Goal: Task Accomplishment & Management: Use online tool/utility

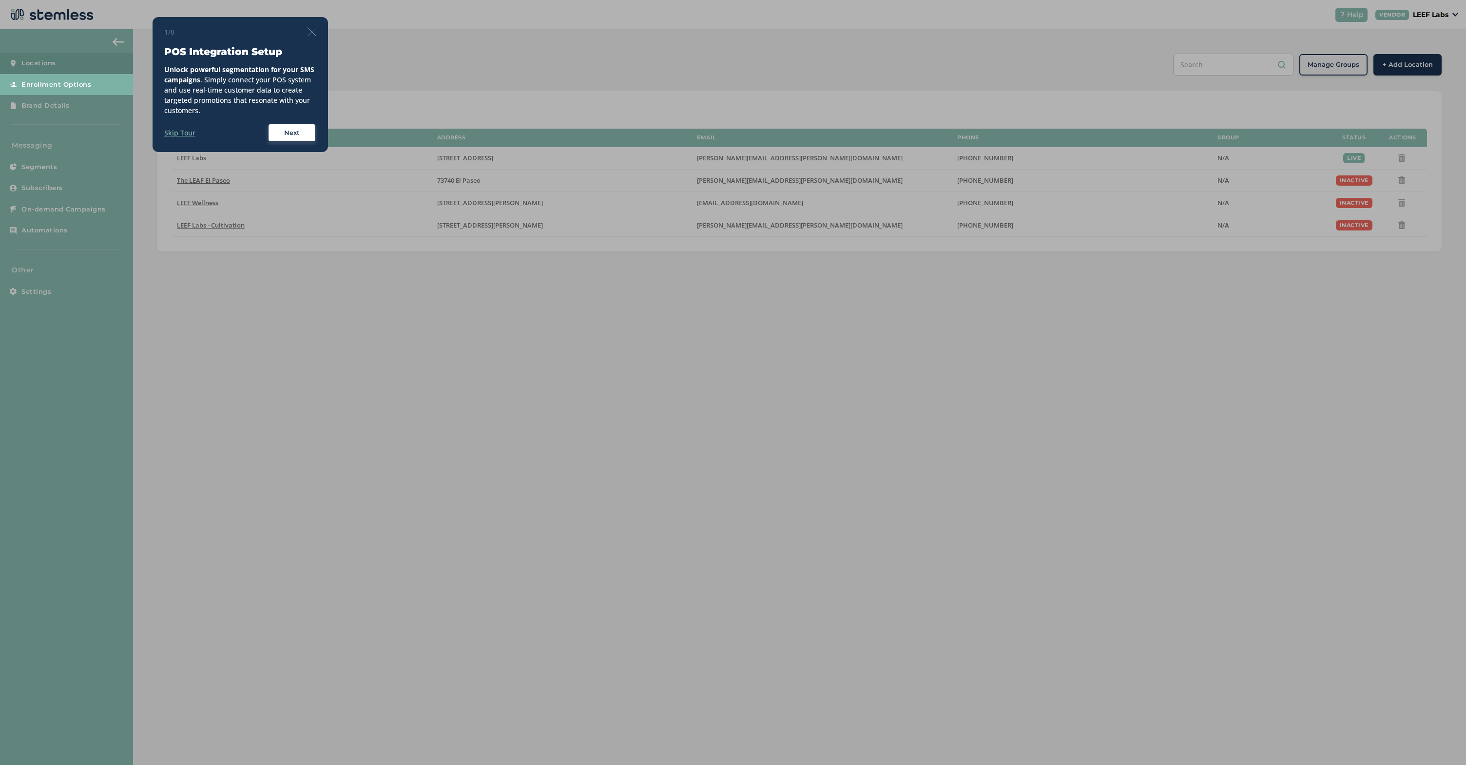
click at [312, 30] on img at bounding box center [311, 31] width 9 height 9
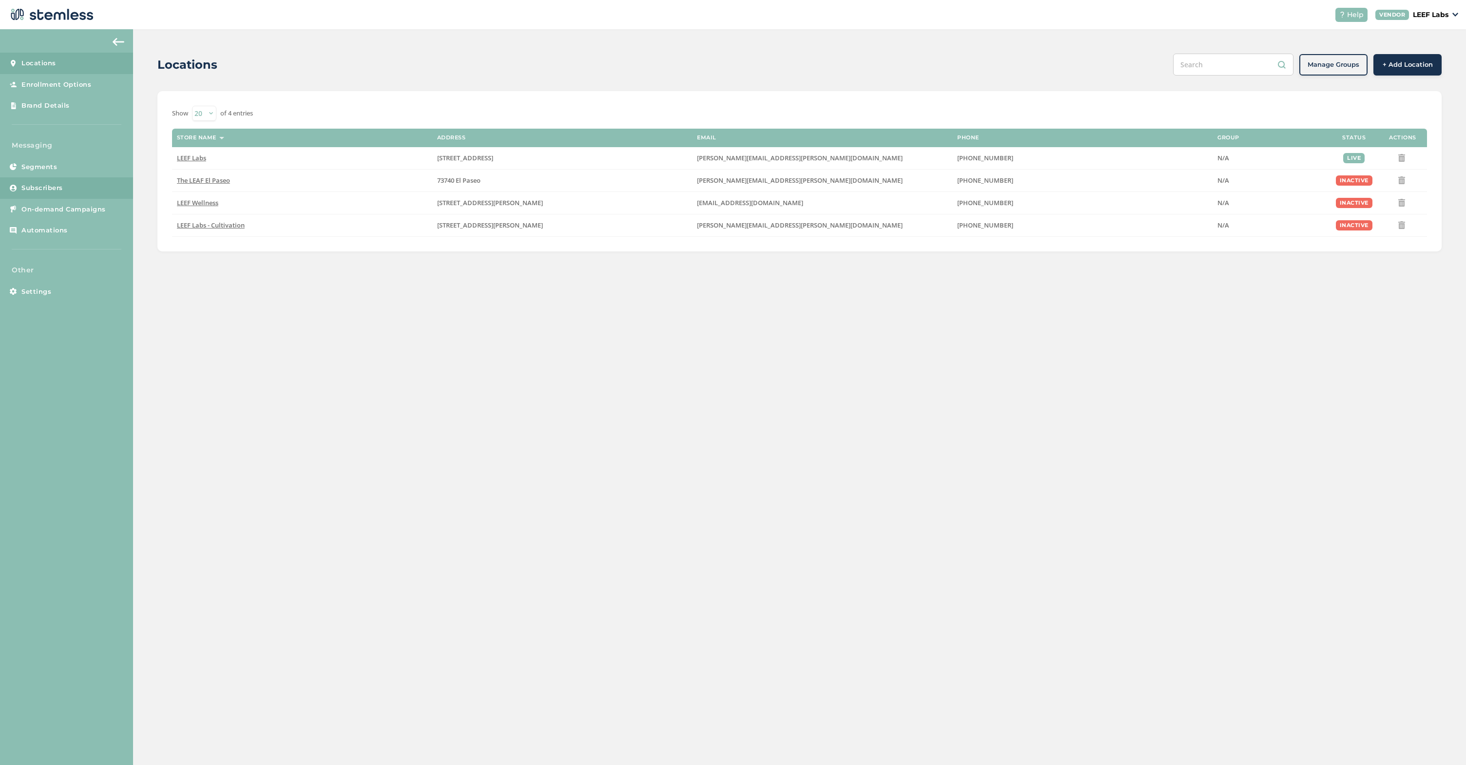
click at [49, 194] on link "Subscribers" at bounding box center [66, 187] width 133 height 21
click at [57, 211] on span "On-demand Campaigns" at bounding box center [63, 210] width 84 height 10
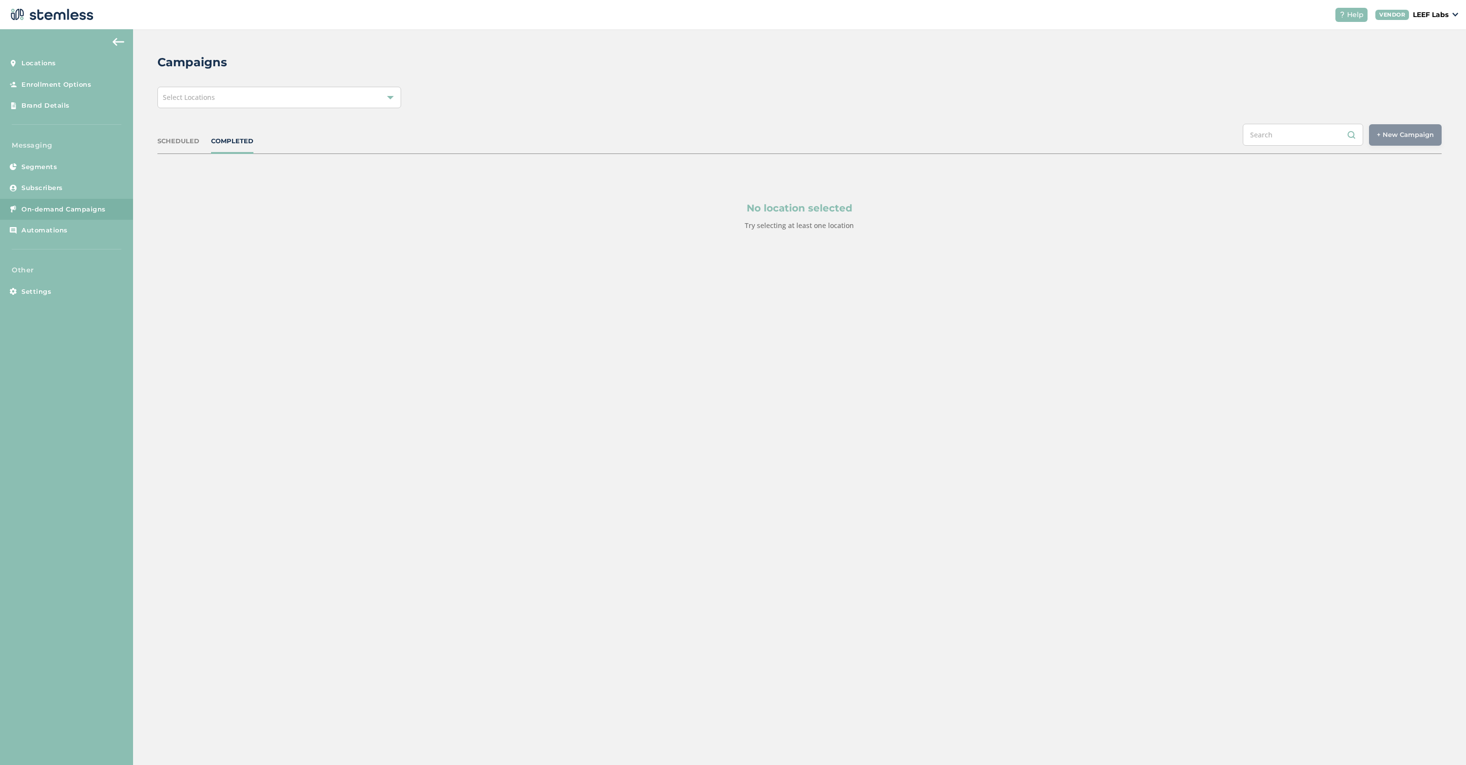
click at [392, 101] on div "Select Locations" at bounding box center [279, 97] width 244 height 21
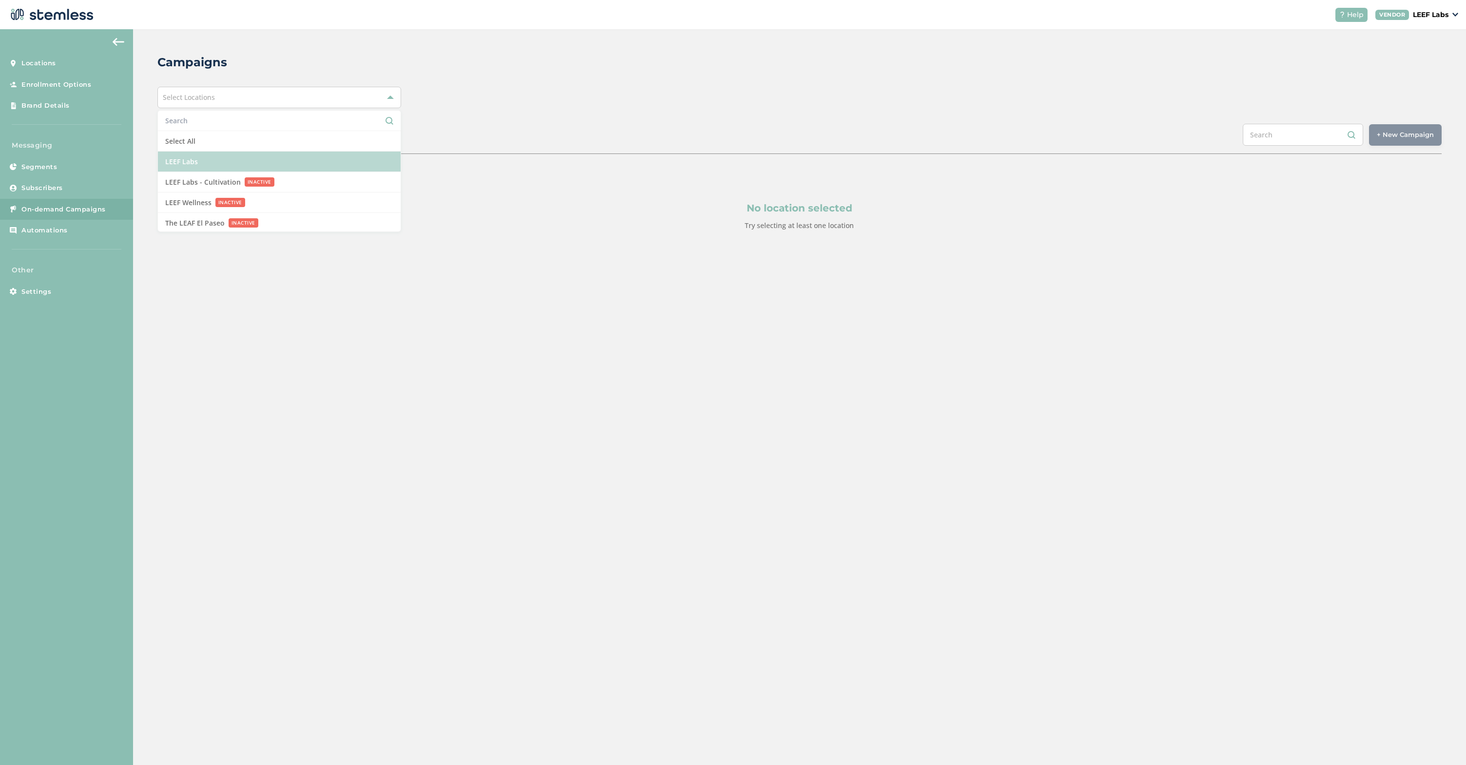
click at [201, 153] on li "LEEF Labs" at bounding box center [279, 162] width 243 height 20
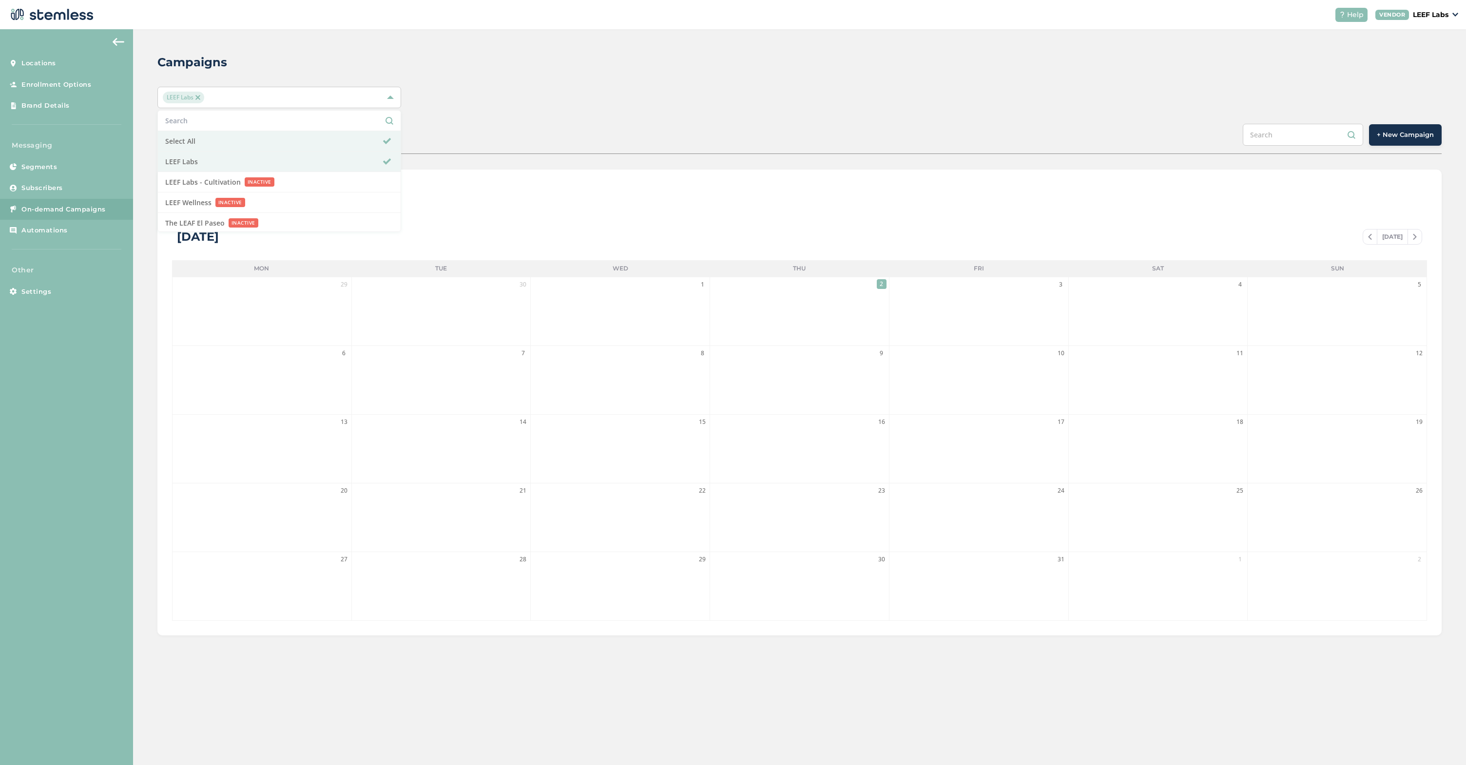
click at [602, 131] on div "SCHEDULED COMPLETED + New Campaign" at bounding box center [799, 139] width 1284 height 30
click at [1401, 132] on span "+ New Campaign" at bounding box center [1404, 135] width 57 height 10
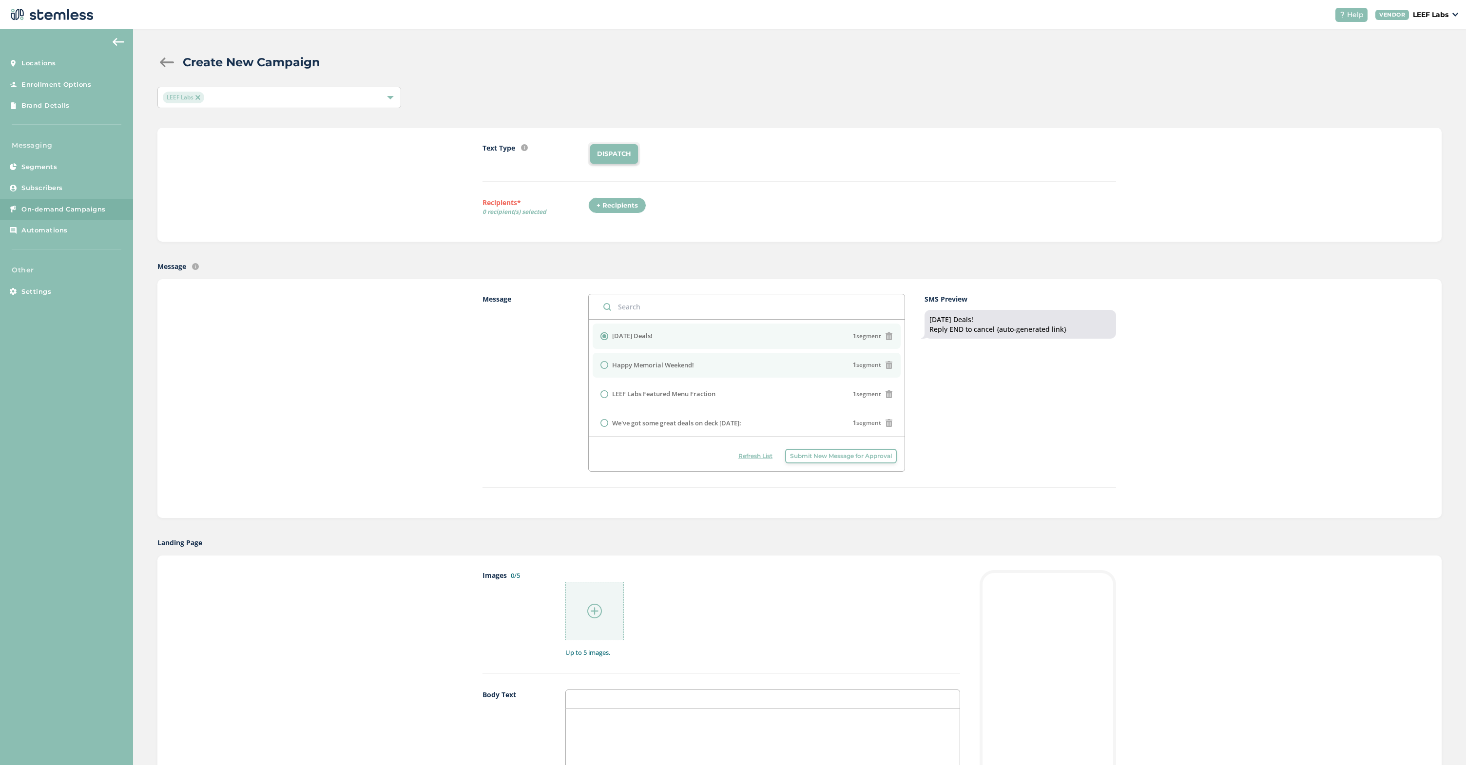
scroll to position [2, 0]
click at [723, 384] on li "LEEF Labs Featured Menu Fraction 1 segment" at bounding box center [746, 392] width 308 height 25
radio input "false"
radio input "true"
click at [978, 424] on div "SMS Preview LEEF Labs Featured Menu Fraction Reply END to cancel {auto-generate…" at bounding box center [1019, 383] width 191 height 178
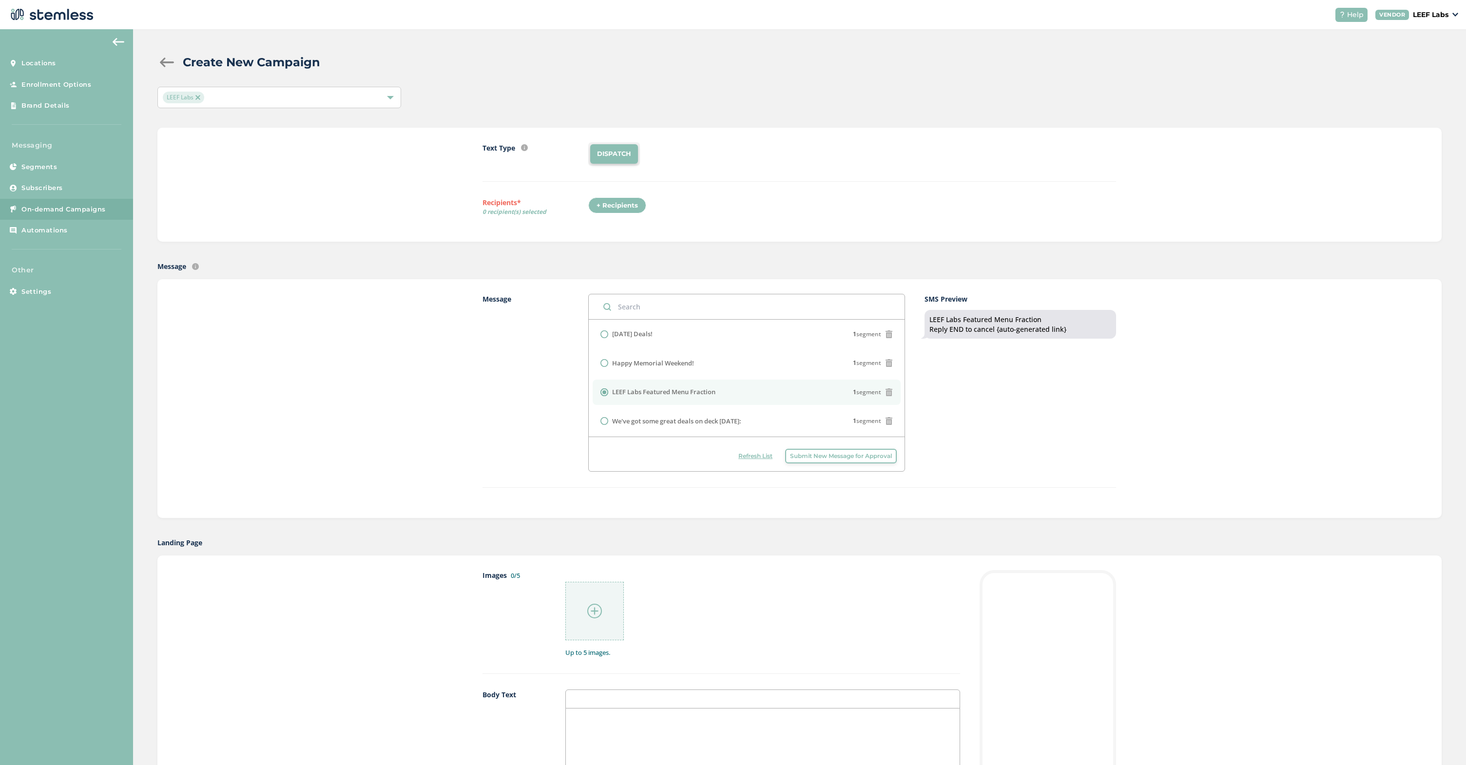
click at [610, 194] on div "Text Type SMS : A cost effective way to reach your customers. Send a intro text…" at bounding box center [798, 184] width 633 height 85
click at [610, 203] on div "+ Recipients" at bounding box center [617, 205] width 58 height 17
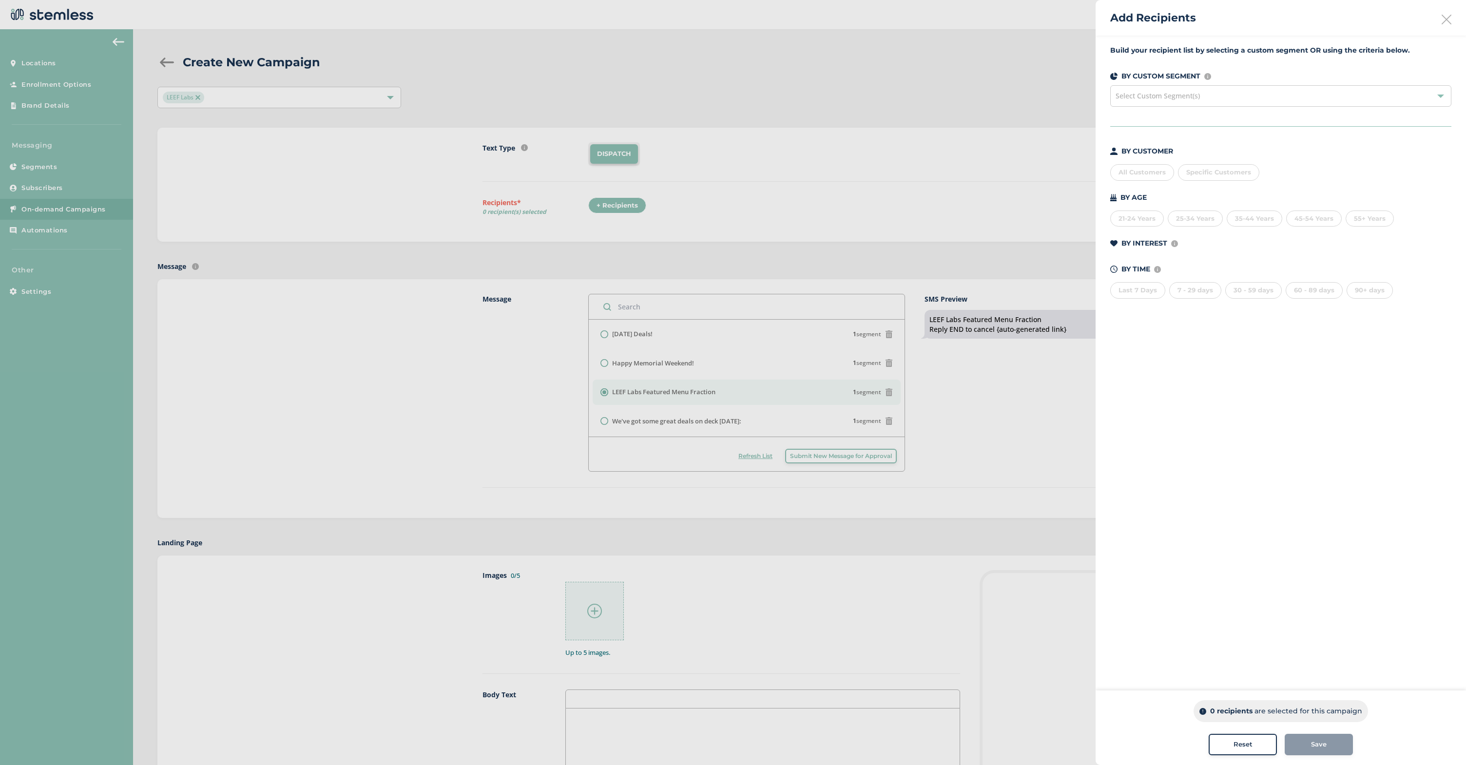
click at [1143, 167] on div "All Customers" at bounding box center [1142, 172] width 64 height 17
click at [1144, 173] on div "All Customers" at bounding box center [1142, 172] width 64 height 17
click at [1316, 745] on span "Save" at bounding box center [1319, 745] width 16 height 10
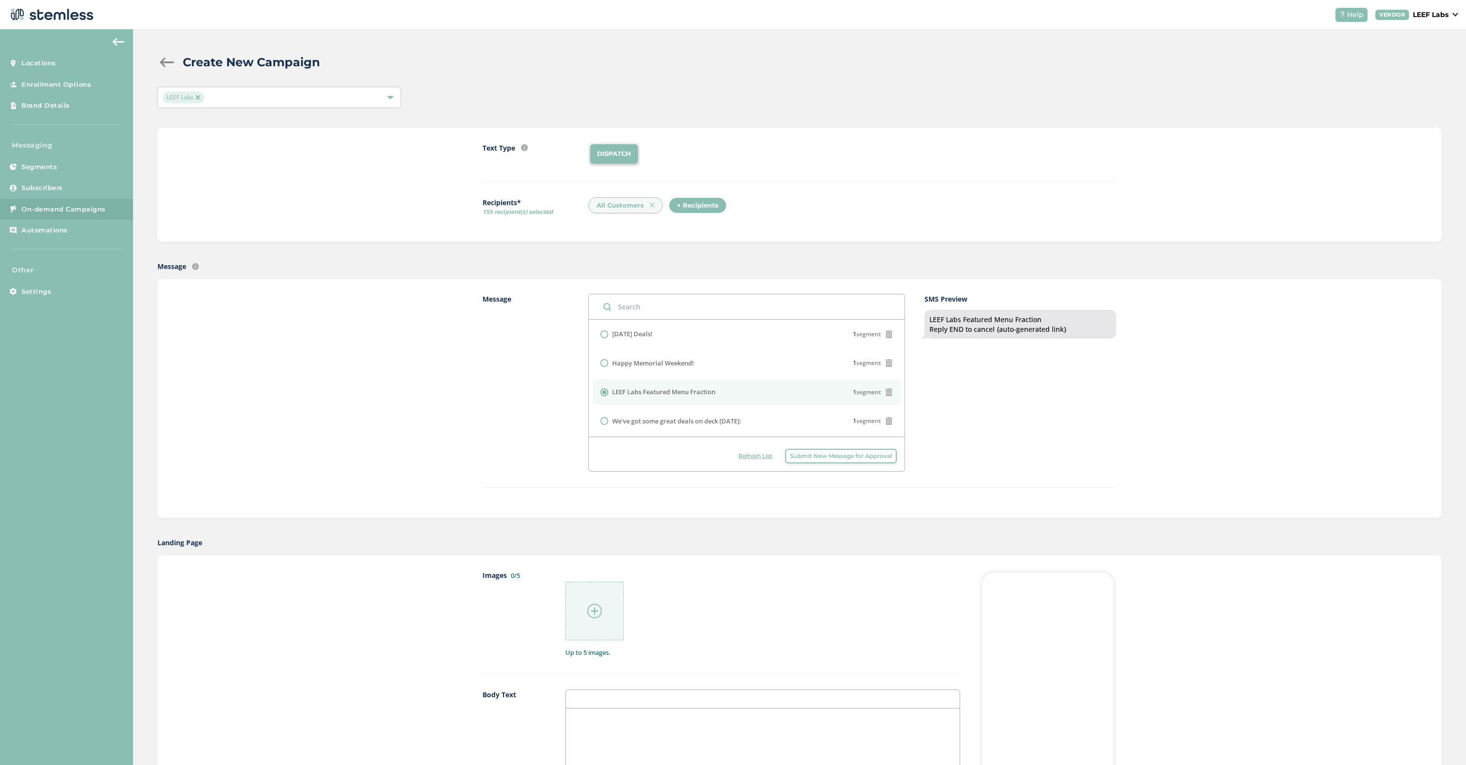
click at [933, 478] on div "Message [DATE] Deals! 1 segment Happy Memorial Weekend! 1 segment LEEF Labs Fea…" at bounding box center [798, 391] width 633 height 194
click at [594, 607] on img at bounding box center [594, 611] width 15 height 15
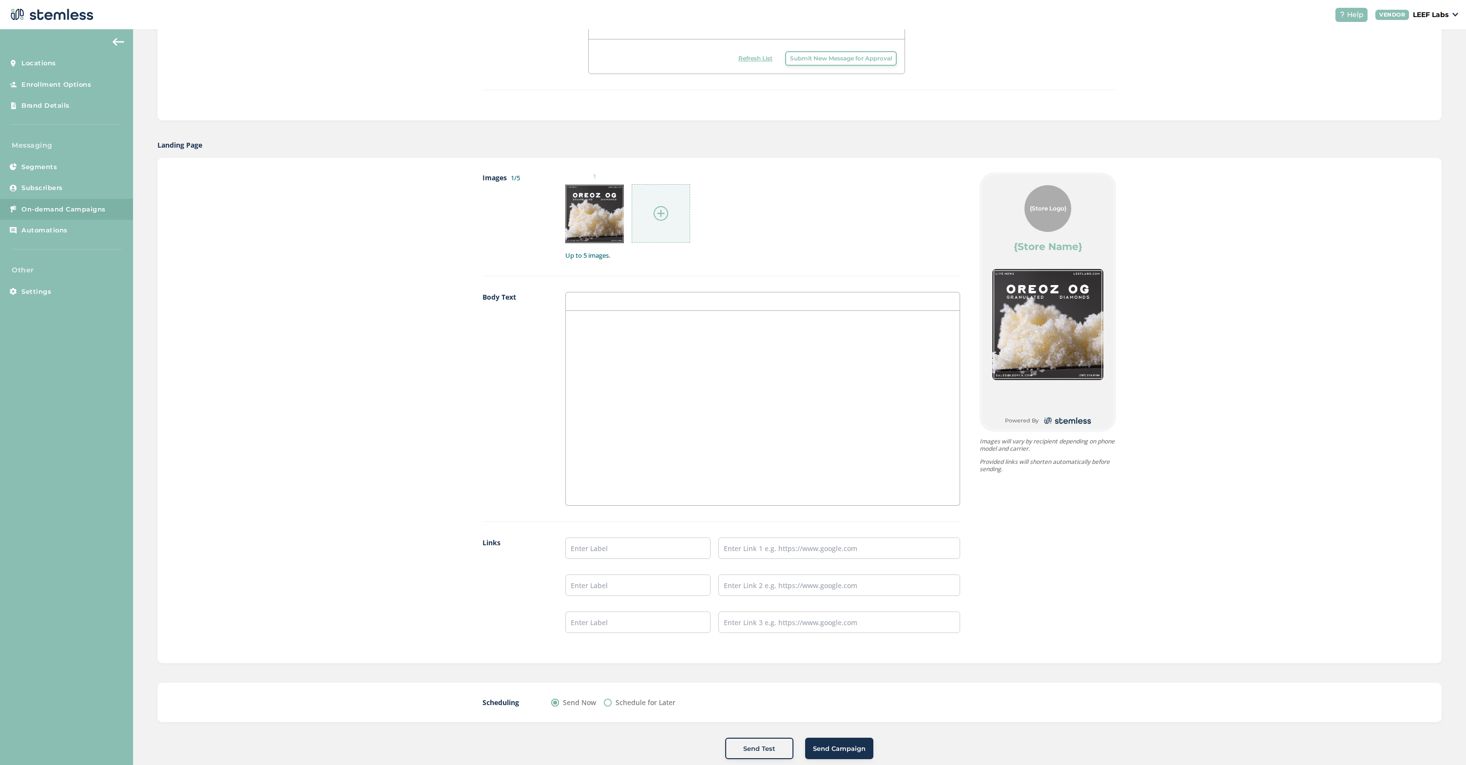
scroll to position [416, 0]
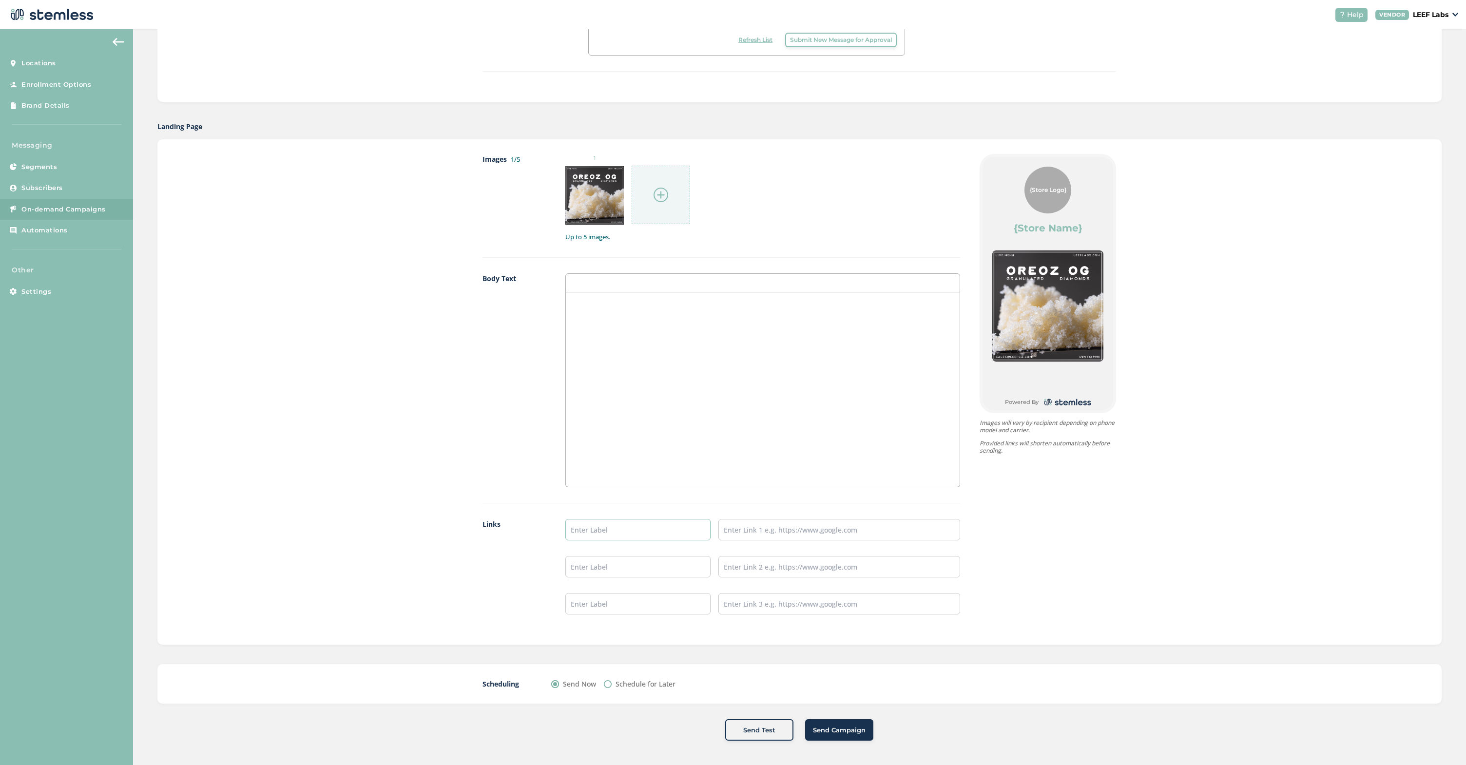
click at [661, 534] on input "text" at bounding box center [637, 529] width 145 height 21
type input "VIEW LIVE MENU"
click at [668, 333] on div at bounding box center [763, 389] width 394 height 194
click at [761, 519] on input "text" at bounding box center [839, 529] width 242 height 21
paste input "[URL][DOMAIN_NAME]"
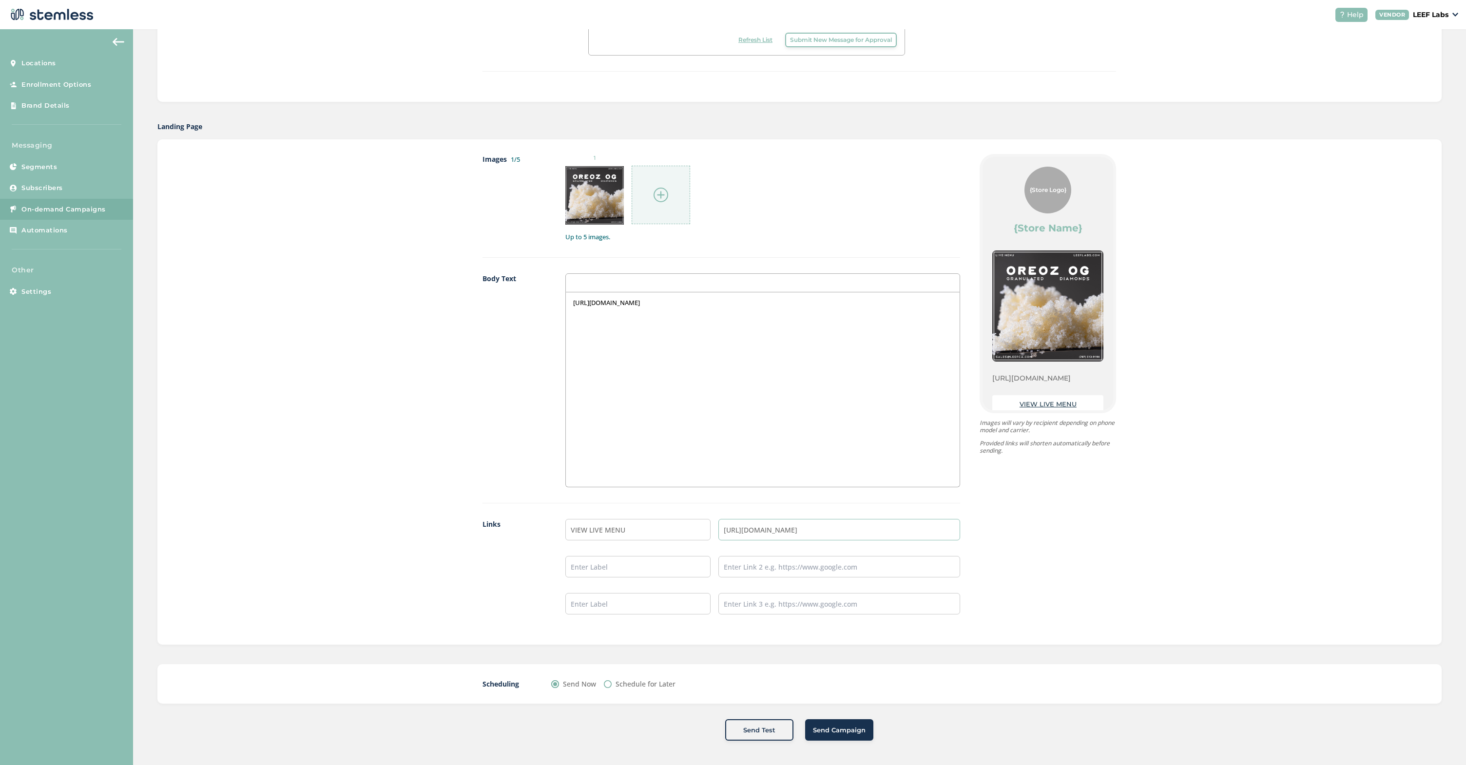
type input "[URL][DOMAIN_NAME]"
drag, startPoint x: 755, startPoint y: 330, endPoint x: 548, endPoint y: 293, distance: 209.9
click at [548, 293] on div "Body Text [URL][DOMAIN_NAME]" at bounding box center [720, 388] width 477 height 230
click at [506, 343] on label "Body Text" at bounding box center [513, 380] width 63 height 214
click at [713, 356] on div at bounding box center [763, 389] width 394 height 194
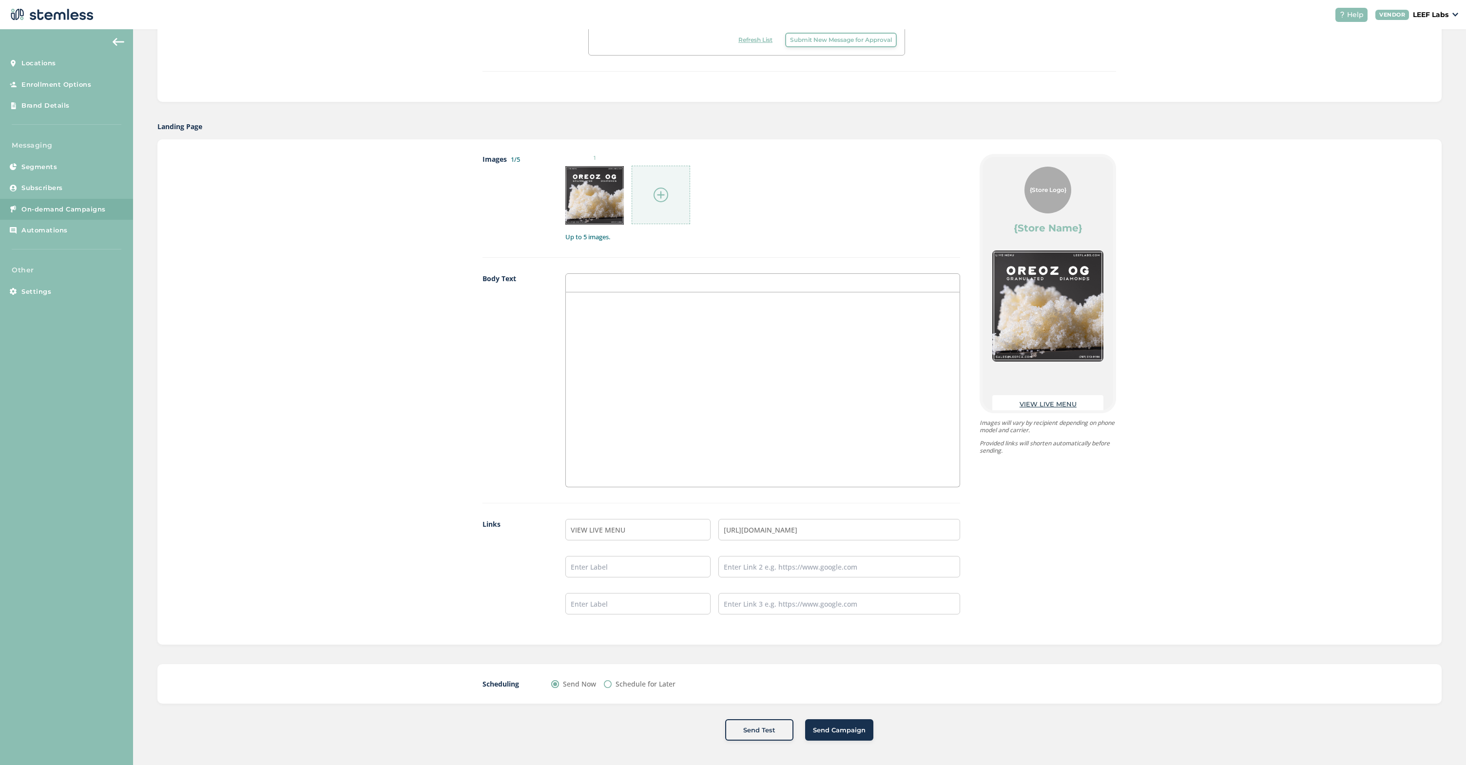
click at [610, 311] on div at bounding box center [763, 389] width 394 height 194
click at [828, 304] on p "FEATURED FRACTION: OREOZ OG GRANULATED DIAMONDS." at bounding box center [762, 302] width 379 height 9
click at [676, 302] on p "FEATURED FRACTION: OREOZ OG GRANULATED DIAMONDS. 1,827 GRAMS AVAILABLE." at bounding box center [762, 302] width 379 height 9
click at [645, 303] on p "FEATURED FRACTION: OREOZ OG / GRANULATED DIAMONDS / 1,827 GRAMS AVAILABLE." at bounding box center [762, 302] width 379 height 9
click at [483, 382] on label "Body Text" at bounding box center [513, 380] width 63 height 214
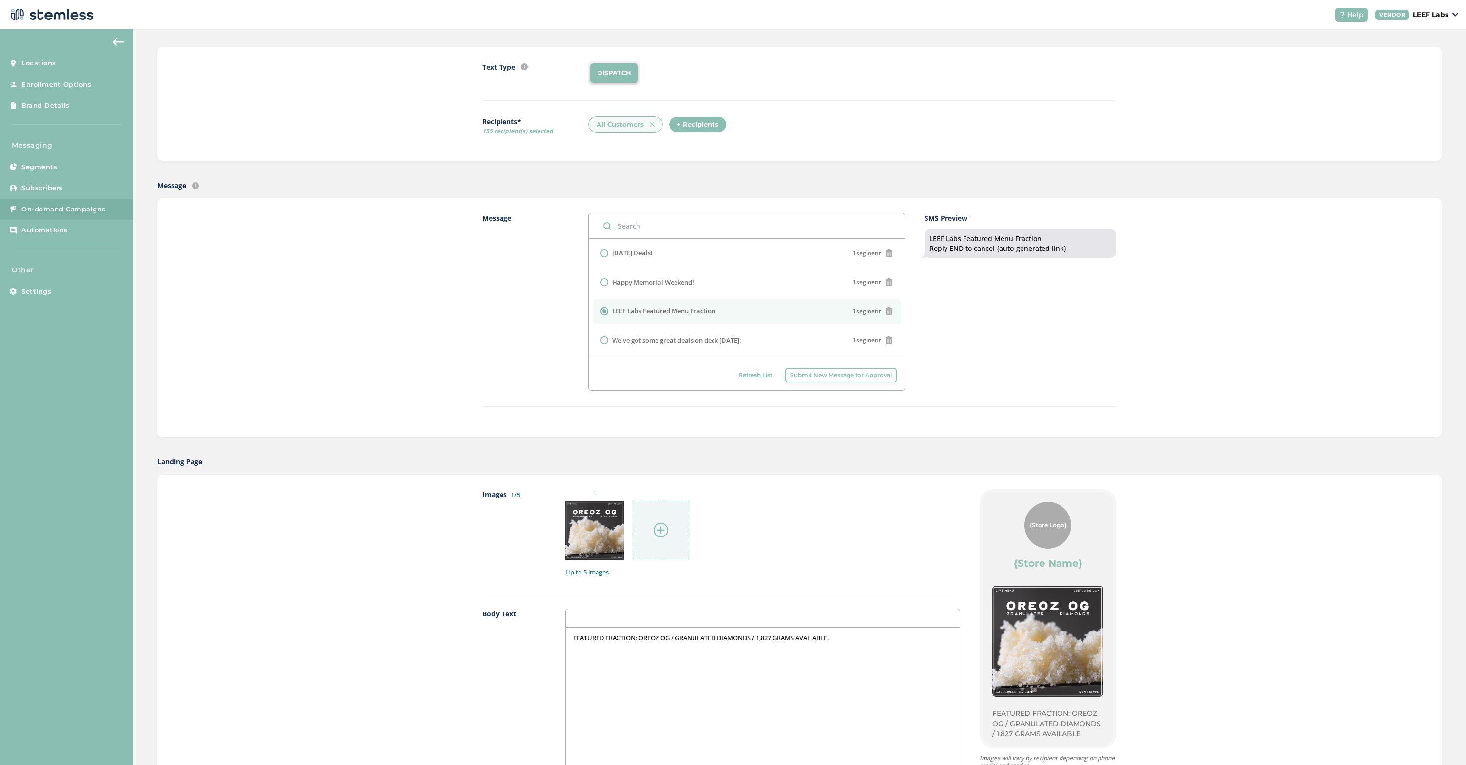
scroll to position [82, 0]
click at [650, 124] on img at bounding box center [651, 122] width 5 height 5
click at [610, 121] on div "+ Recipients" at bounding box center [617, 123] width 58 height 17
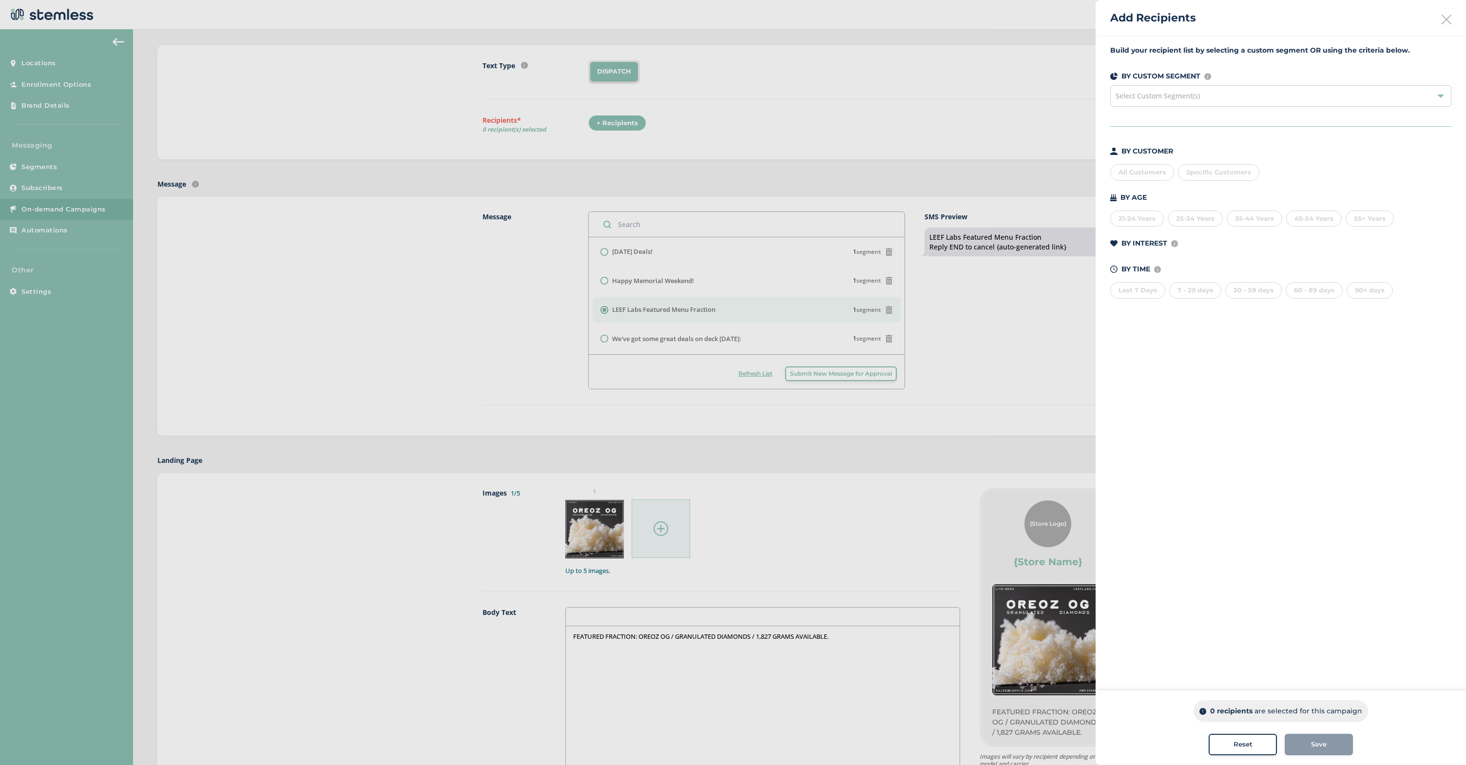
click at [1207, 176] on div "Specific Customers" at bounding box center [1218, 172] width 81 height 17
click at [1197, 191] on input "text" at bounding box center [1274, 192] width 179 height 10
type input "[PERSON_NAME]"
click at [1208, 251] on li "[PERSON_NAME]/[PERSON_NAME]/[PERSON_NAME] (7074574441)" at bounding box center [1275, 254] width 194 height 20
click at [1259, 442] on aside "Add Recipients Build your recipient list by selecting a custom segment OR using…" at bounding box center [1280, 382] width 370 height 765
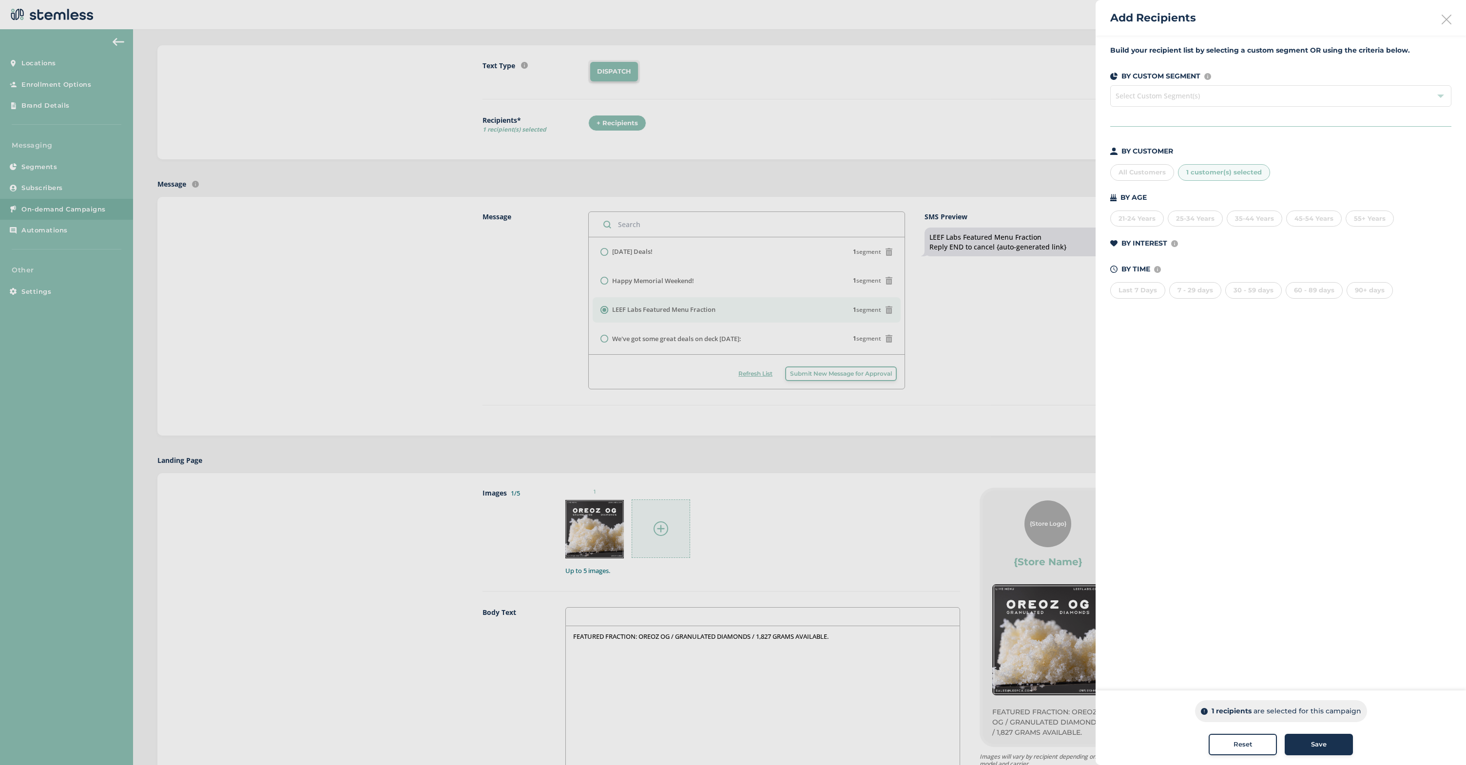
click at [1312, 745] on span "Save" at bounding box center [1319, 745] width 16 height 10
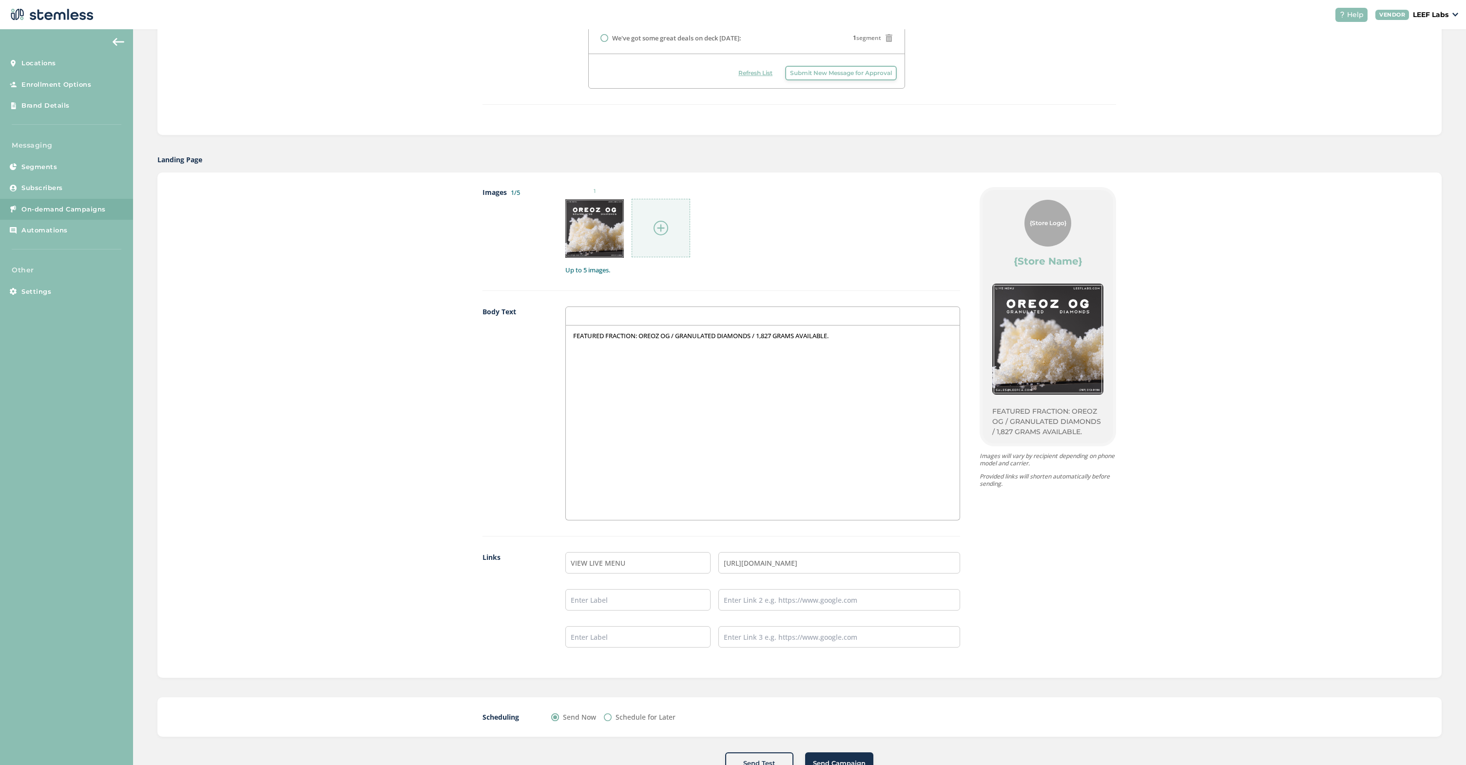
scroll to position [416, 0]
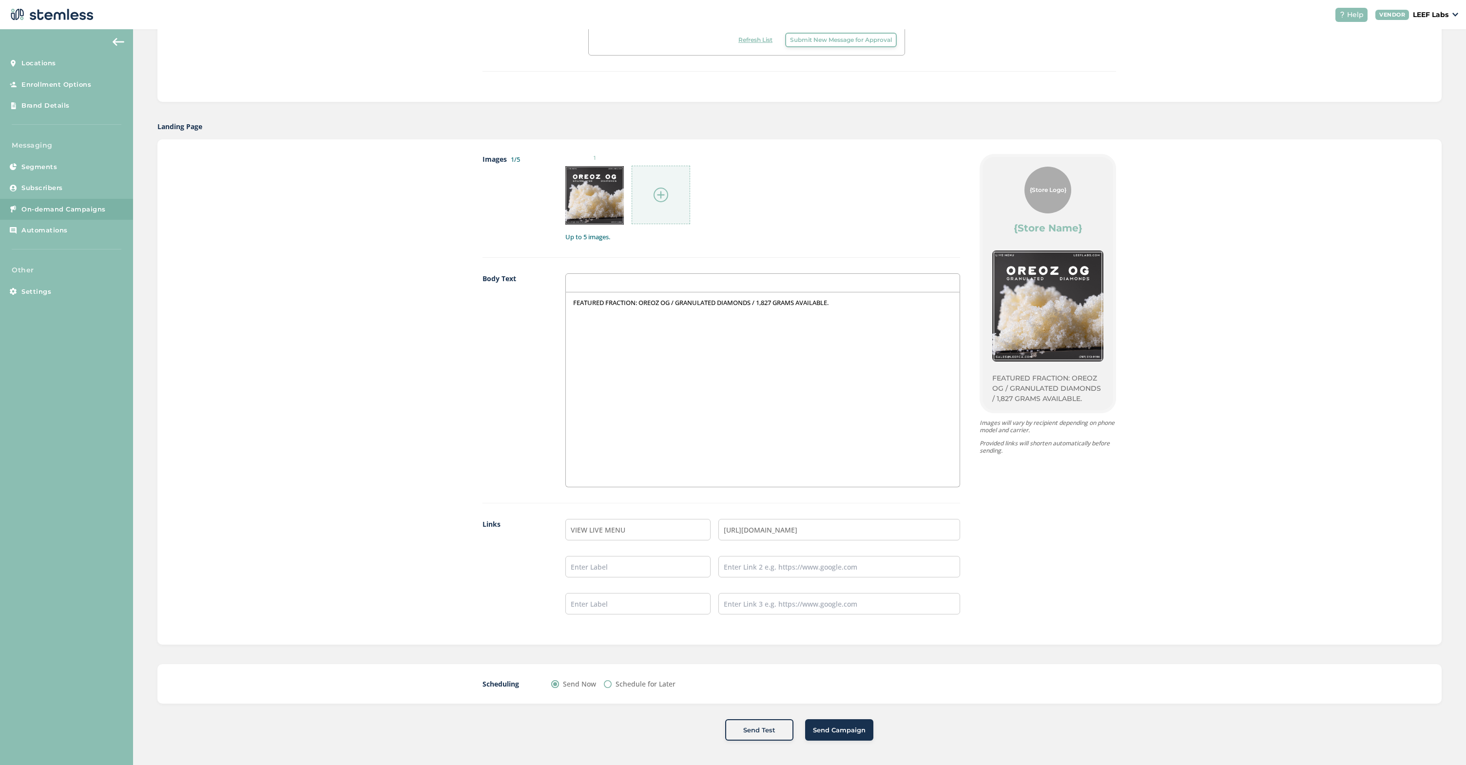
click at [838, 733] on span "Send Campaign" at bounding box center [839, 730] width 53 height 10
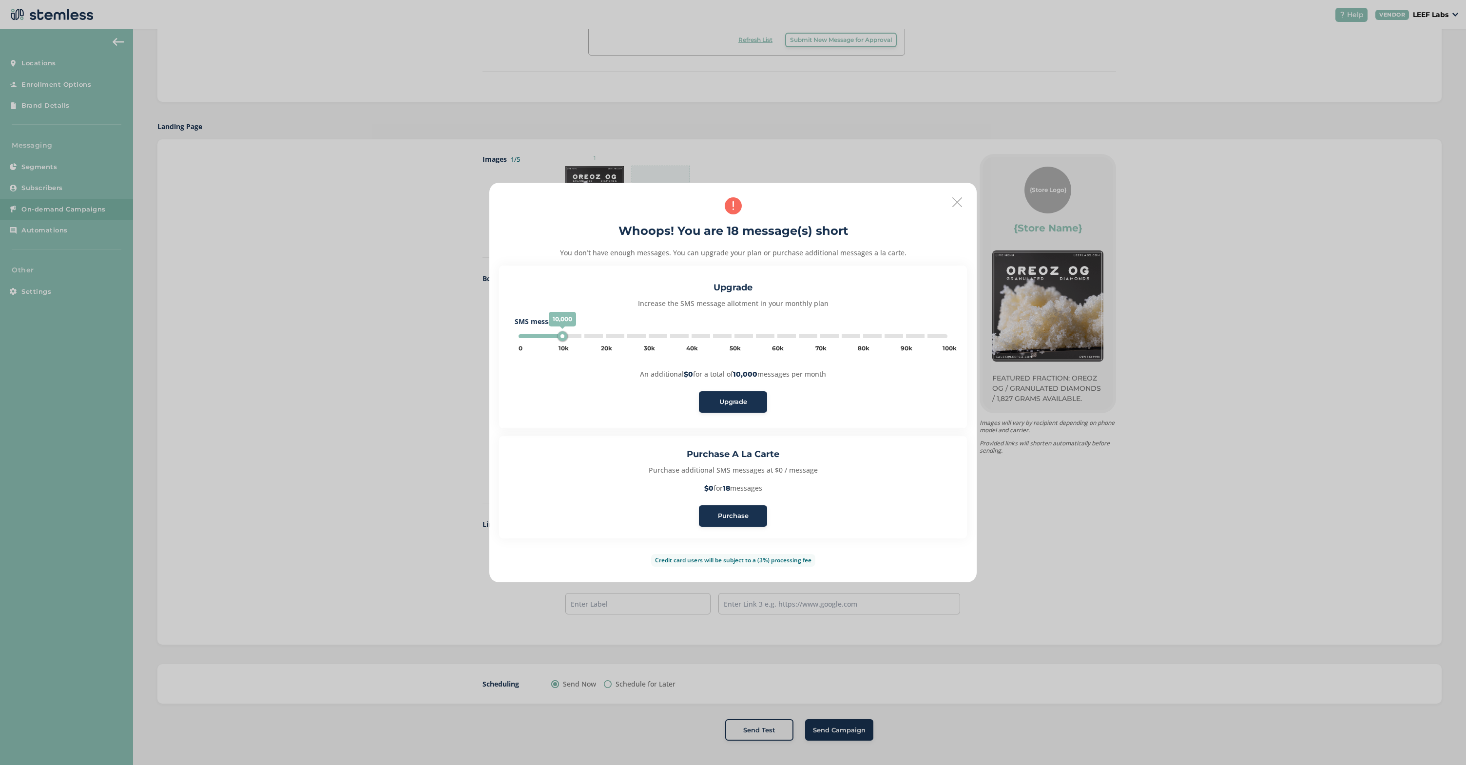
type input "5000"
click at [953, 206] on icon at bounding box center [957, 202] width 10 height 10
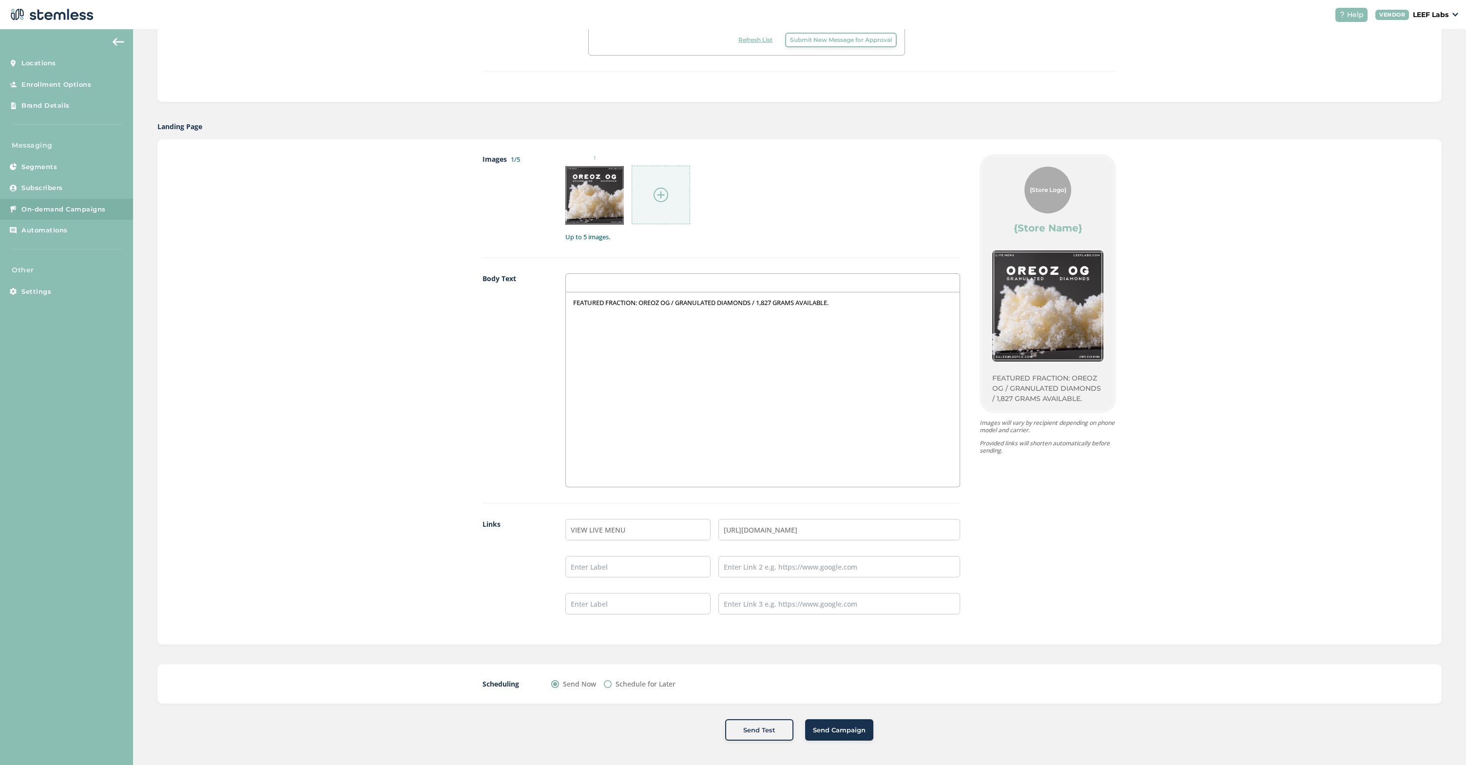
click at [823, 733] on span "Send Campaign" at bounding box center [839, 730] width 53 height 10
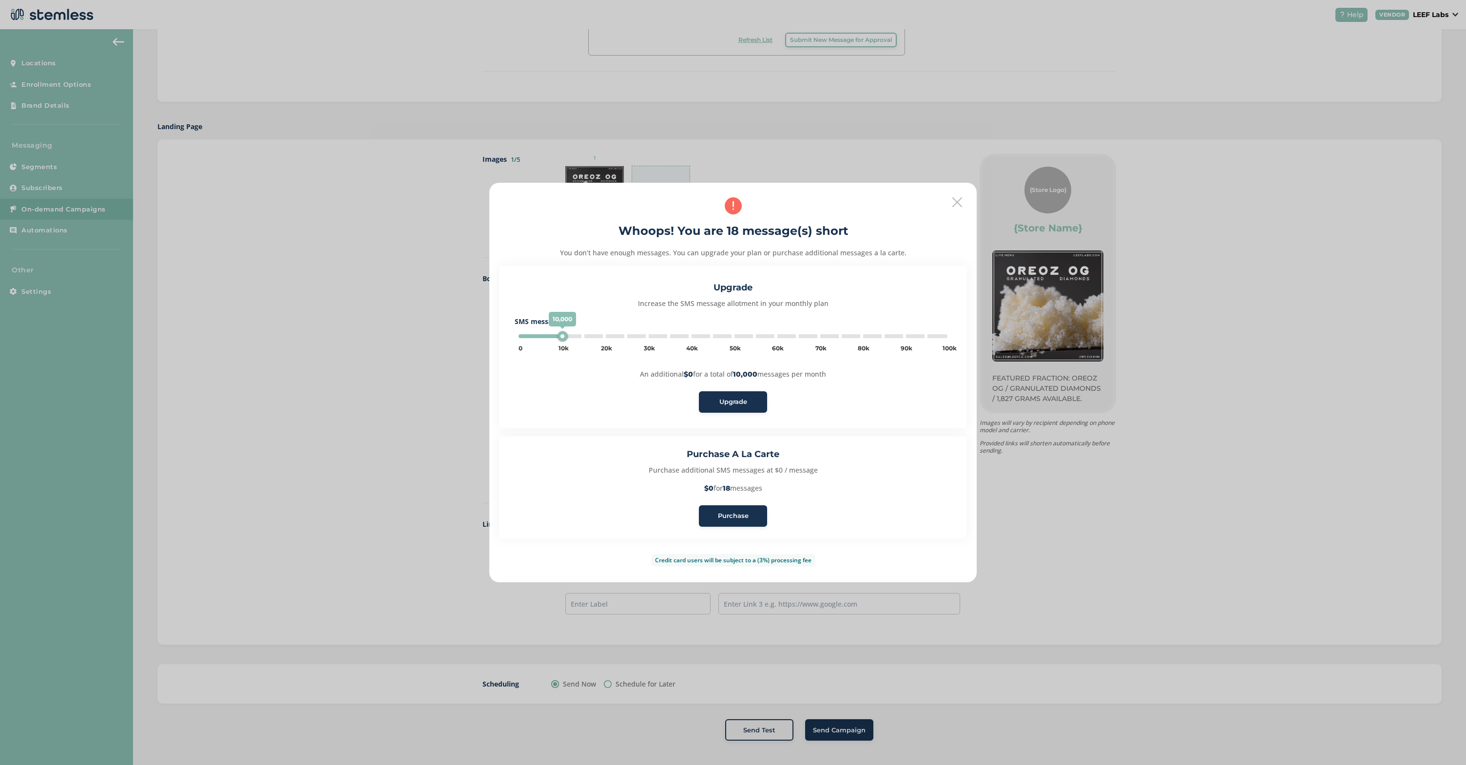
type input "5000"
click at [733, 516] on span "Purchase" at bounding box center [733, 516] width 31 height 10
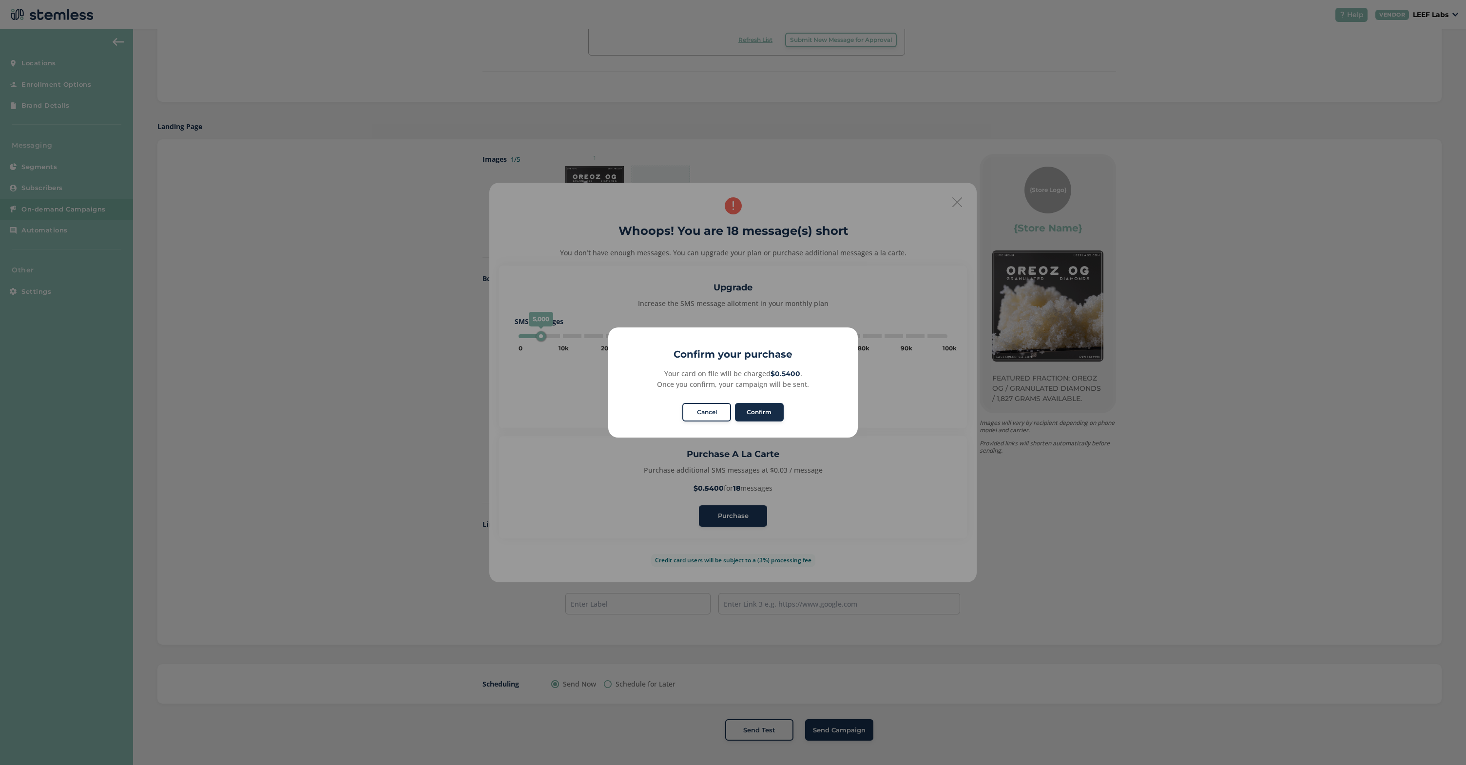
click at [752, 408] on button "Confirm" at bounding box center [759, 412] width 49 height 19
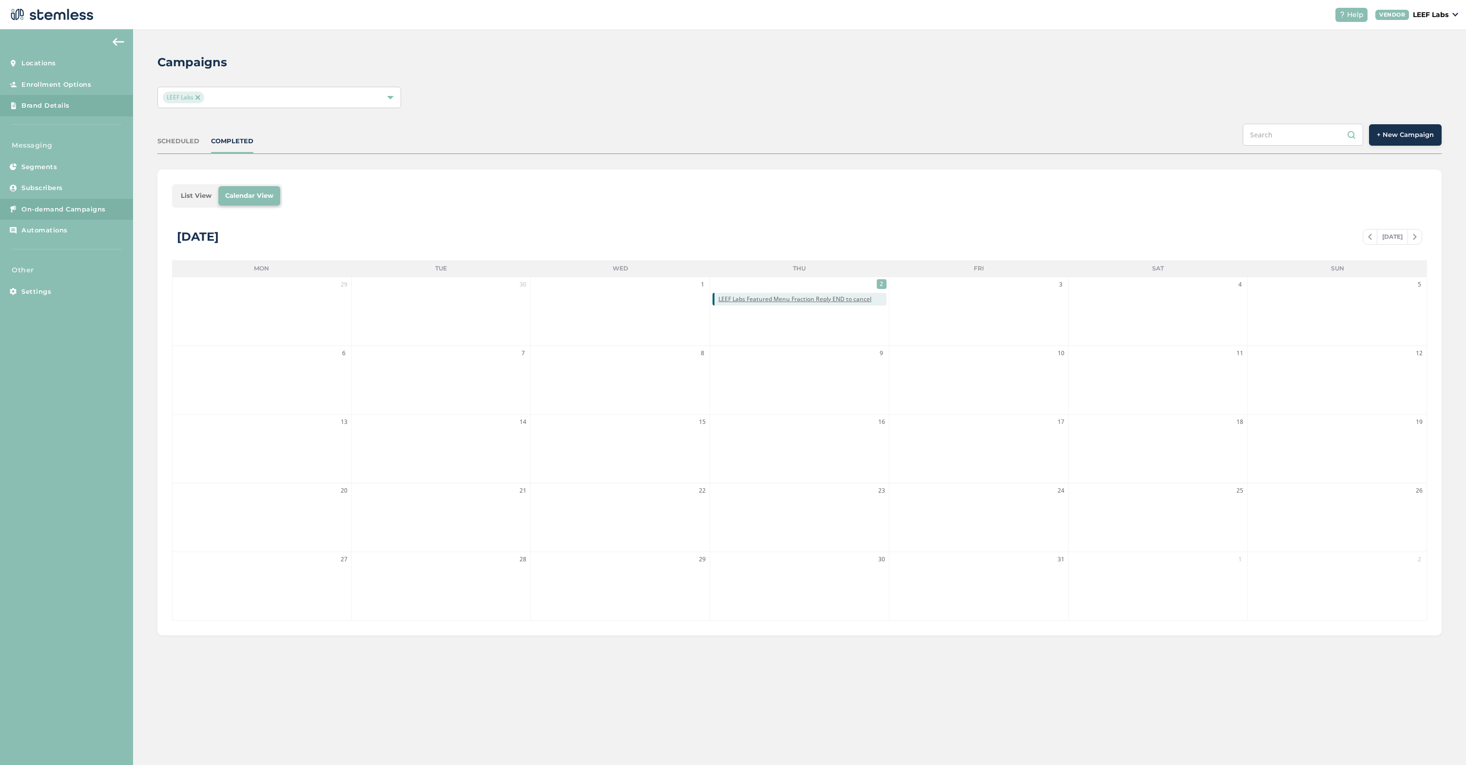
click at [47, 104] on span "Brand Details" at bounding box center [45, 106] width 48 height 10
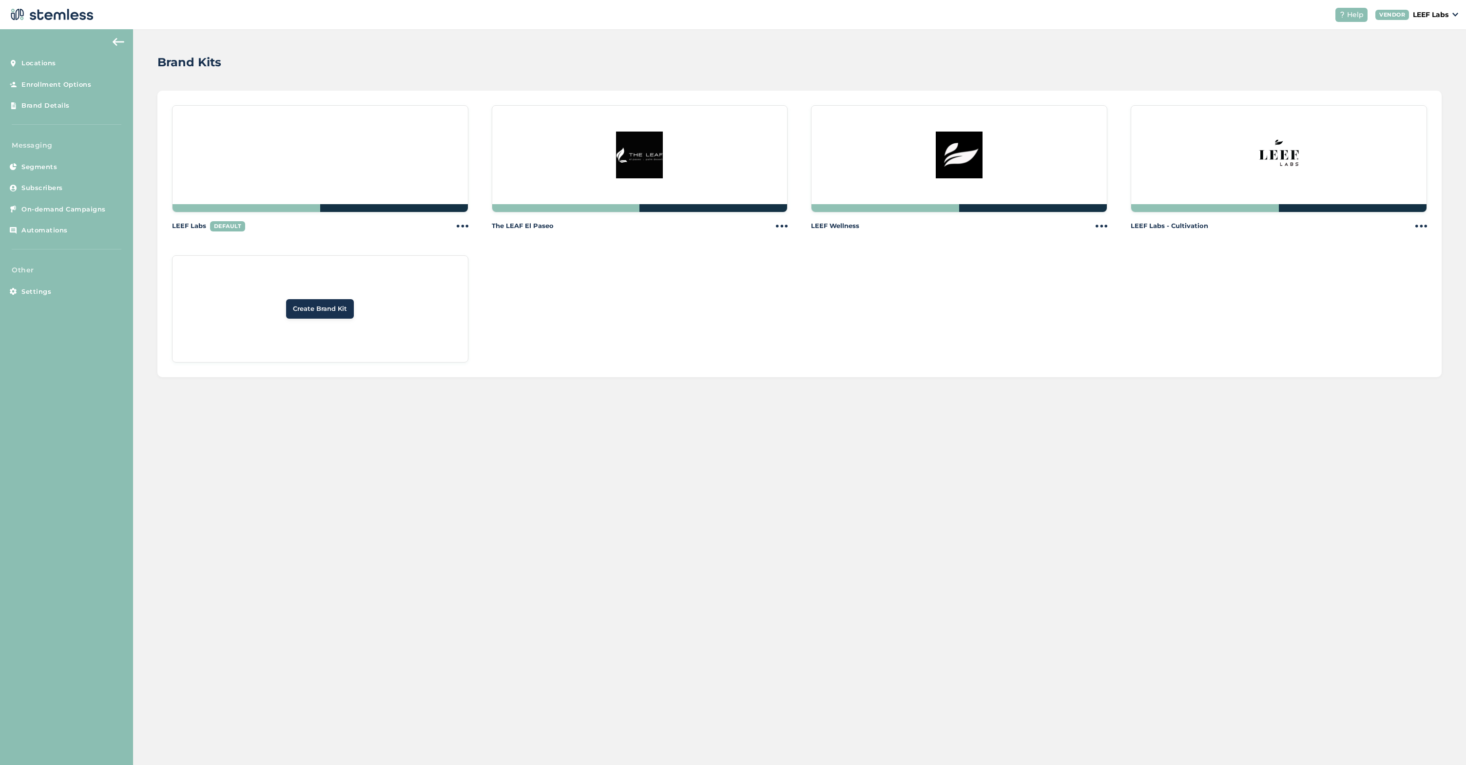
click at [370, 168] on div at bounding box center [320, 158] width 296 height 107
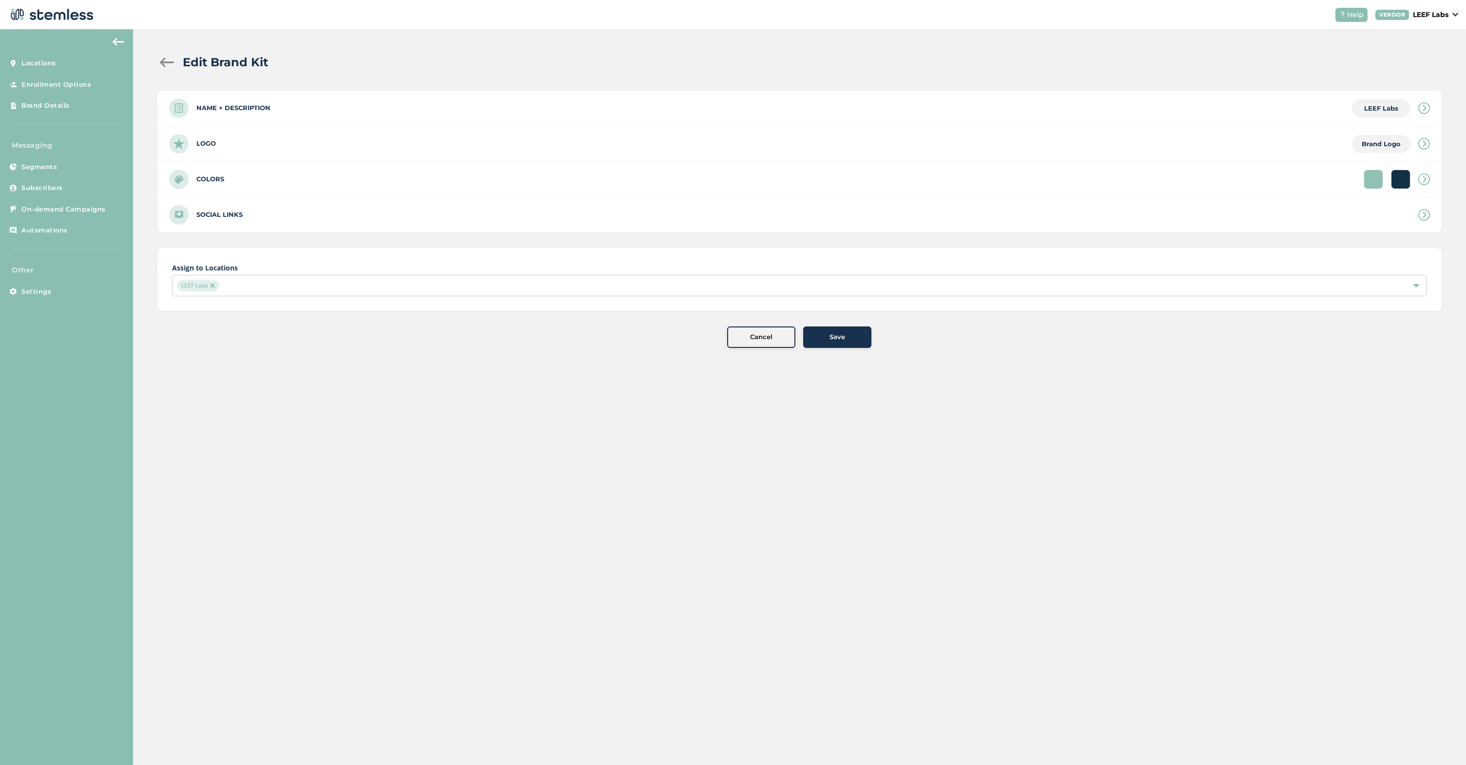
click at [1382, 143] on span "Brand Logo" at bounding box center [1380, 144] width 39 height 8
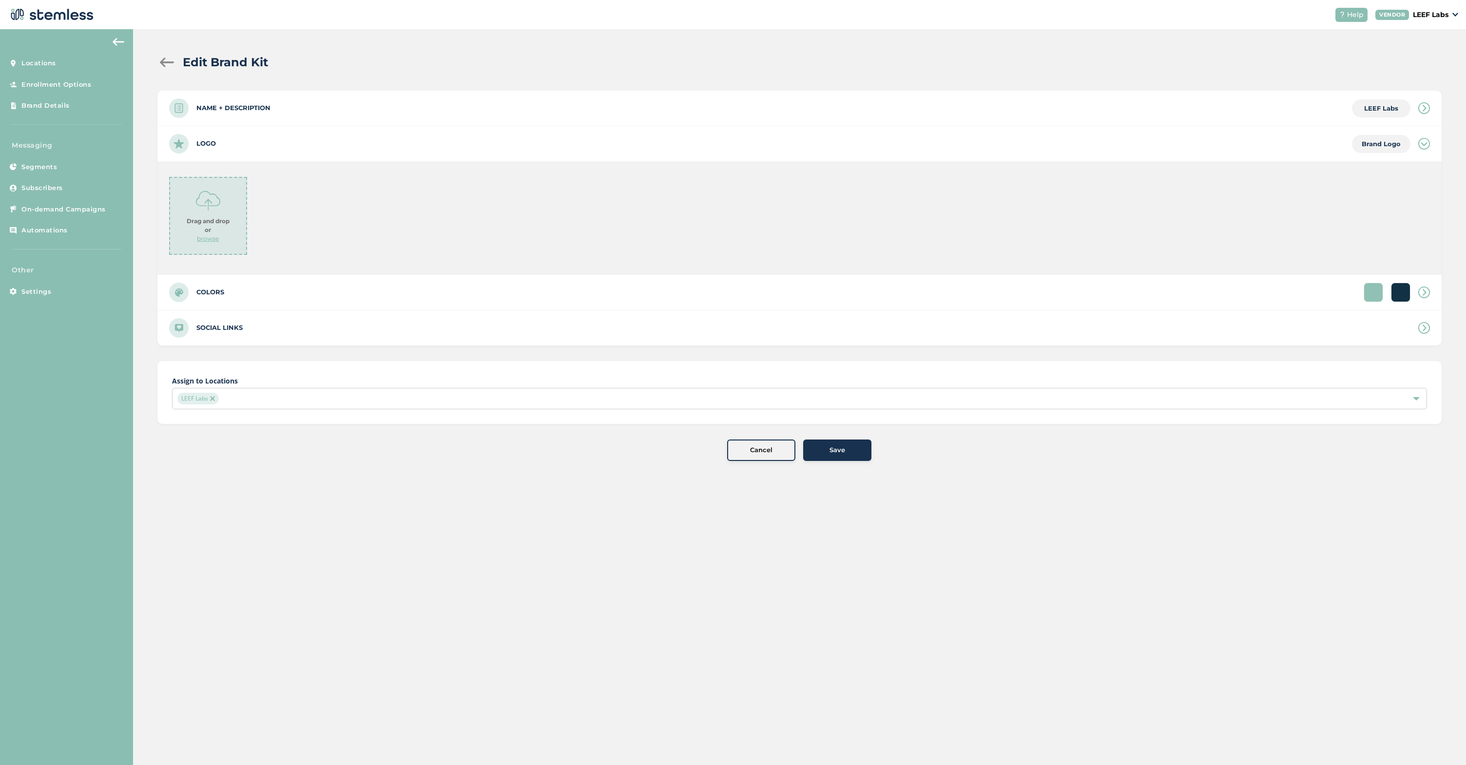
click at [229, 214] on div "Drag and drop or browse" at bounding box center [208, 216] width 78 height 78
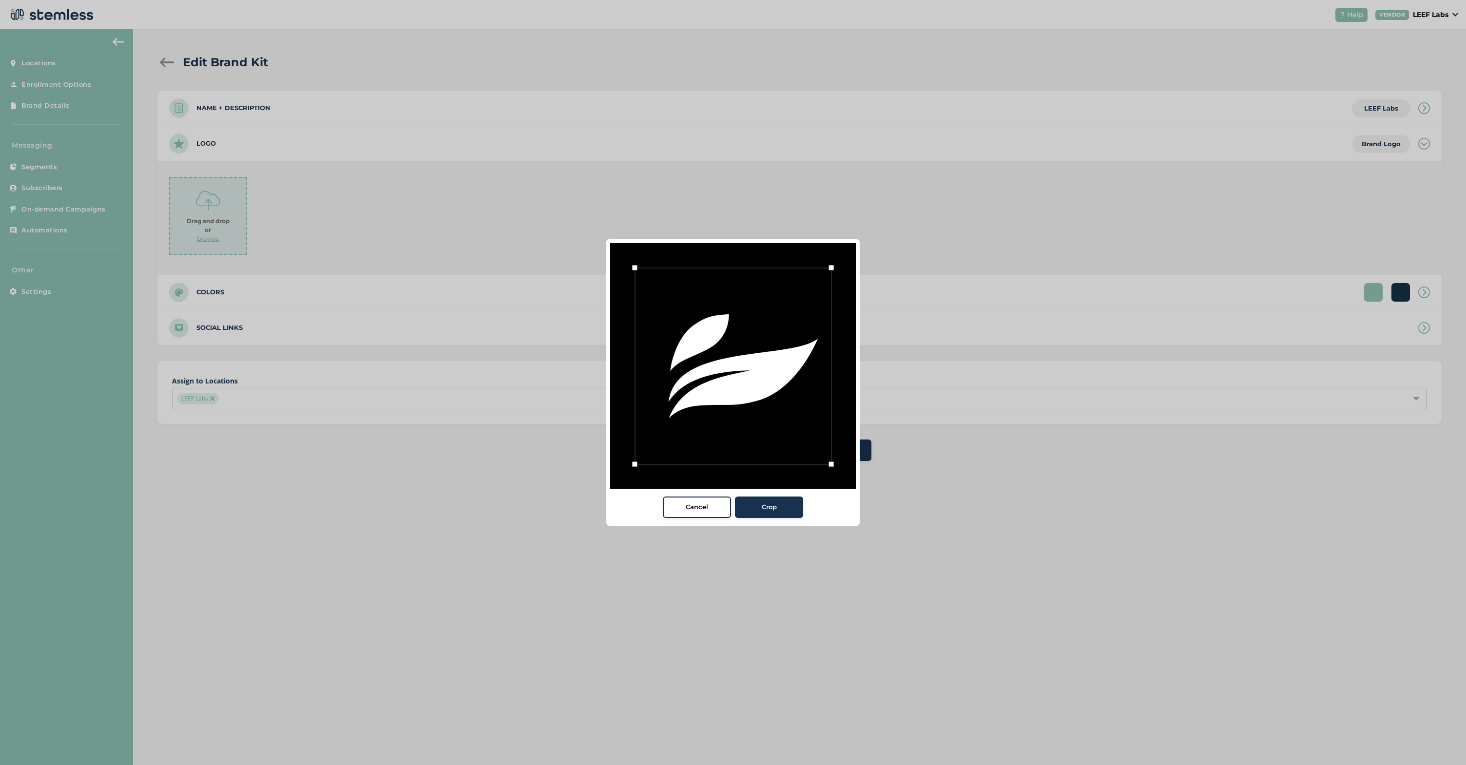
click at [762, 511] on span "Crop" at bounding box center [769, 507] width 15 height 10
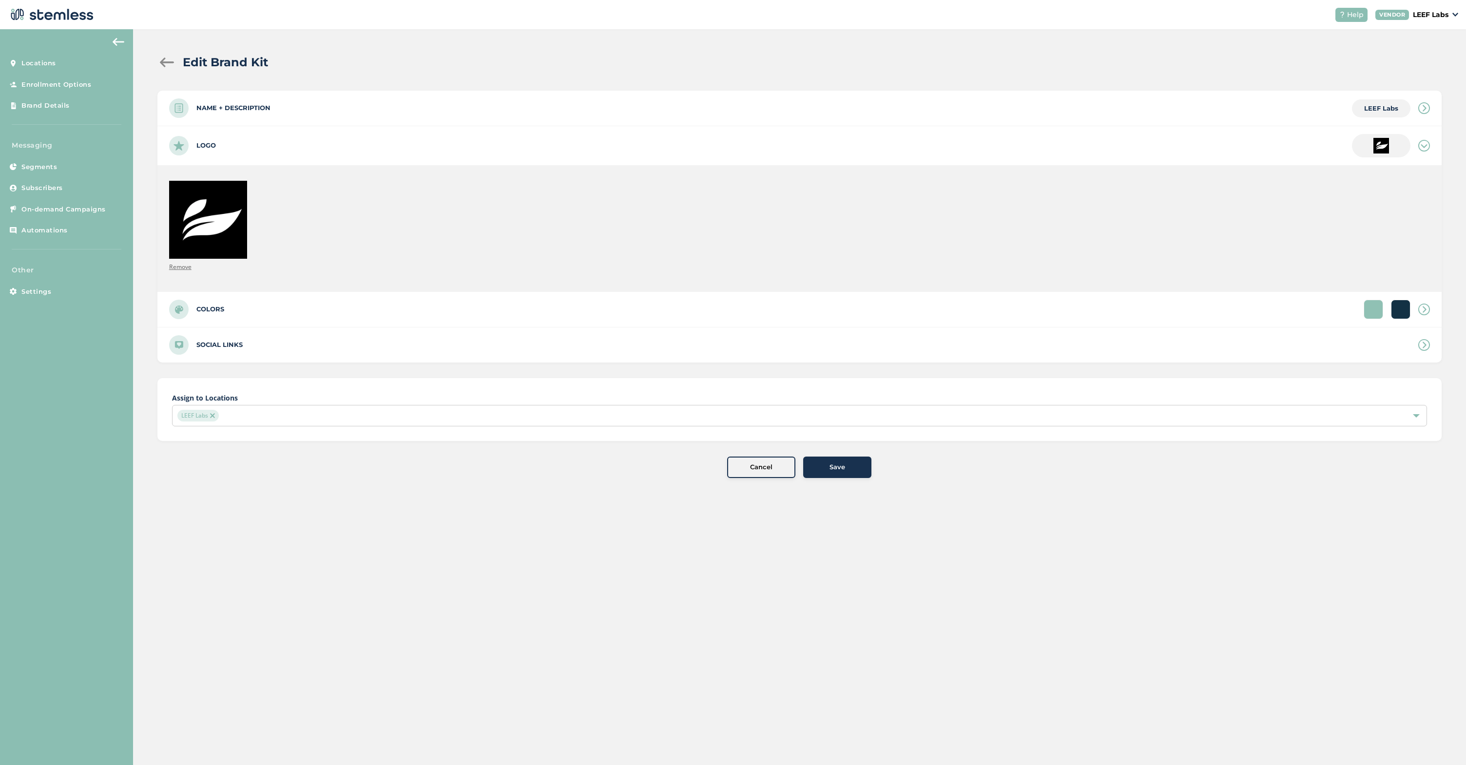
click at [1426, 314] on icon at bounding box center [1424, 310] width 12 height 12
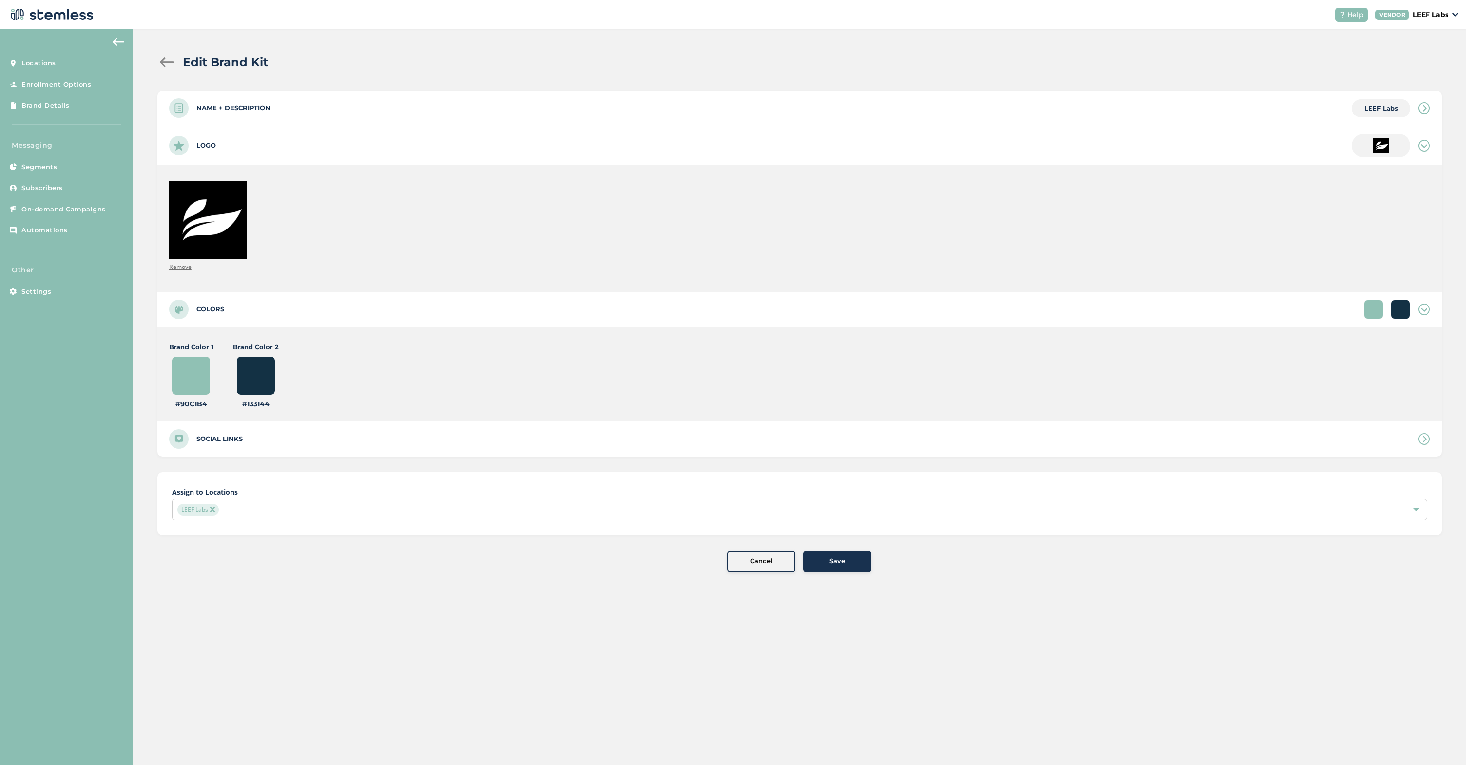
click at [205, 381] on input "#90c1b4" at bounding box center [191, 375] width 39 height 39
type input "#f5f5f5"
click at [260, 372] on input "#133144" at bounding box center [255, 375] width 39 height 39
click at [332, 369] on div "Brand Color 1 #f5f5f5 #f5f5f5 Brand Color 2 #1a1a1a #1a1a1a" at bounding box center [484, 376] width 630 height 67
click at [267, 368] on input "#1a1a1a" at bounding box center [255, 375] width 39 height 39
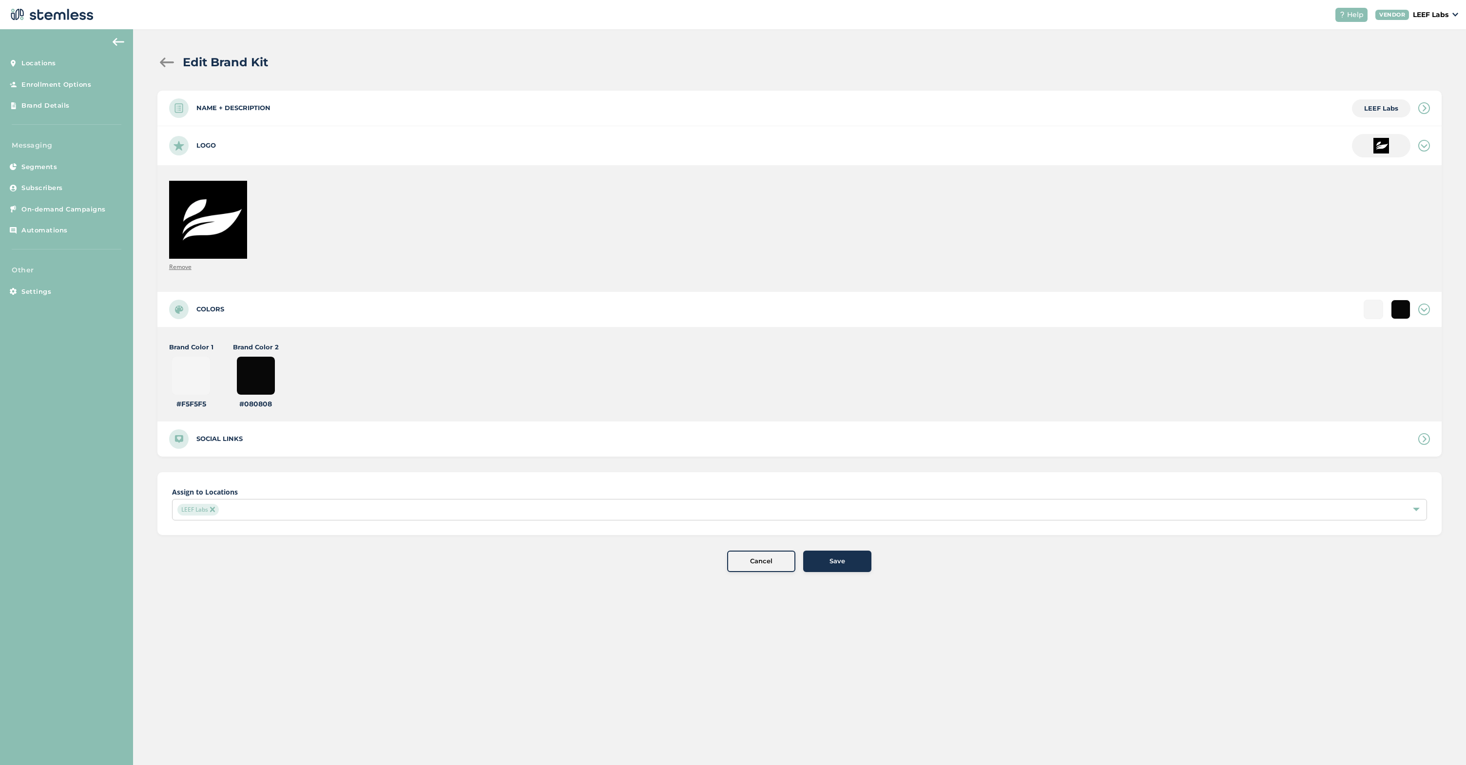
type input "#080808"
click at [448, 413] on div "Brand Color 1 #f5f5f5 #f5f5f5 Brand Color 2 #080808 #080808" at bounding box center [799, 374] width 1284 height 94
click at [1405, 438] on div "Social links" at bounding box center [799, 438] width 1284 height 35
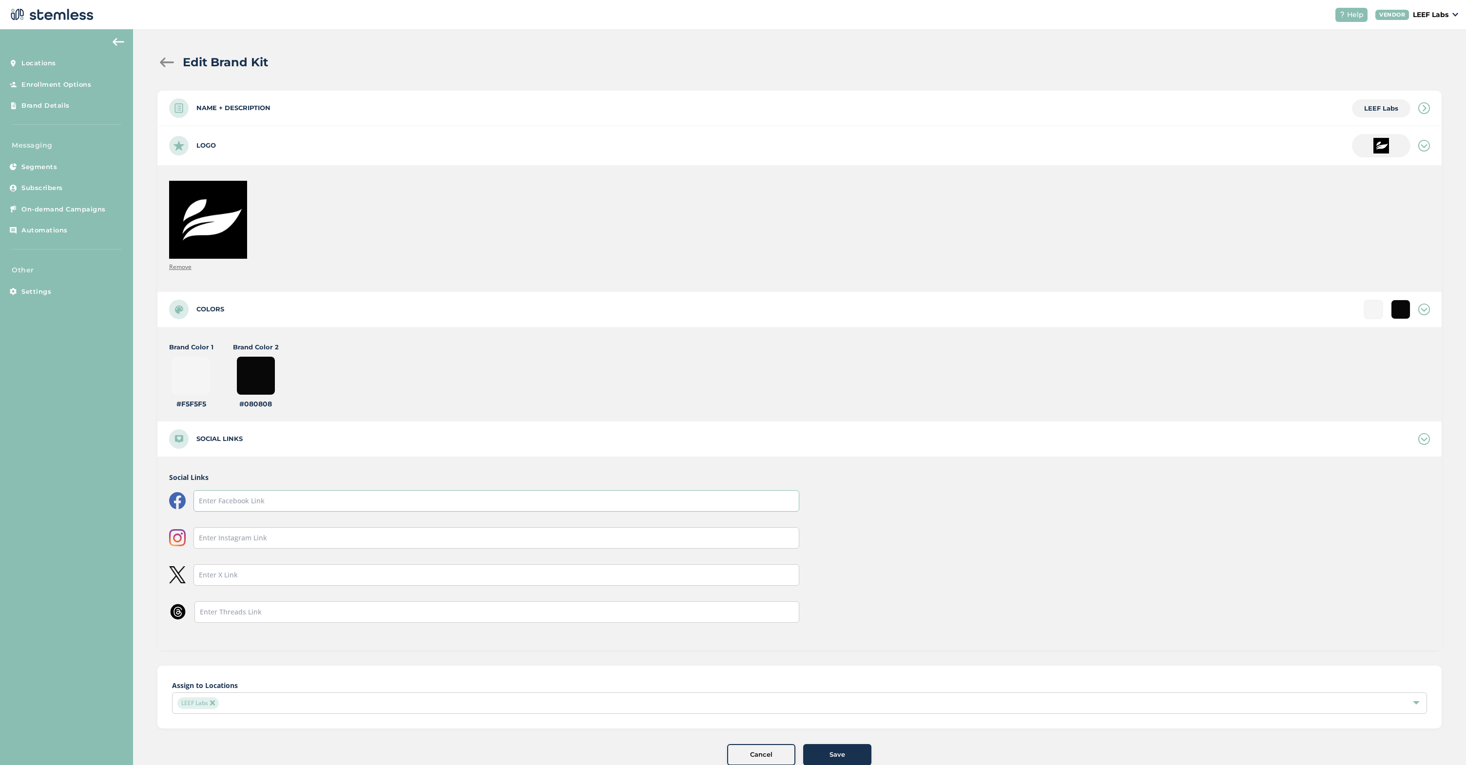
click at [255, 501] on input "text" at bounding box center [496, 500] width 606 height 21
click at [284, 538] on input "text" at bounding box center [496, 537] width 606 height 21
paste input "[URL][DOMAIN_NAME]"
type input "[URL][DOMAIN_NAME]"
click at [827, 522] on div "Social Links [URL][DOMAIN_NAME]" at bounding box center [799, 553] width 1284 height 193
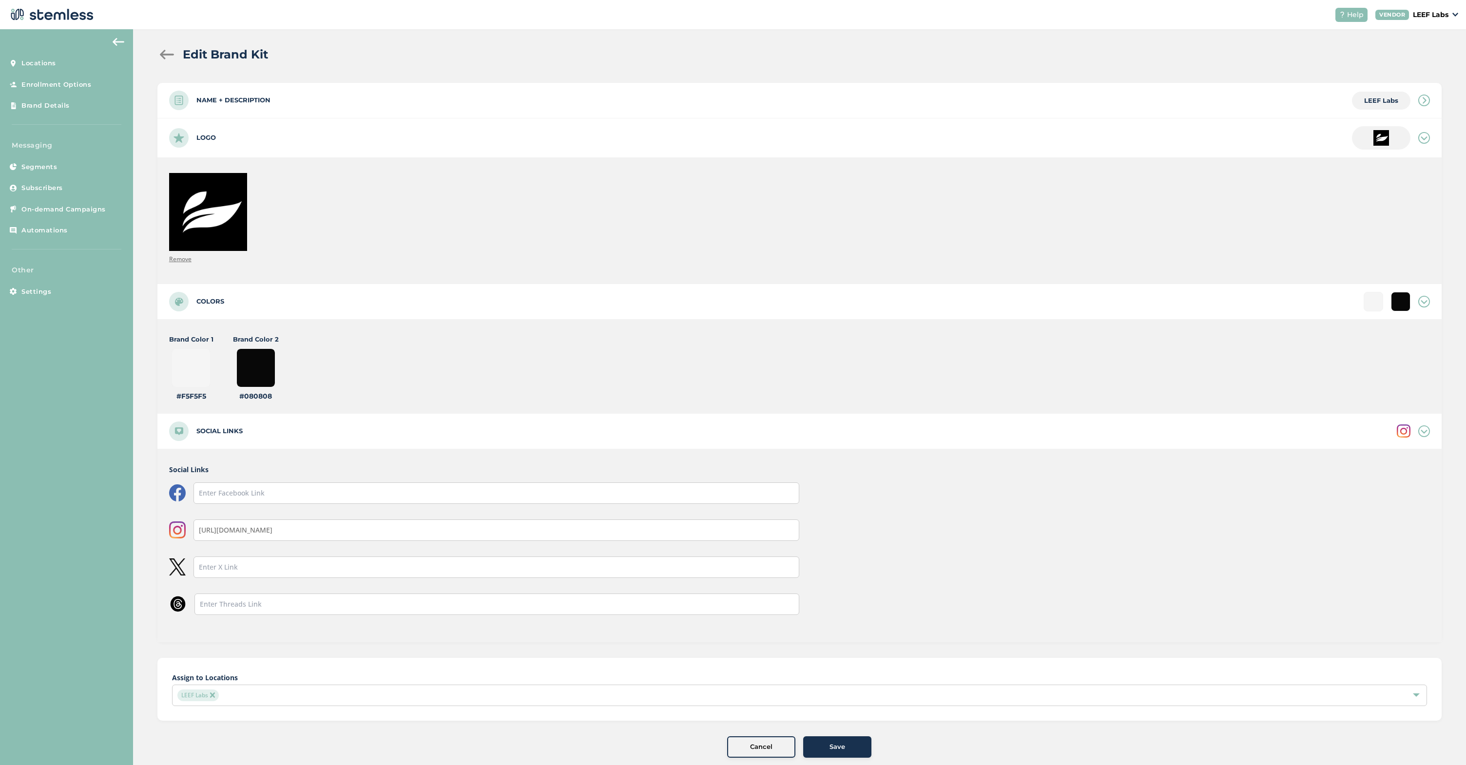
scroll to position [24, 0]
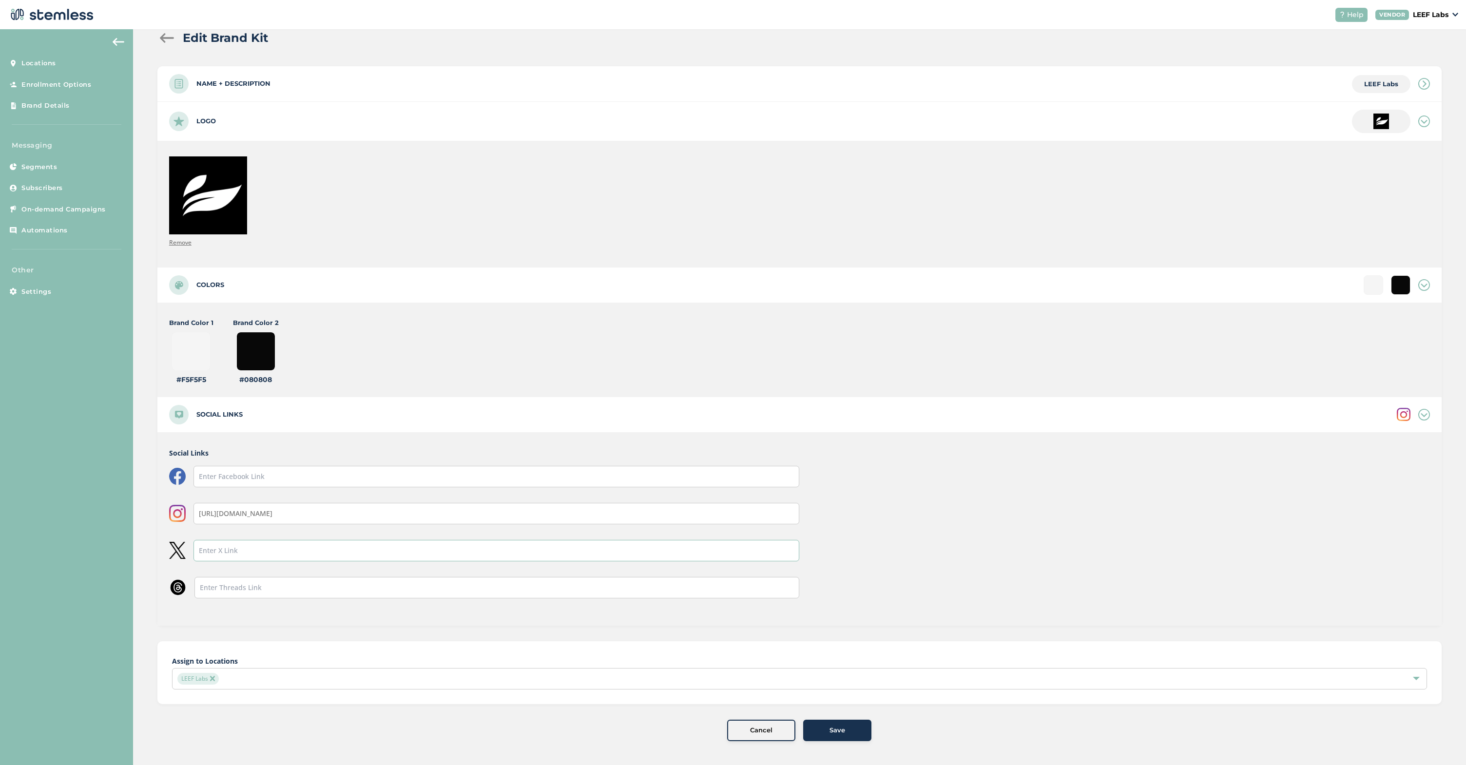
click at [252, 553] on input "text" at bounding box center [496, 550] width 606 height 21
paste input "[URL][DOMAIN_NAME]"
type input "[URL][DOMAIN_NAME]"
click at [851, 532] on div "Social Links [URL][DOMAIN_NAME] [URL][DOMAIN_NAME]" at bounding box center [799, 528] width 1284 height 193
click at [836, 728] on span "Save" at bounding box center [837, 730] width 16 height 10
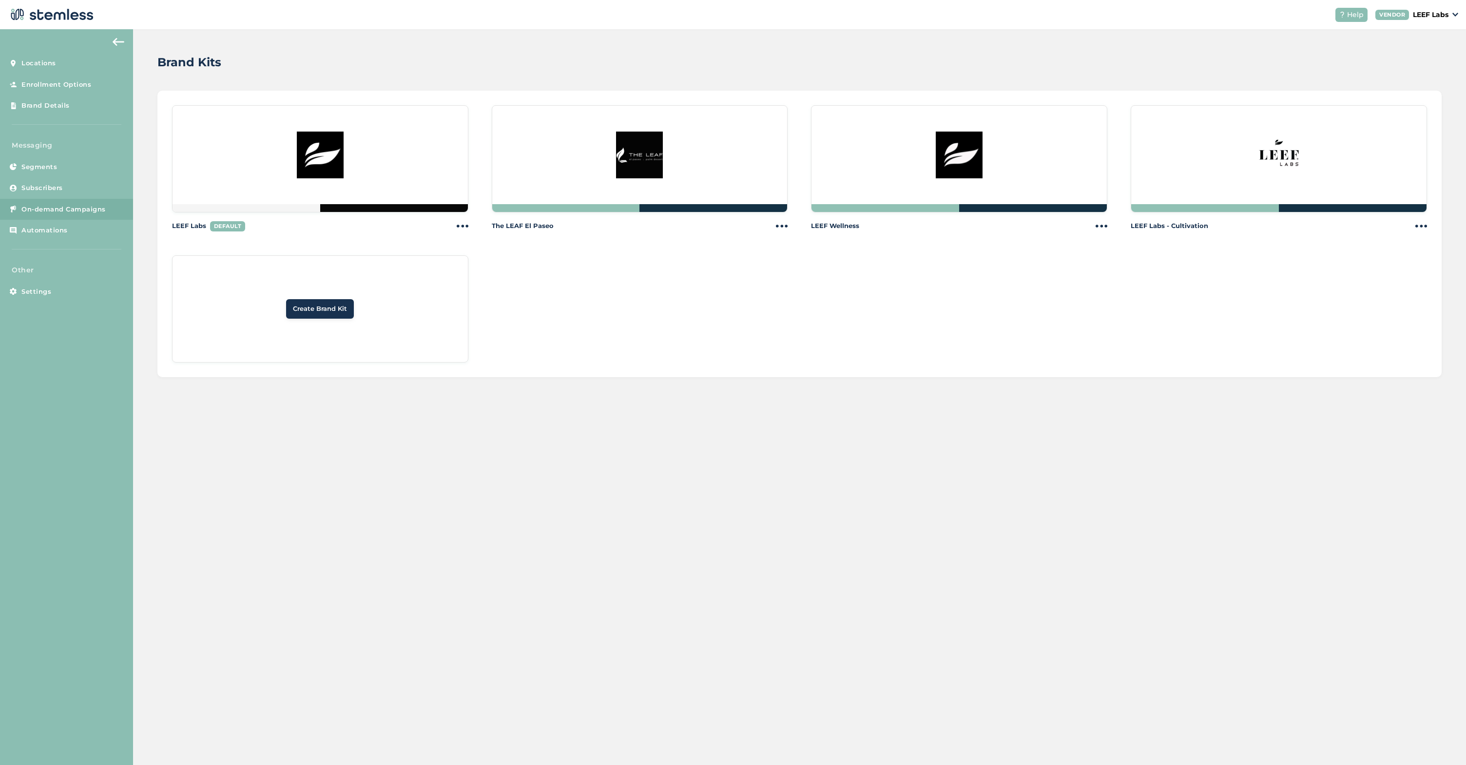
click at [44, 207] on span "On-demand Campaigns" at bounding box center [63, 210] width 84 height 10
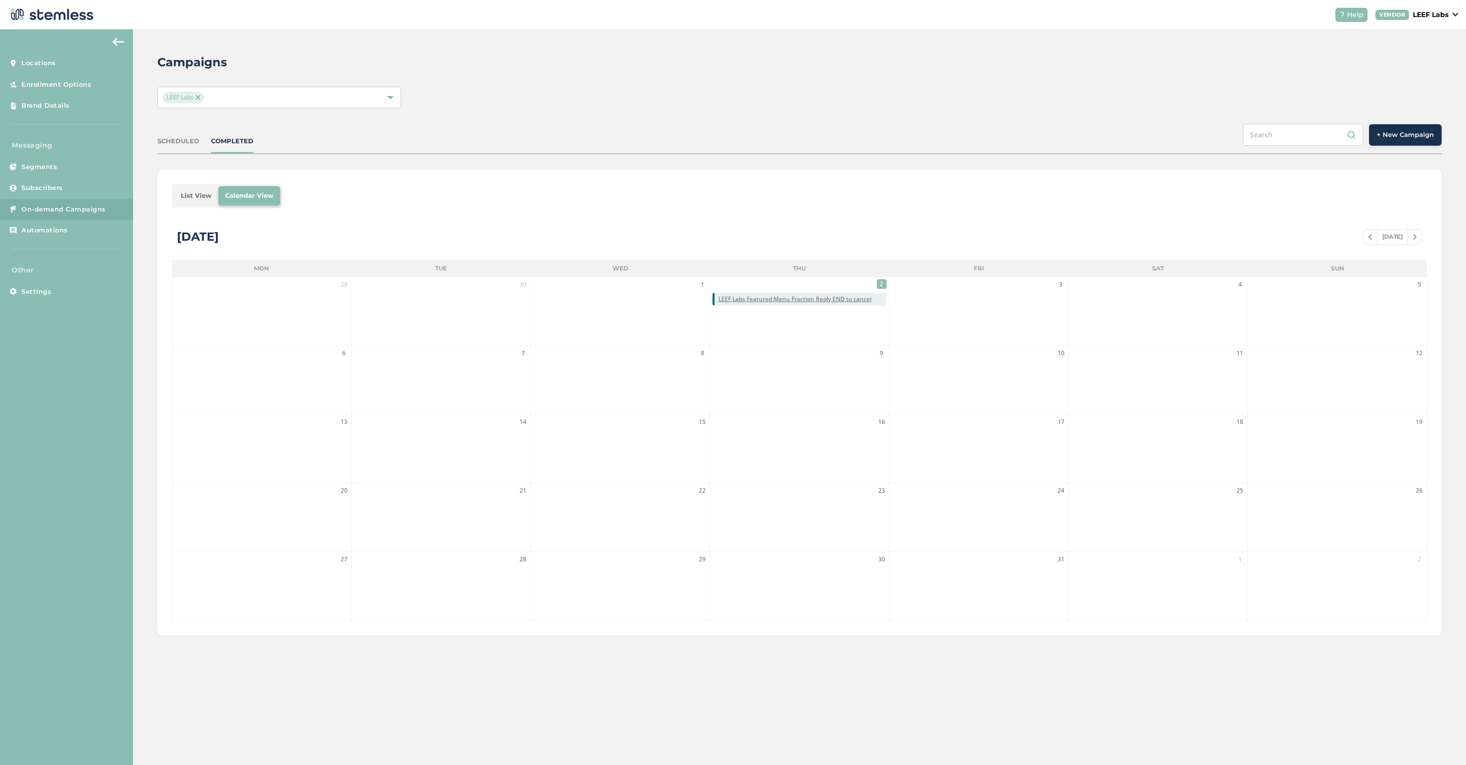
click at [1405, 137] on span "+ New Campaign" at bounding box center [1404, 135] width 57 height 10
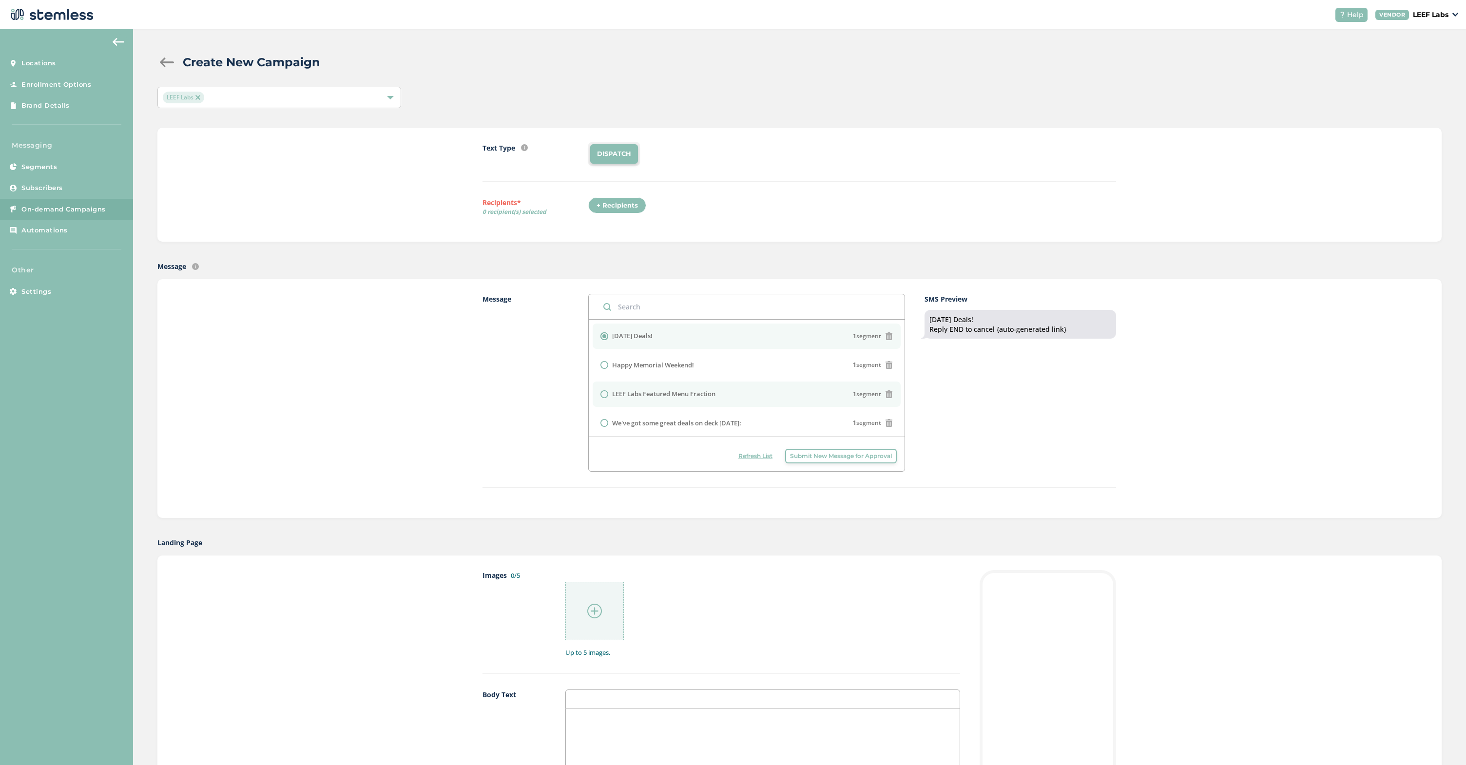
click at [641, 393] on label "LEEF Labs Featured Menu Fraction" at bounding box center [663, 394] width 103 height 10
radio input "false"
radio input "true"
click at [606, 210] on div "+ Recipients" at bounding box center [617, 205] width 58 height 17
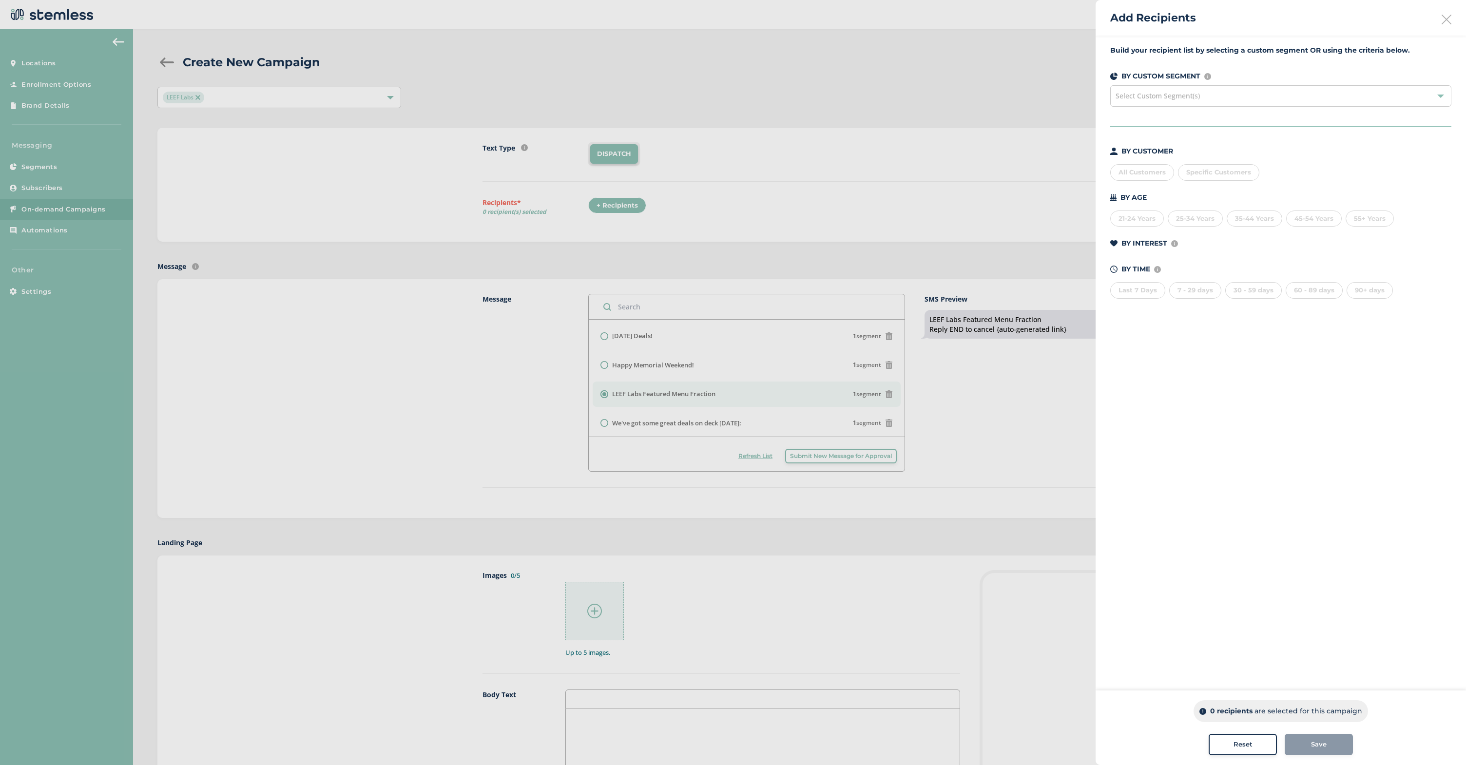
click at [1204, 173] on div "Specific Customers" at bounding box center [1218, 172] width 81 height 17
click at [1202, 172] on span "Specific Customers" at bounding box center [1218, 172] width 65 height 8
click at [1207, 194] on input "text" at bounding box center [1274, 192] width 179 height 10
type input "jethro"
click at [1220, 230] on li "[PERSON_NAME]/[PERSON_NAME]/[PERSON_NAME] (7074574441)" at bounding box center [1275, 233] width 194 height 20
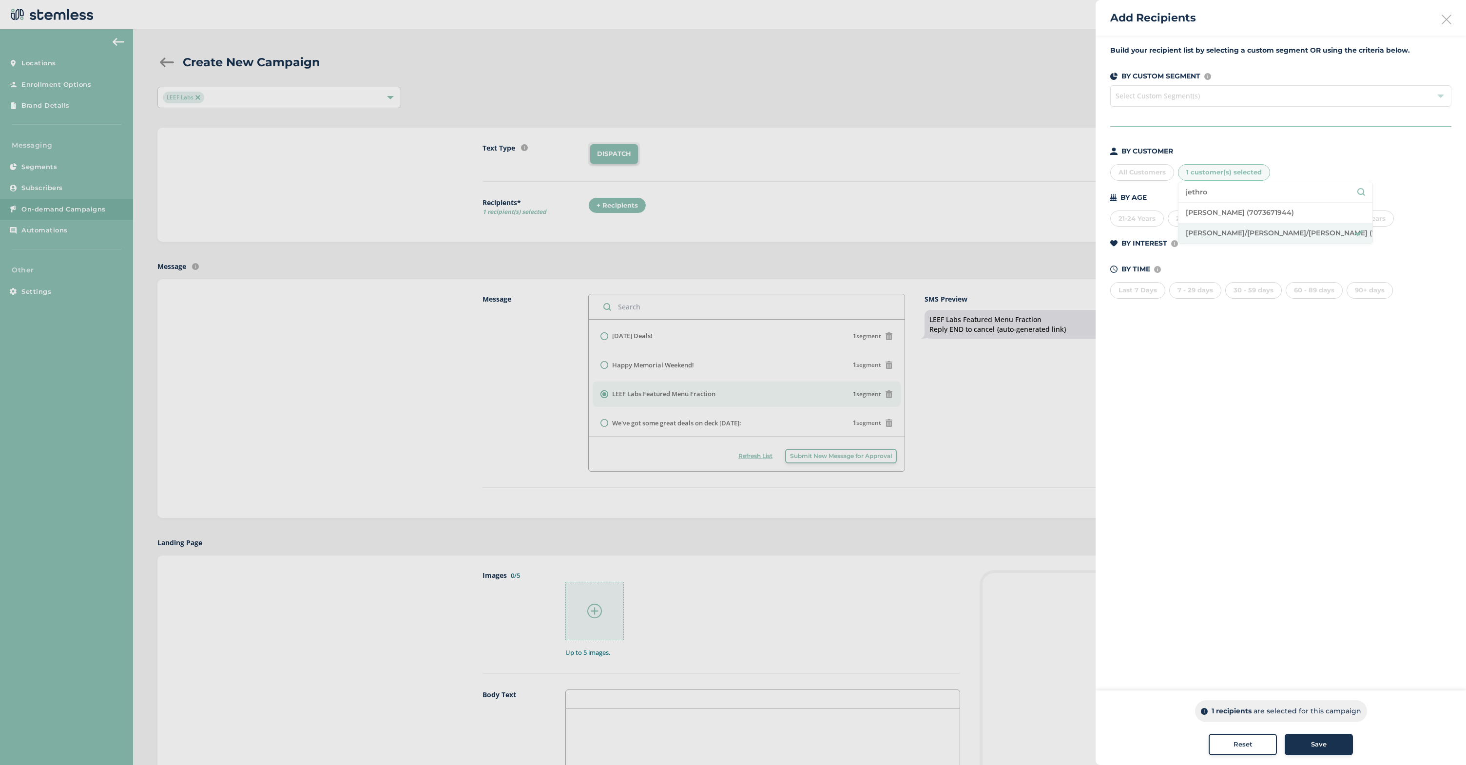
click at [1296, 741] on div "Save" at bounding box center [1318, 745] width 53 height 10
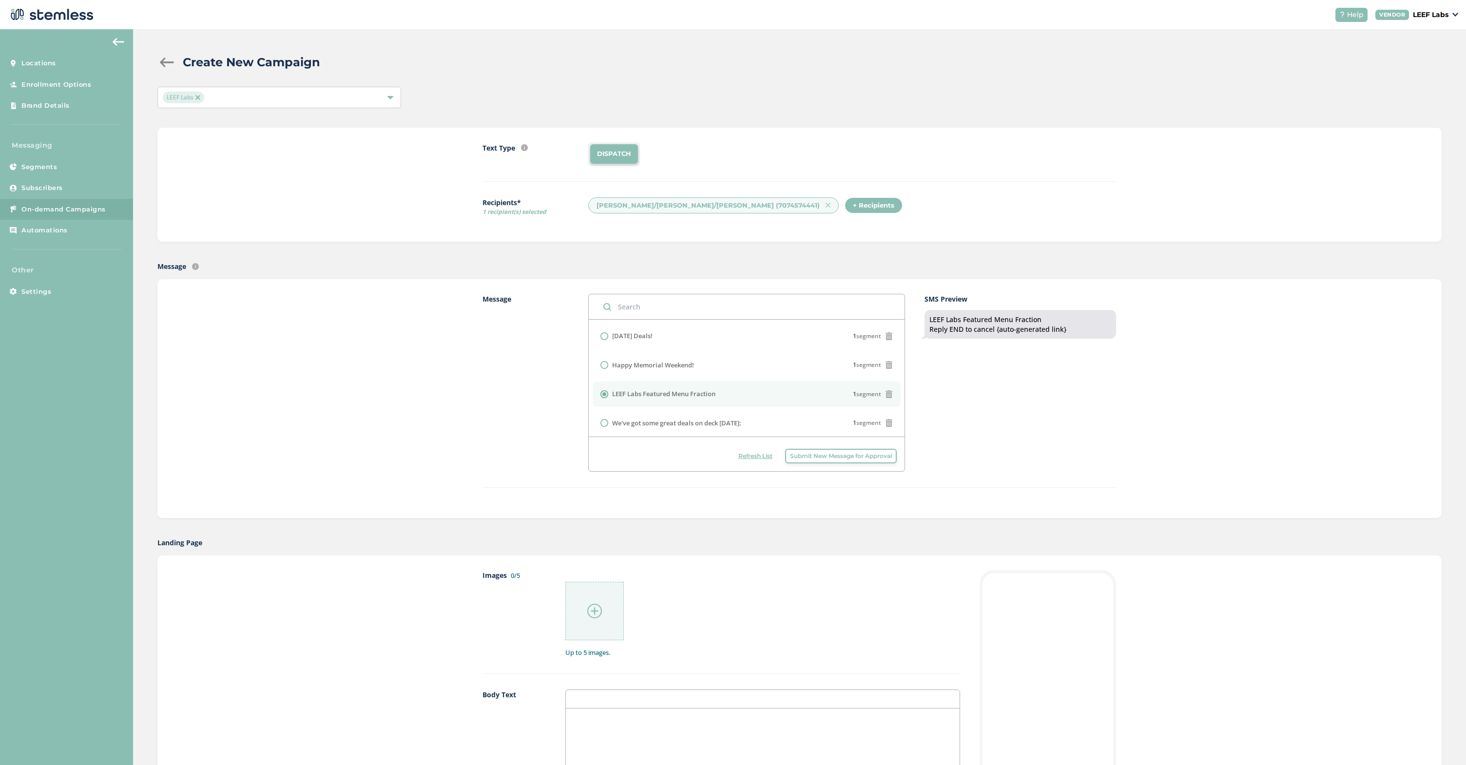
click at [921, 432] on div "Message [DATE] Deals! 1 segment Happy Memorial Weekend! 1 segment LEEF Labs Fea…" at bounding box center [798, 391] width 633 height 194
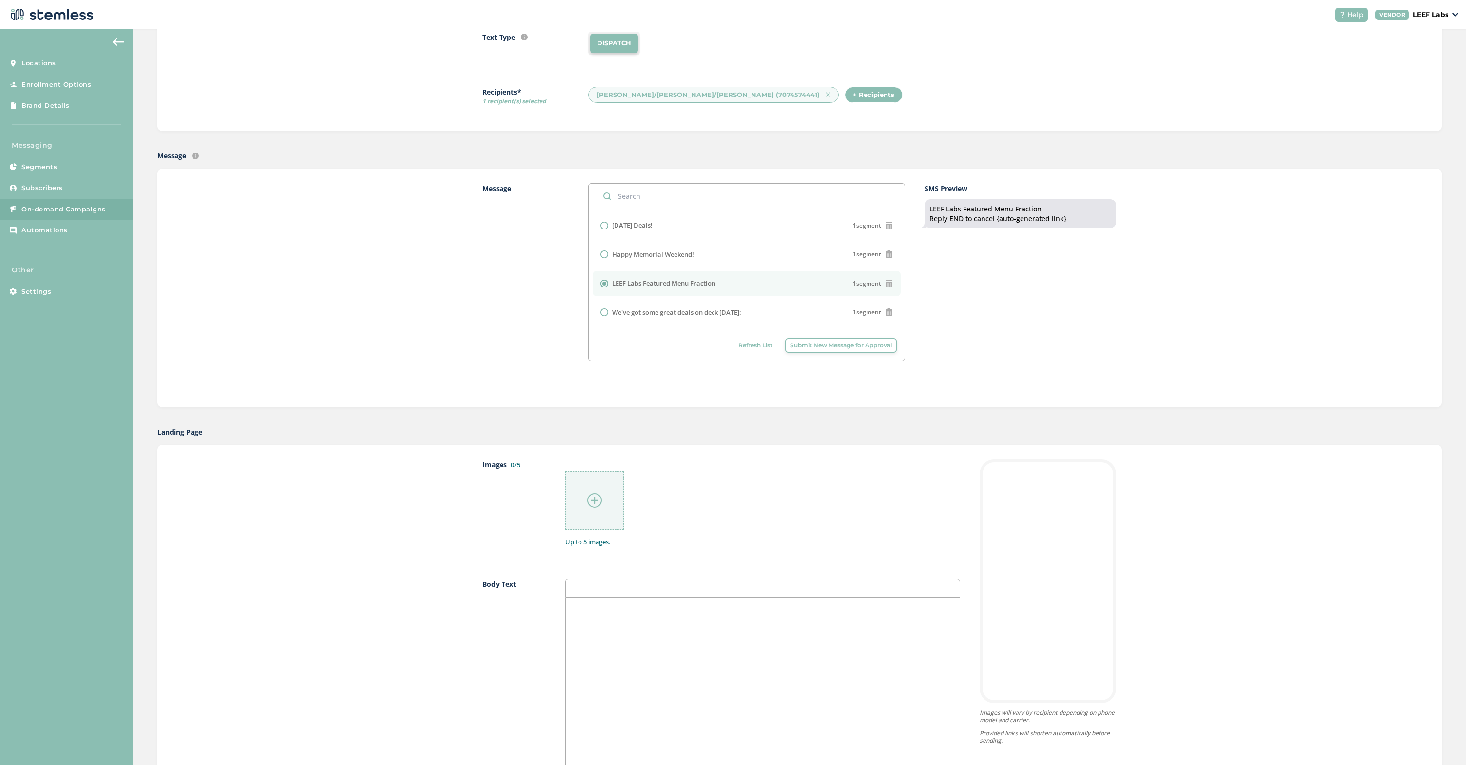
click at [598, 496] on img at bounding box center [594, 500] width 15 height 15
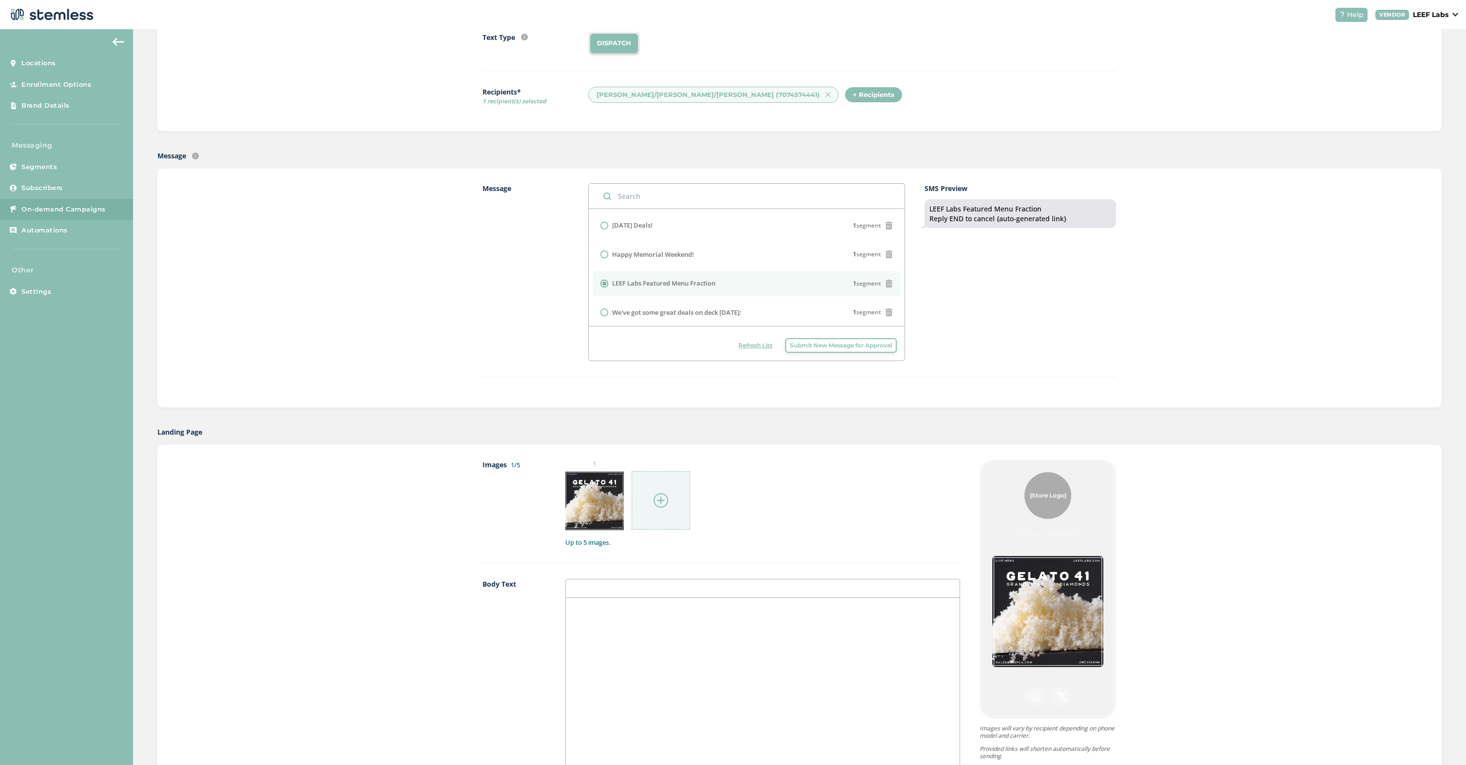
scroll to position [416, 0]
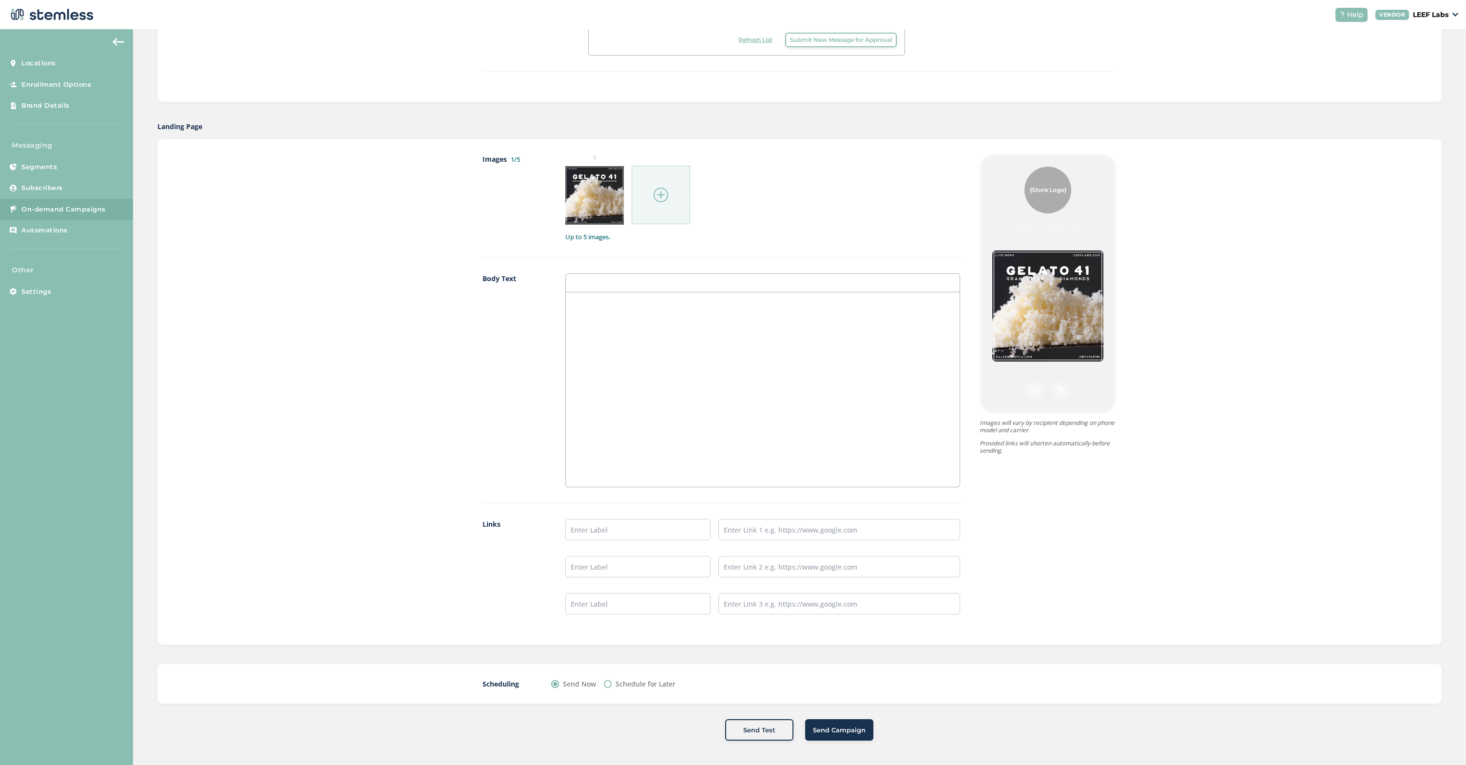
click at [690, 417] on div at bounding box center [763, 389] width 394 height 194
click at [622, 535] on input "text" at bounding box center [637, 529] width 145 height 21
drag, startPoint x: 748, startPoint y: 540, endPoint x: 750, endPoint y: 533, distance: 7.1
click at [749, 537] on input "text" at bounding box center [839, 529] width 242 height 21
click at [751, 533] on input "text" at bounding box center [839, 529] width 242 height 21
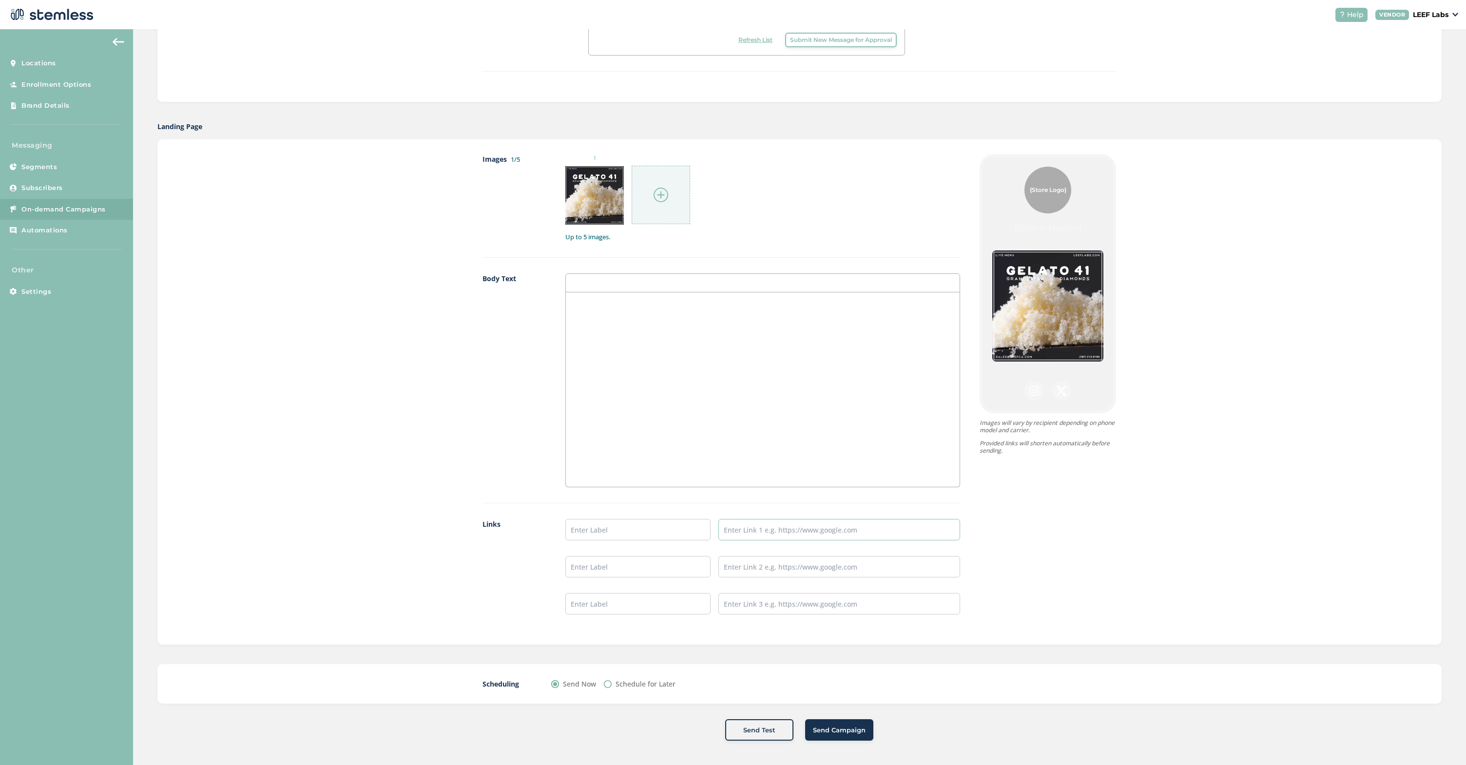
paste input "[URL][DOMAIN_NAME]"
type input "[URL][DOMAIN_NAME]"
click at [637, 533] on input "text" at bounding box center [637, 529] width 145 height 21
type input "VIEW LIVE MENU"
click at [999, 541] on div "{Store Logo} {Store Name} VIEW LIVE MENU Powered By Images will vary by recipie…" at bounding box center [1038, 392] width 156 height 476
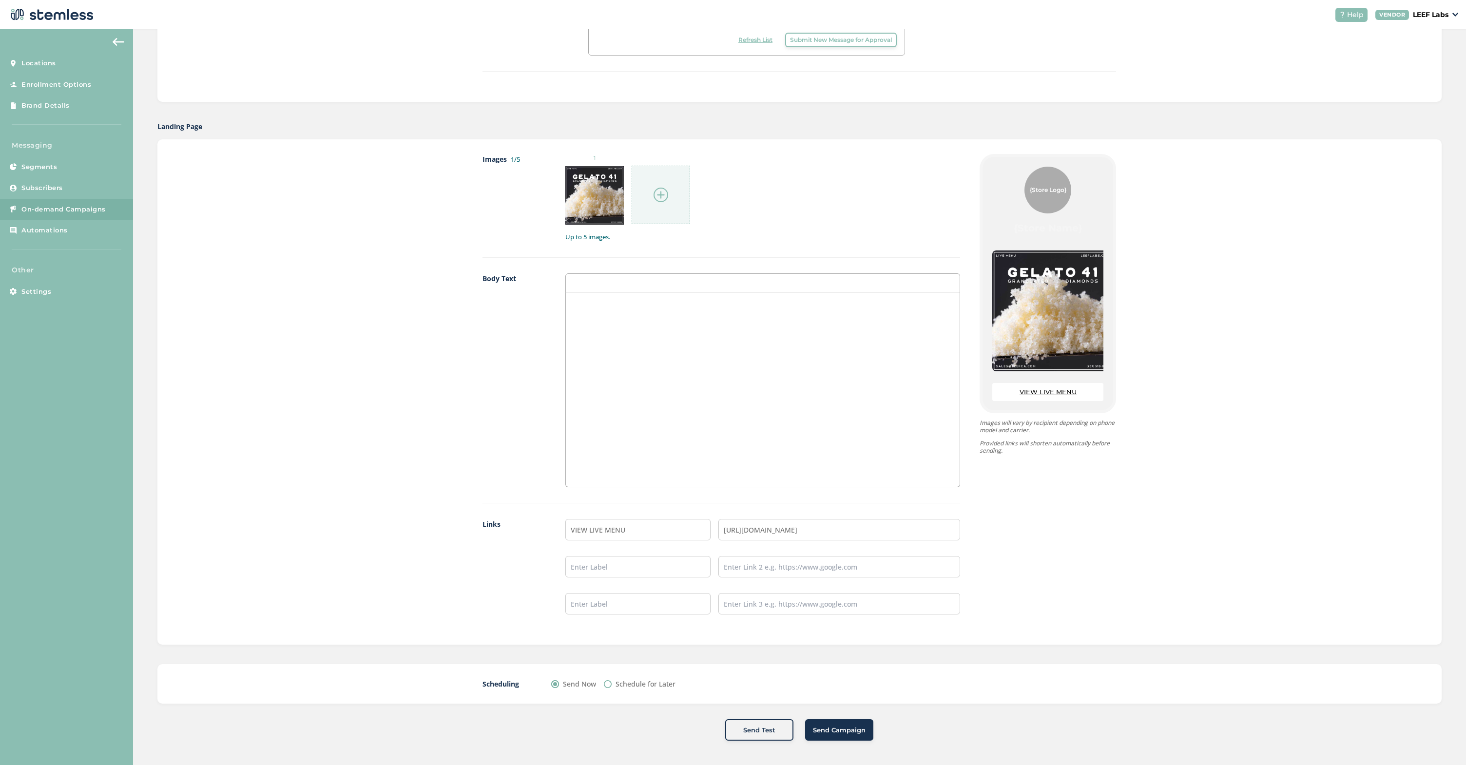
click at [850, 728] on span "Send Campaign" at bounding box center [839, 730] width 53 height 10
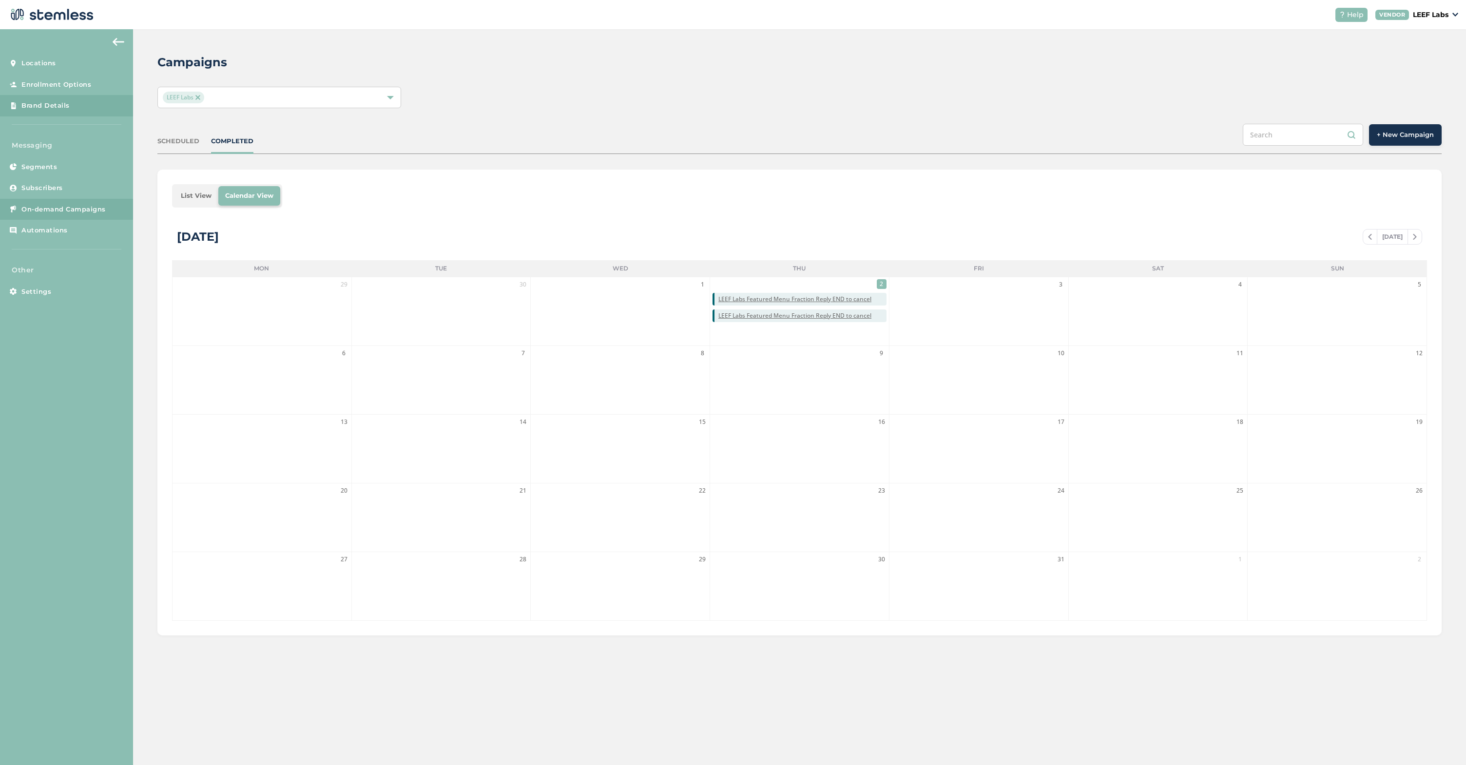
click at [45, 99] on link "Brand Details" at bounding box center [66, 105] width 133 height 21
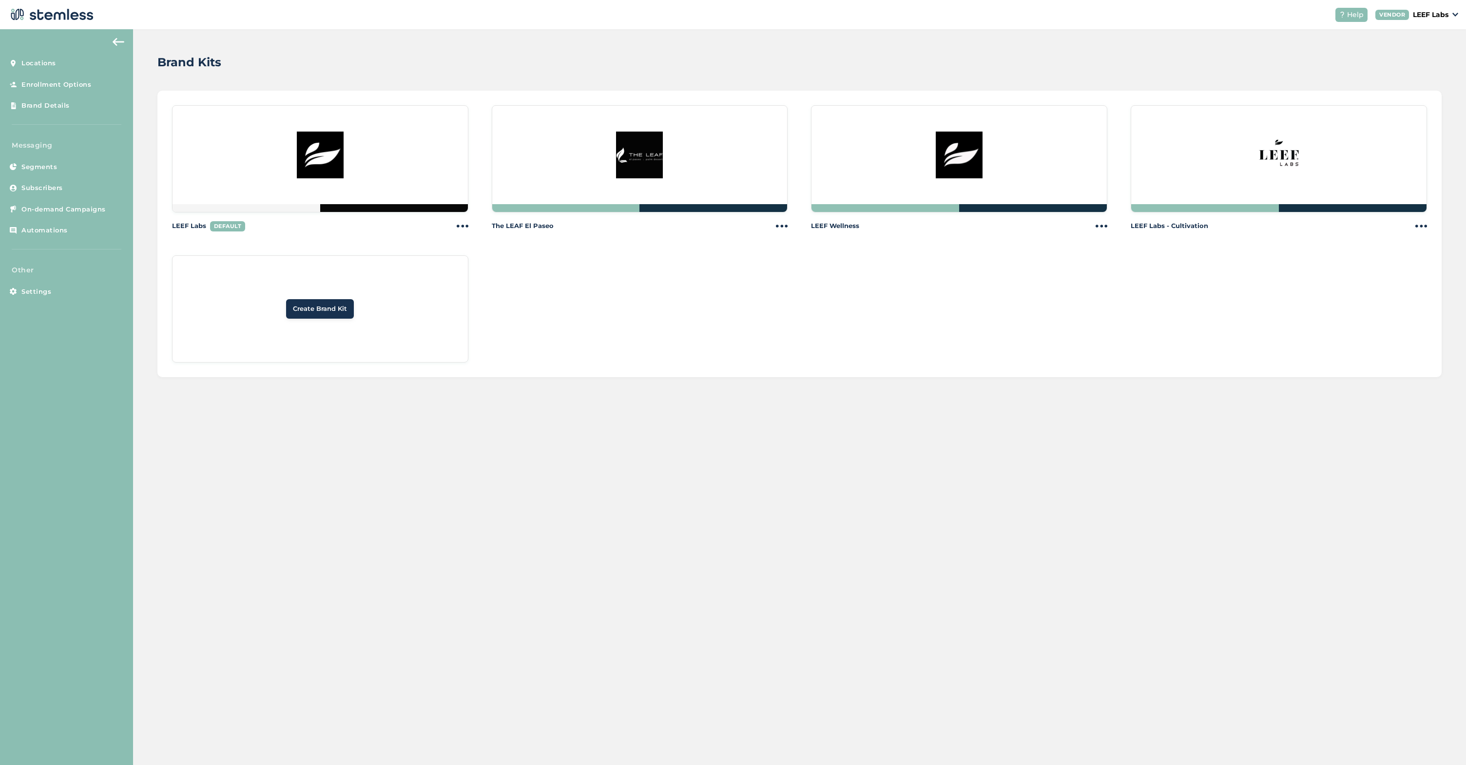
click at [390, 164] on div at bounding box center [320, 158] width 296 height 107
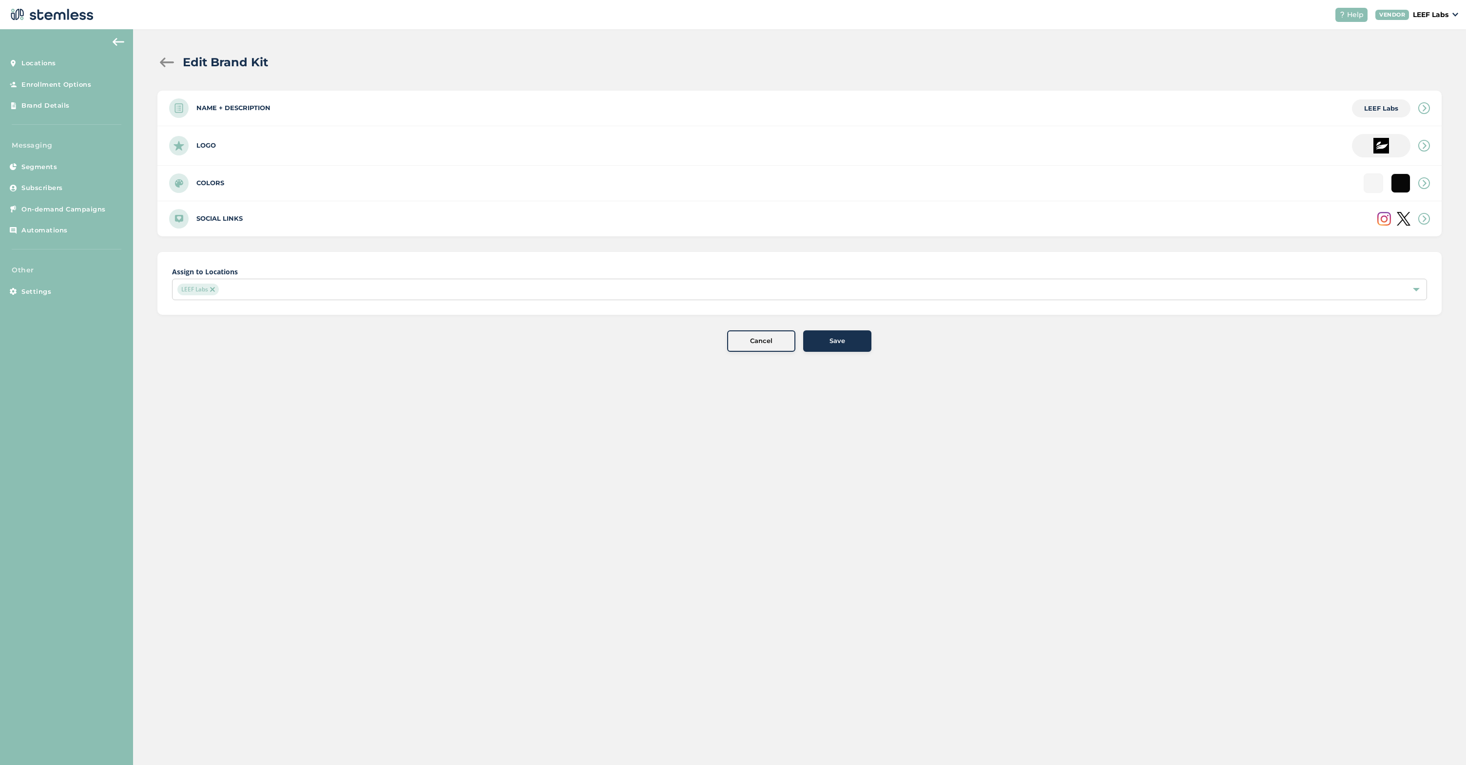
click at [227, 186] on div "Colors" at bounding box center [799, 183] width 1284 height 35
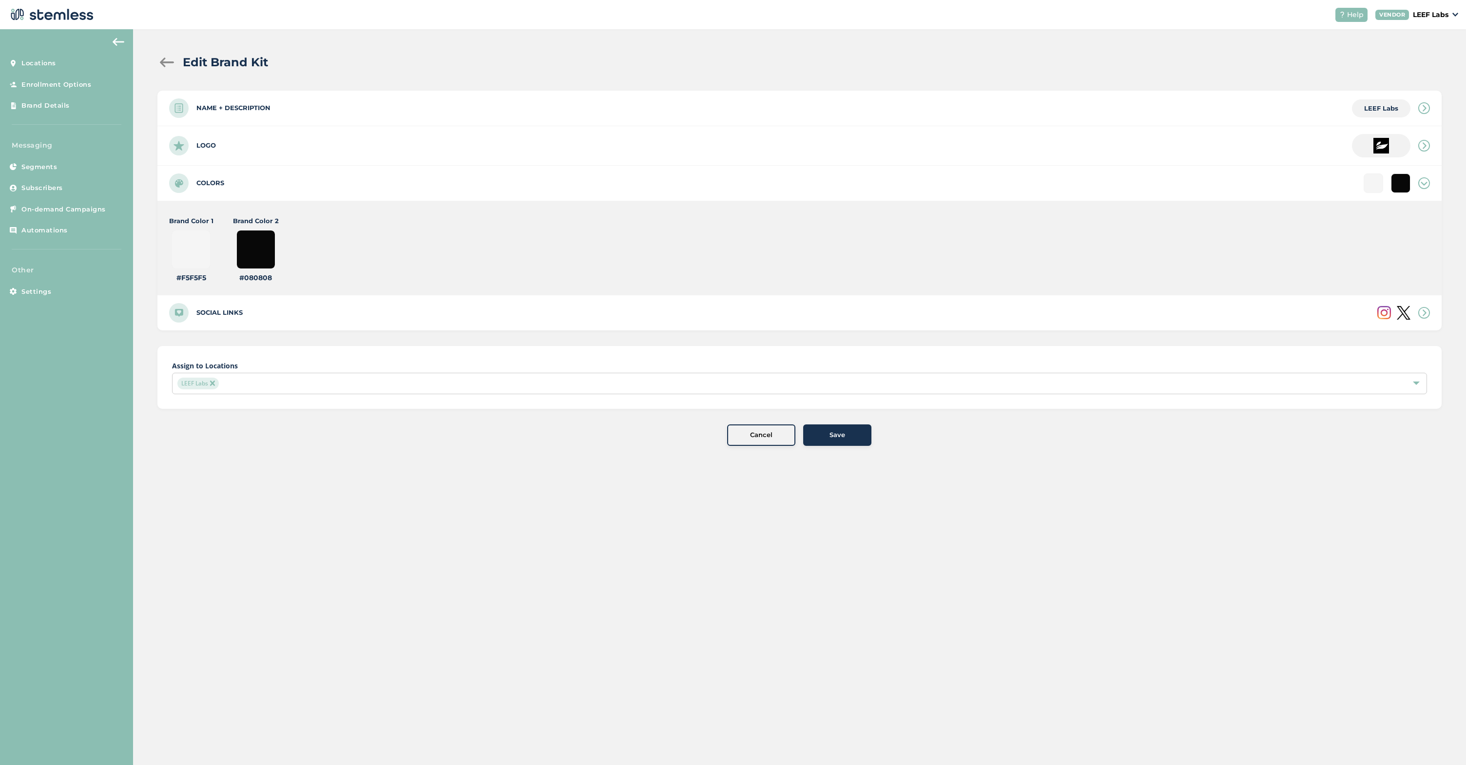
click at [179, 248] on input "#f5f5f5" at bounding box center [191, 249] width 39 height 39
type input "#000000"
click at [264, 243] on input "#080808" at bounding box center [255, 249] width 39 height 39
type input "#d6d6d6"
click at [329, 241] on div "Brand Color 1 #000000 #000000 Brand Color 2 #d6d6d6 #d6d6d6" at bounding box center [484, 249] width 630 height 67
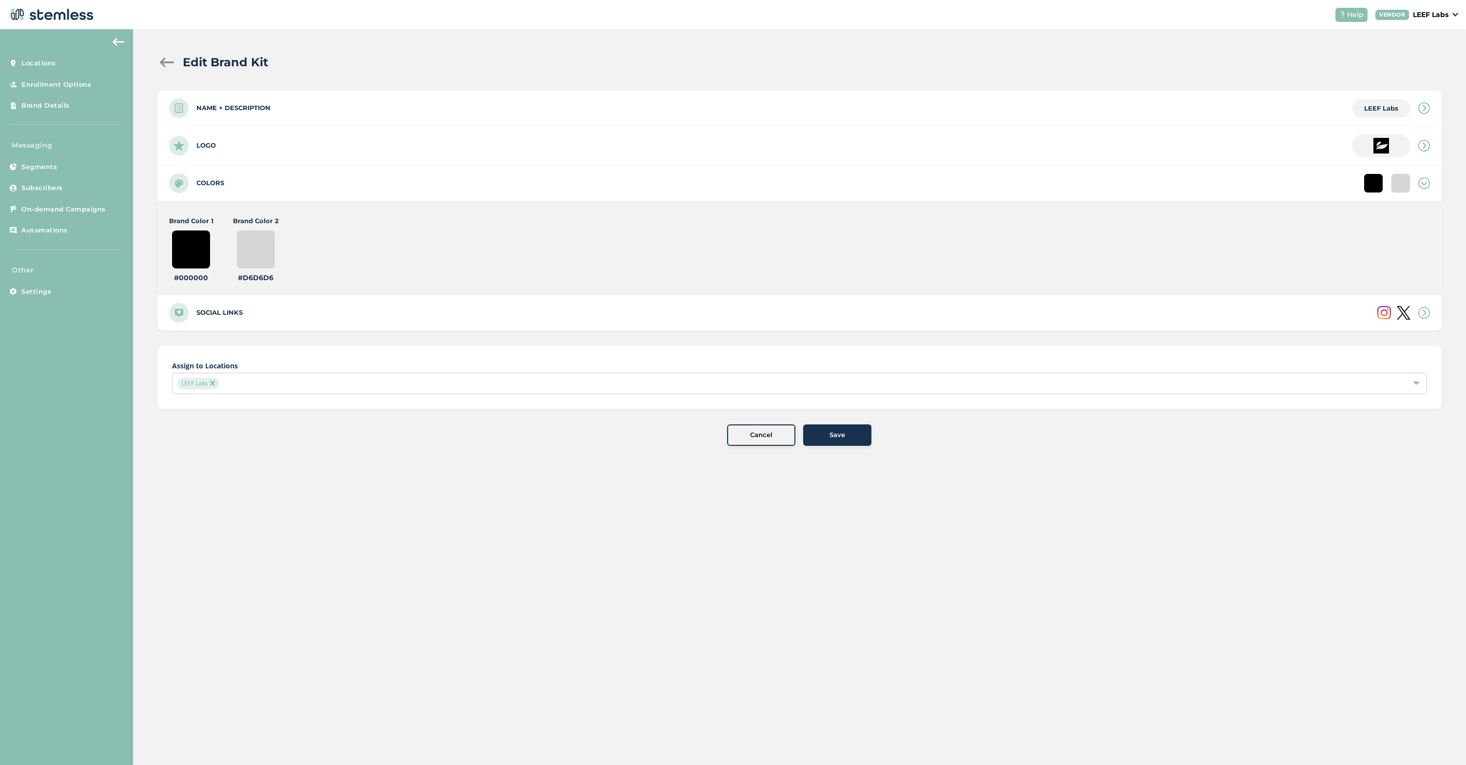
click at [825, 430] on div "Save" at bounding box center [837, 435] width 53 height 10
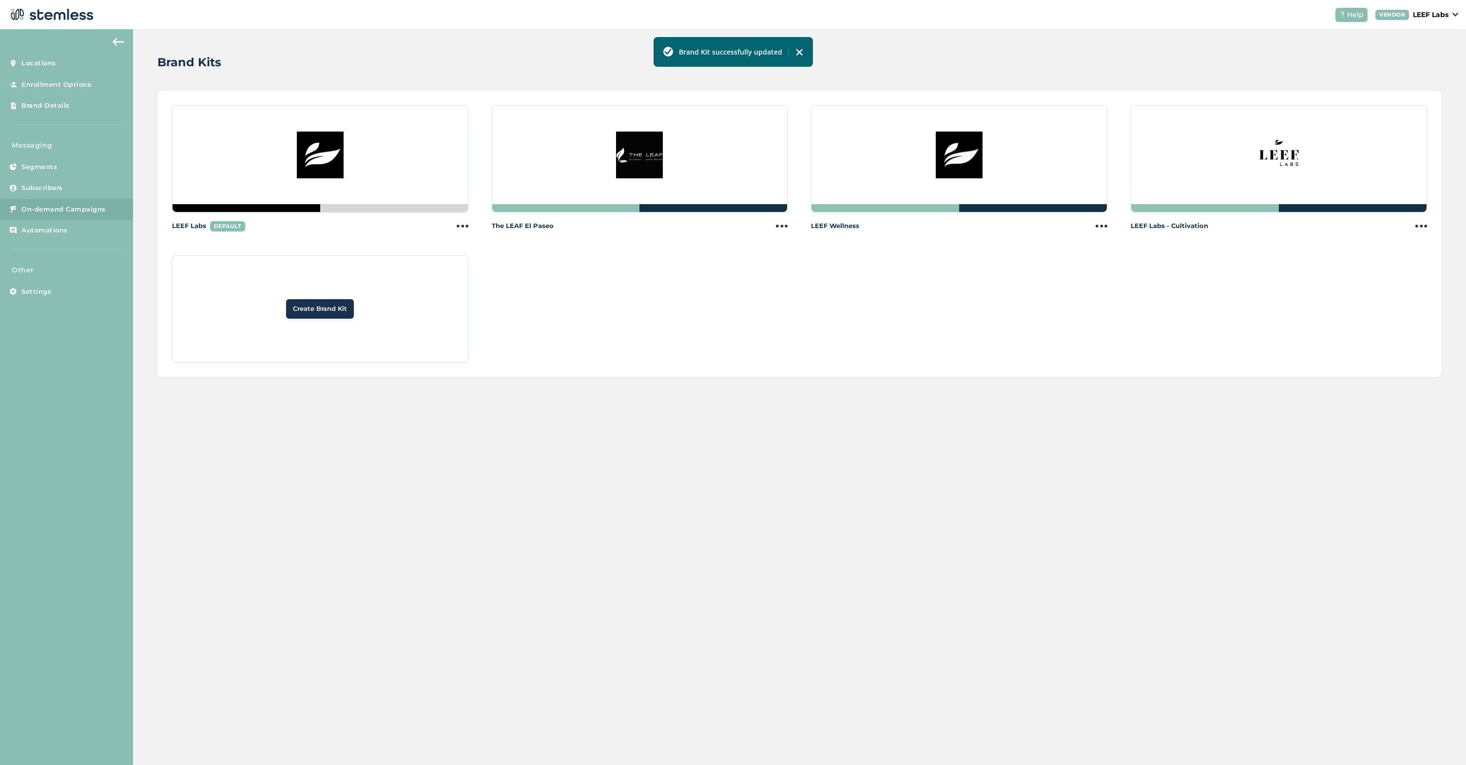
click at [51, 207] on span "On-demand Campaigns" at bounding box center [63, 210] width 84 height 10
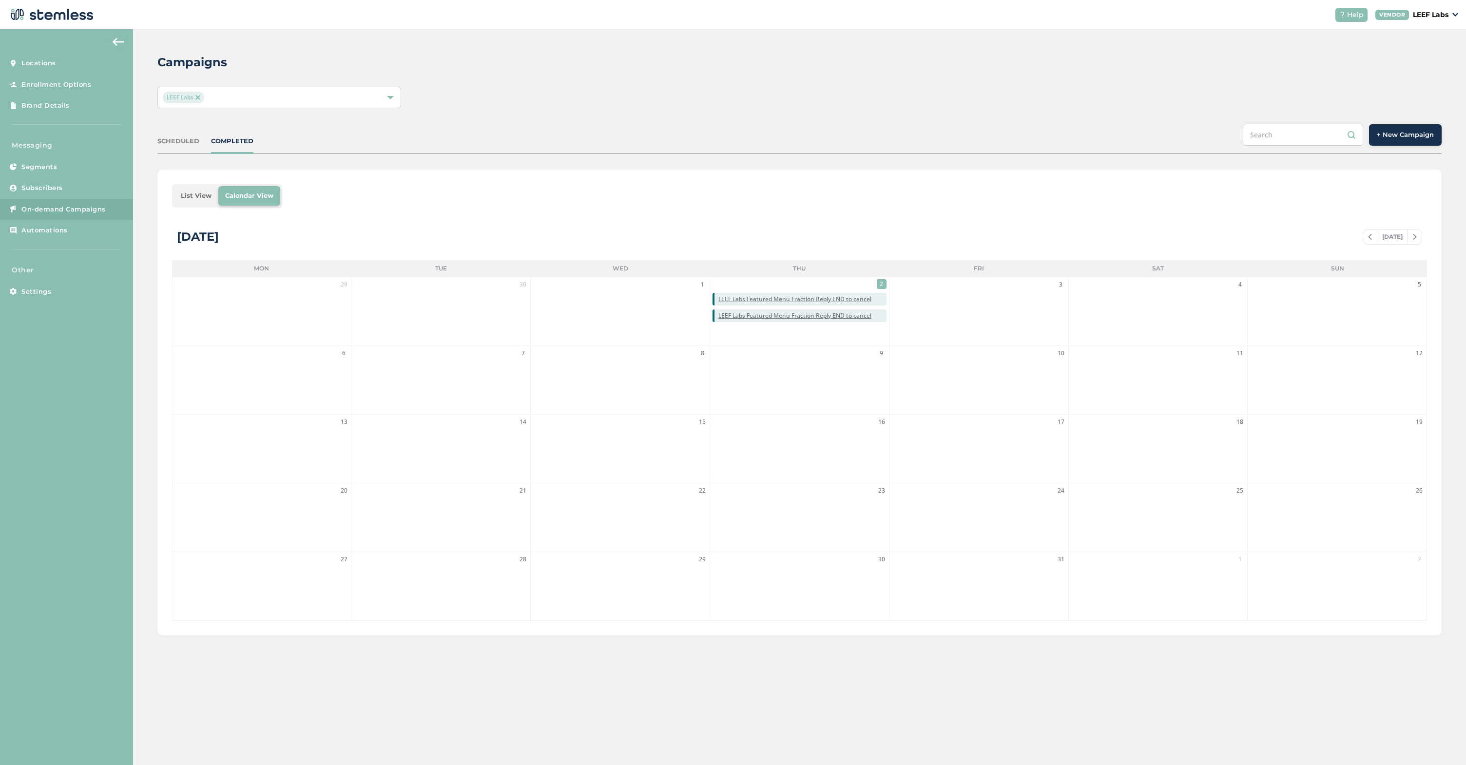
click at [1397, 131] on span "+ New Campaign" at bounding box center [1404, 135] width 57 height 10
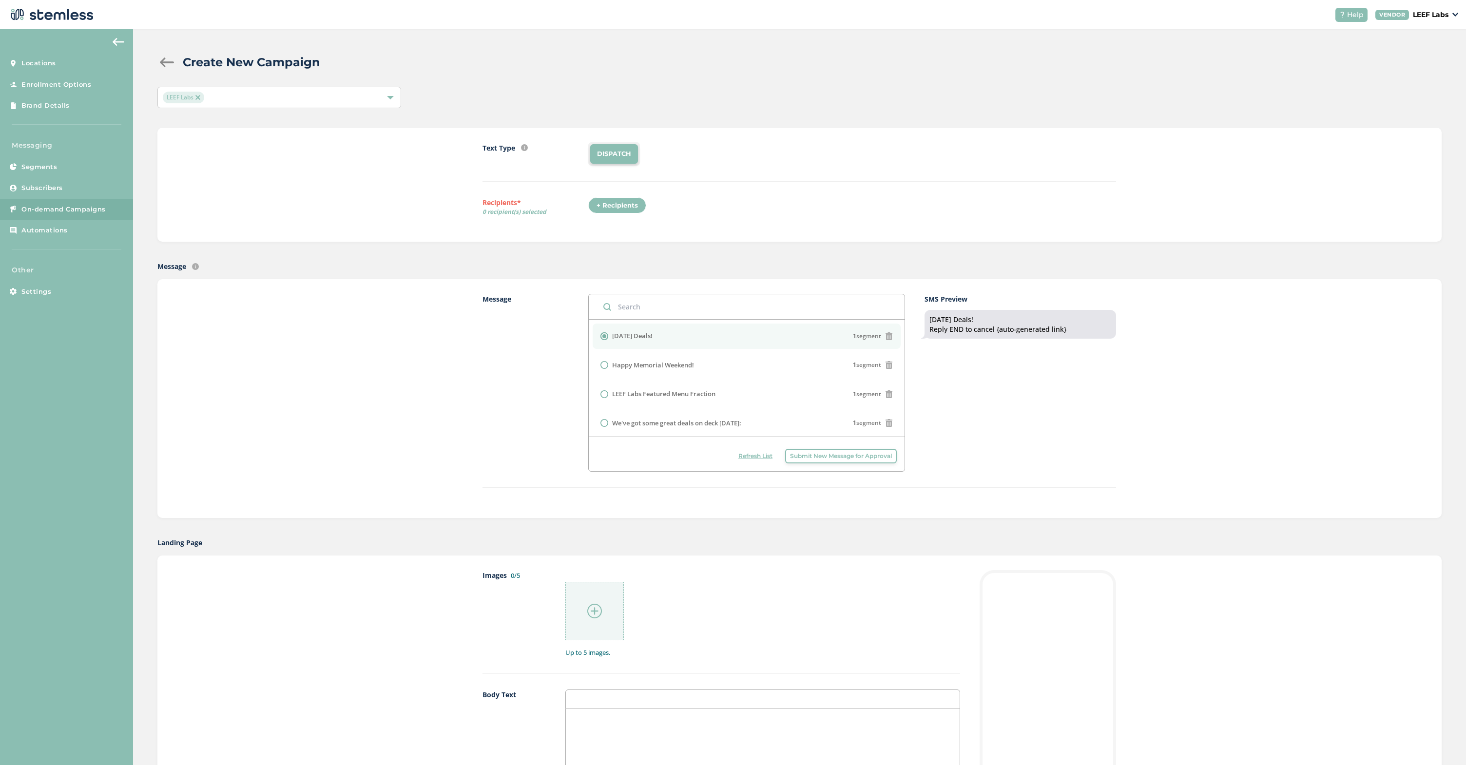
click at [624, 205] on div "+ Recipients" at bounding box center [617, 205] width 58 height 17
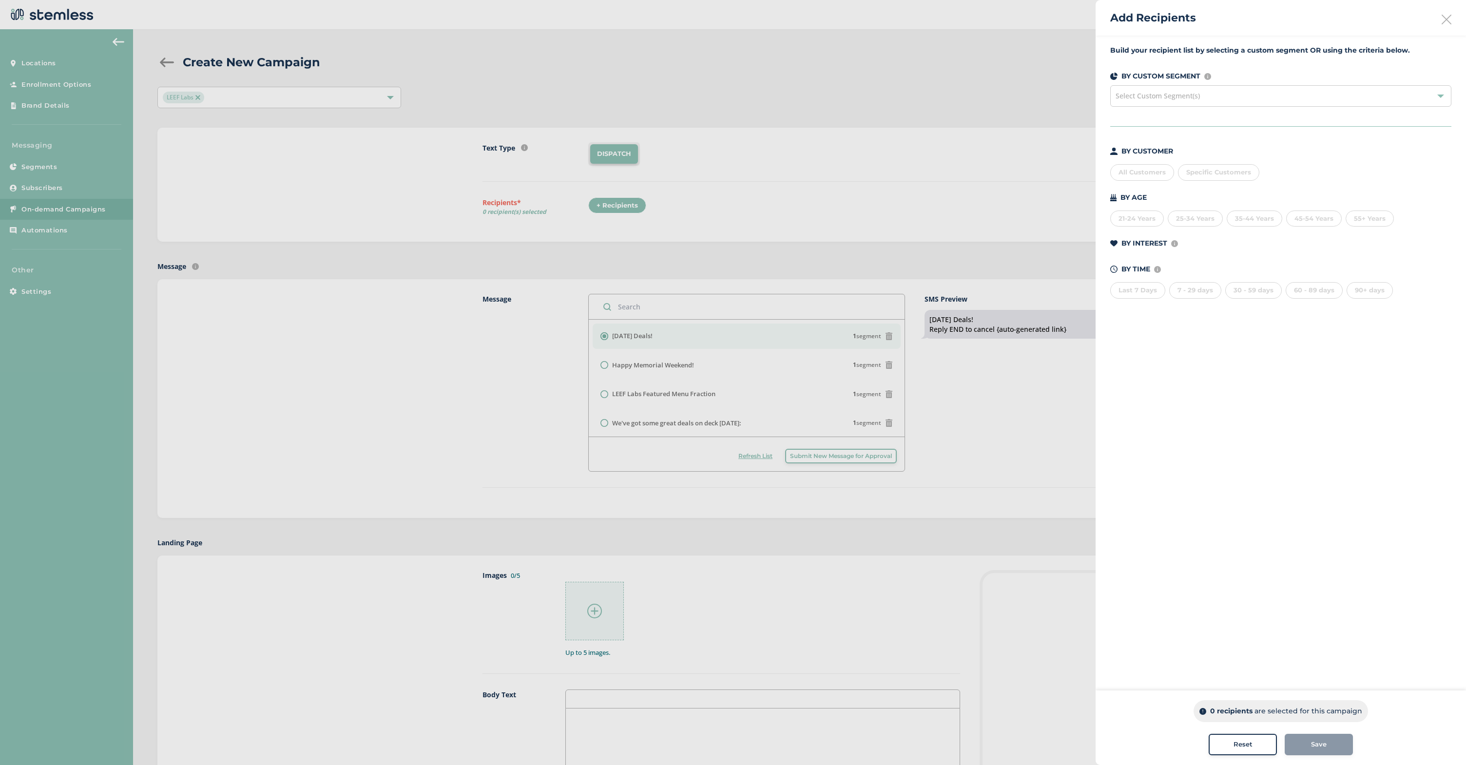
click at [1232, 170] on span "Specific Customers" at bounding box center [1218, 172] width 65 height 8
click at [1217, 194] on input "text" at bounding box center [1274, 192] width 179 height 10
type input "jethro"
click at [1265, 230] on li "[PERSON_NAME]/[PERSON_NAME]/[PERSON_NAME] (7074574441)" at bounding box center [1275, 233] width 194 height 20
click at [1312, 750] on button "Save" at bounding box center [1318, 744] width 68 height 21
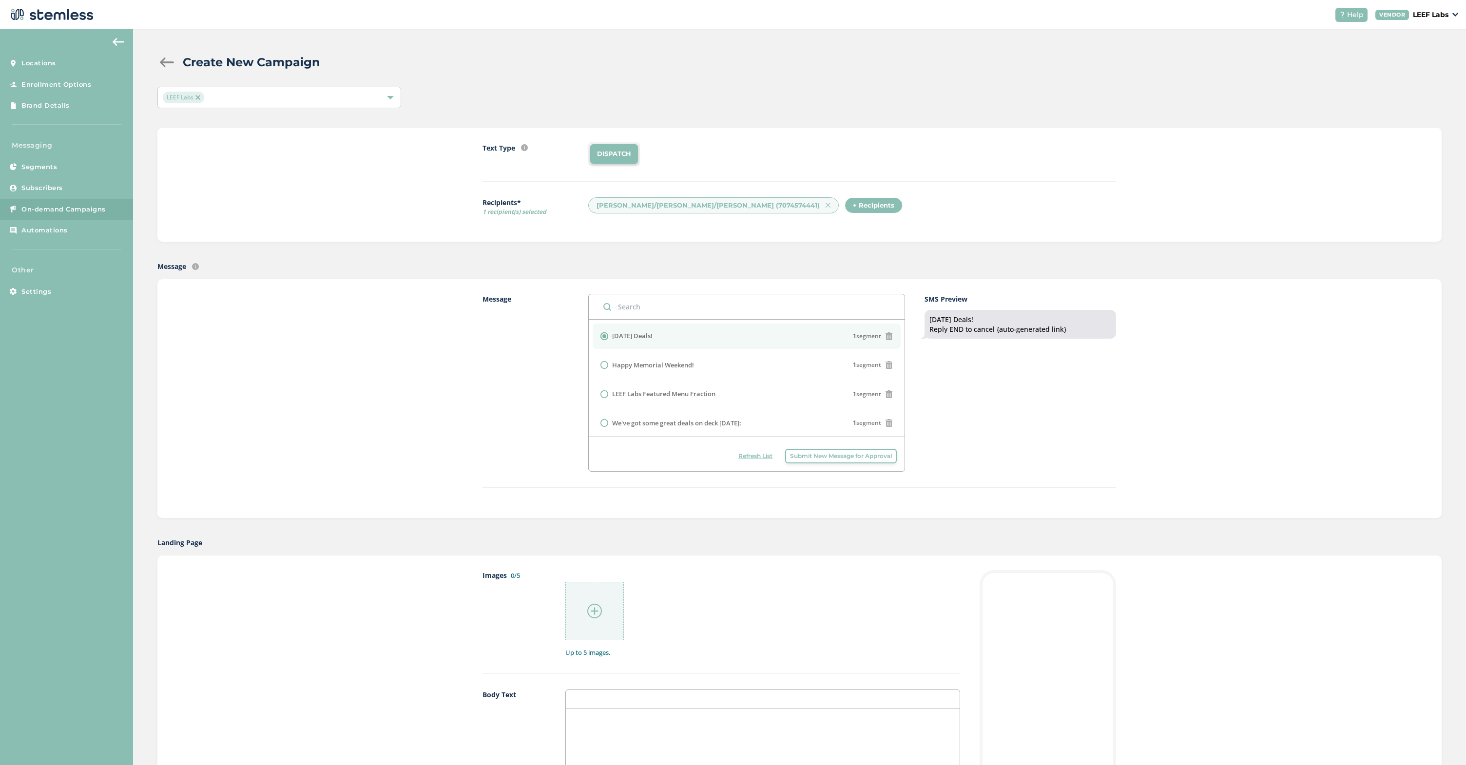
click at [1056, 451] on div "SMS Preview [DATE] Deals! Reply END to cancel {auto-generated link}" at bounding box center [1019, 383] width 191 height 178
click at [649, 393] on label "LEEF Labs Featured Menu Fraction" at bounding box center [663, 394] width 103 height 10
radio input "false"
radio input "true"
click at [1003, 427] on div "SMS Preview LEEF Labs Featured Menu Fraction Reply END to cancel {auto-generate…" at bounding box center [1019, 383] width 191 height 178
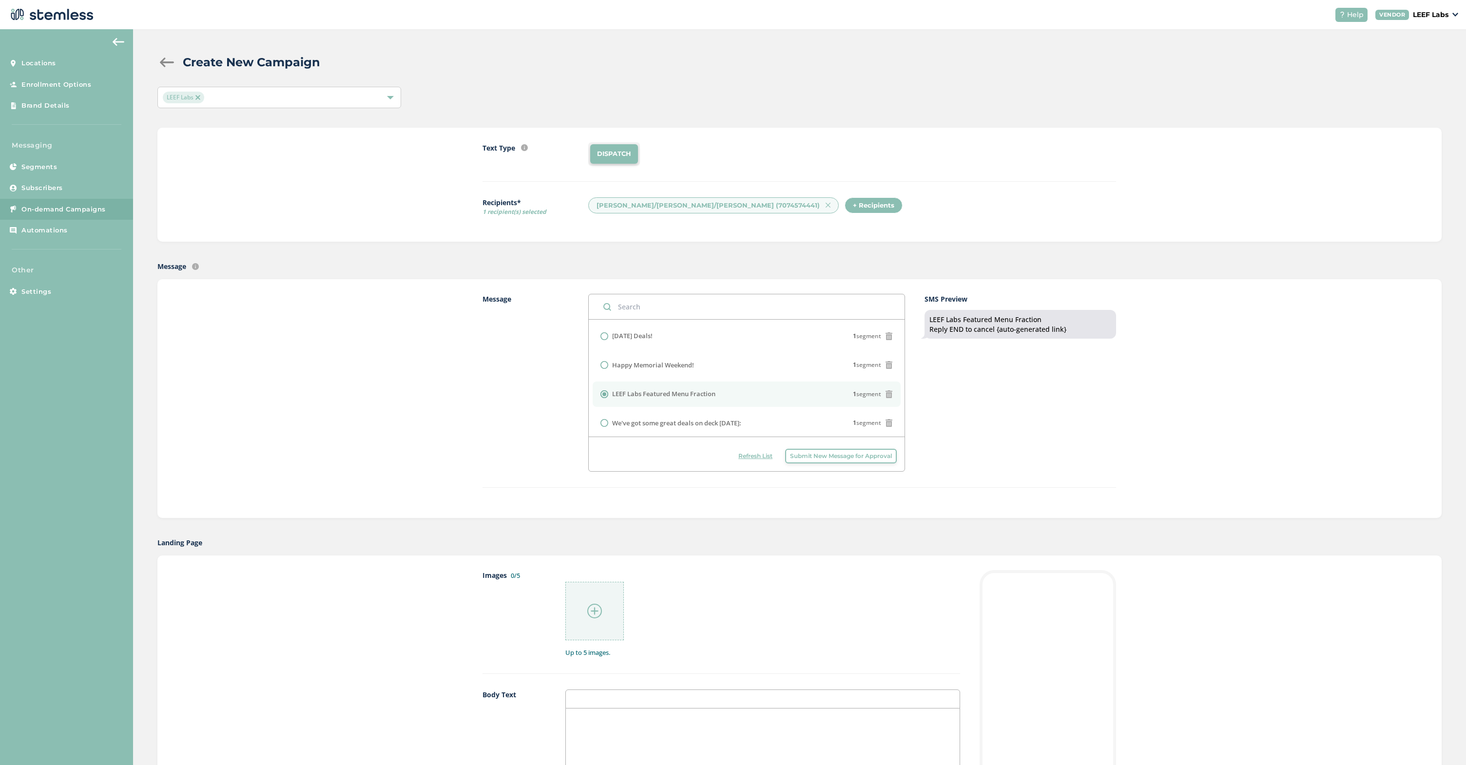
click at [599, 596] on div at bounding box center [594, 611] width 58 height 58
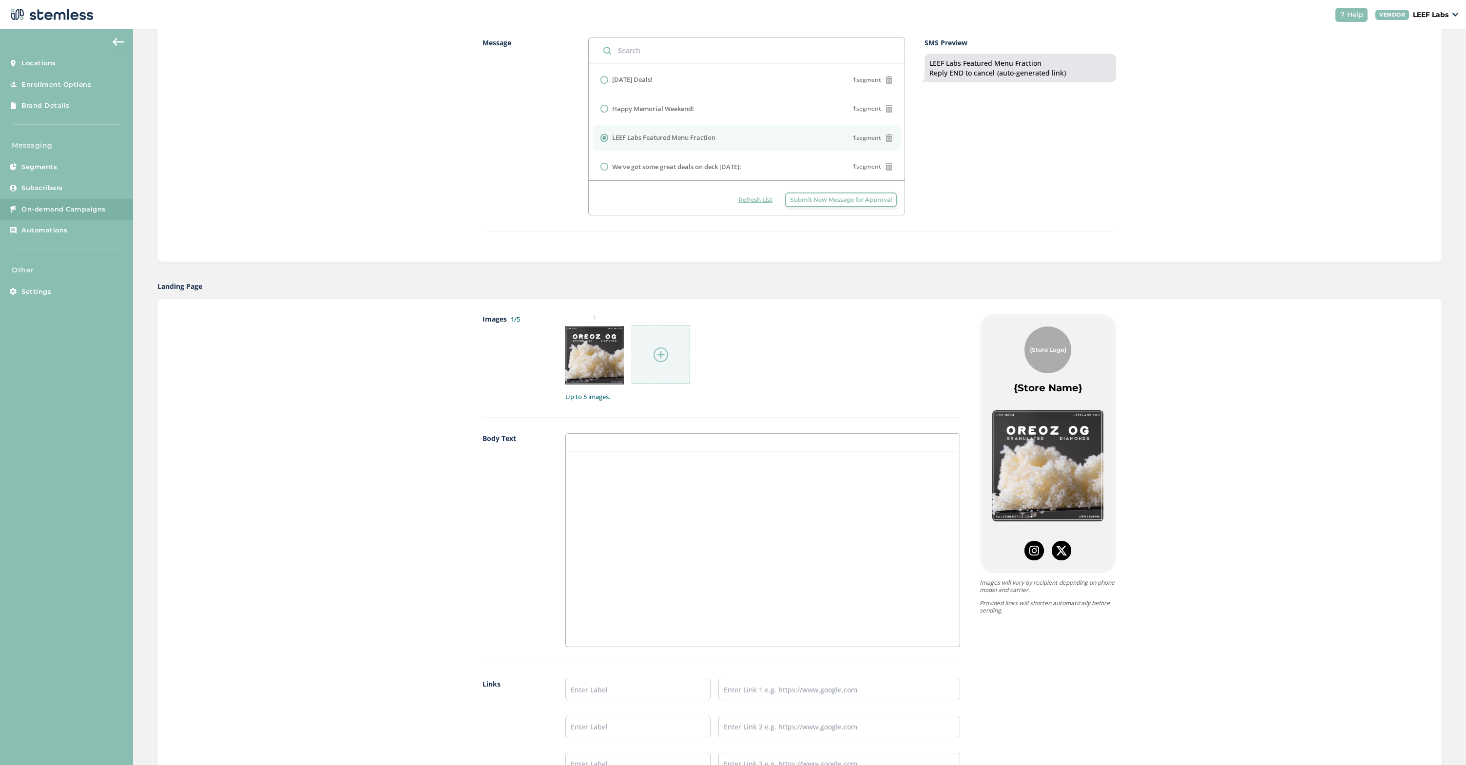
scroll to position [416, 0]
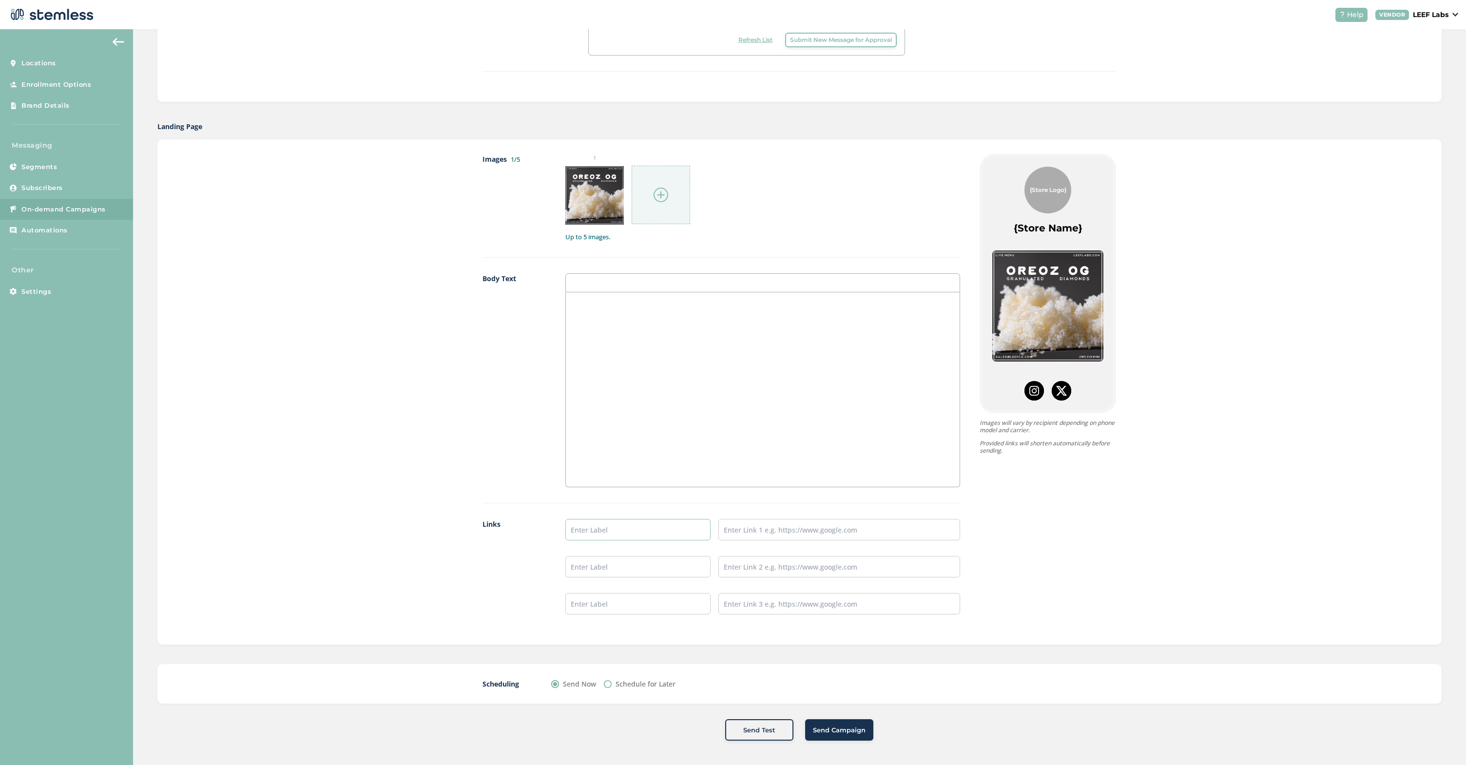
click at [637, 530] on input "text" at bounding box center [637, 529] width 145 height 21
type input "VIEW LIVE MENU"
paste input "[URL][DOMAIN_NAME]"
type input "[URL][DOMAIN_NAME]"
click at [765, 416] on div at bounding box center [763, 389] width 394 height 194
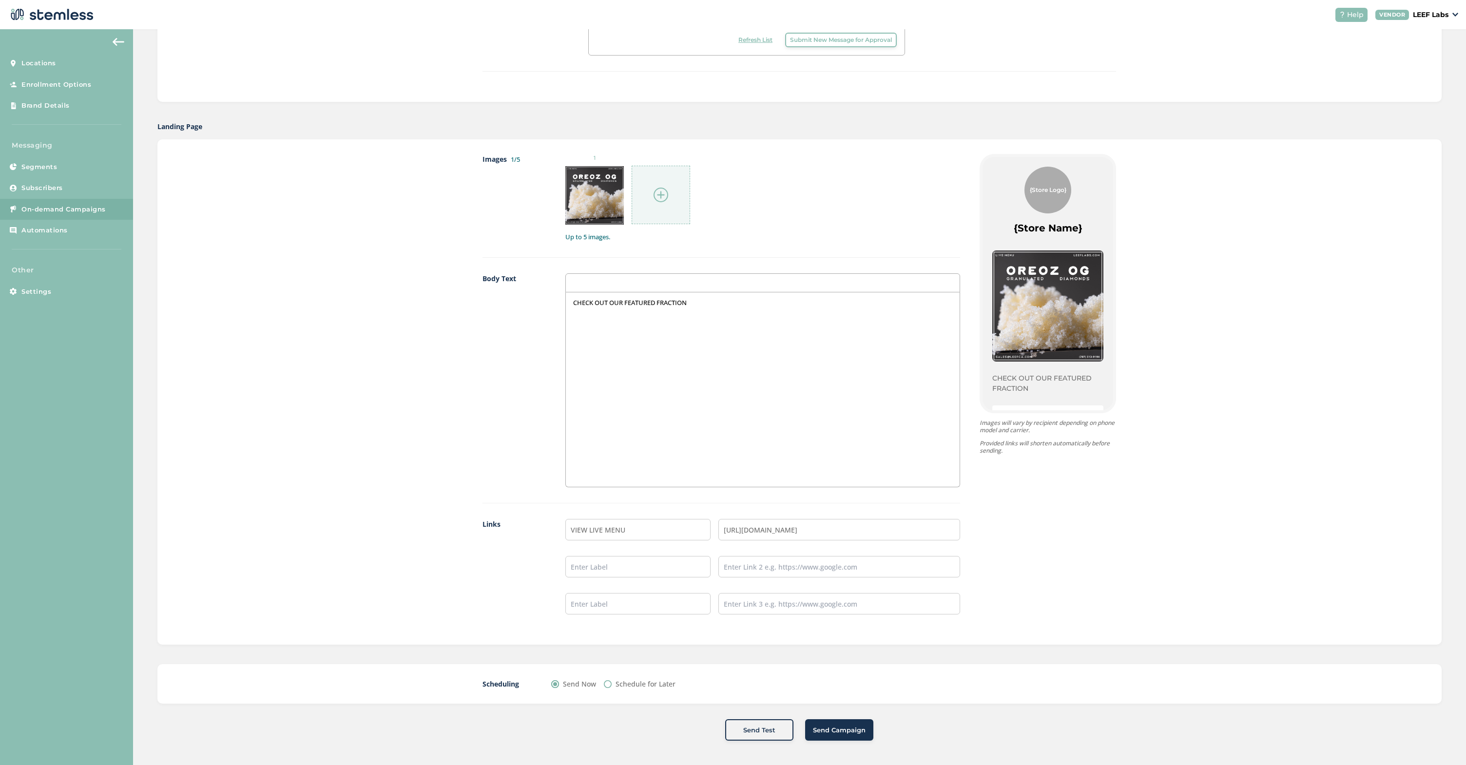
click at [845, 745] on div "Create New Campaign LEEF Labs Text Type SMS : A cost effective way to reach you…" at bounding box center [799, 189] width 1333 height 1152
click at [847, 728] on span "Send Campaign" at bounding box center [839, 730] width 53 height 10
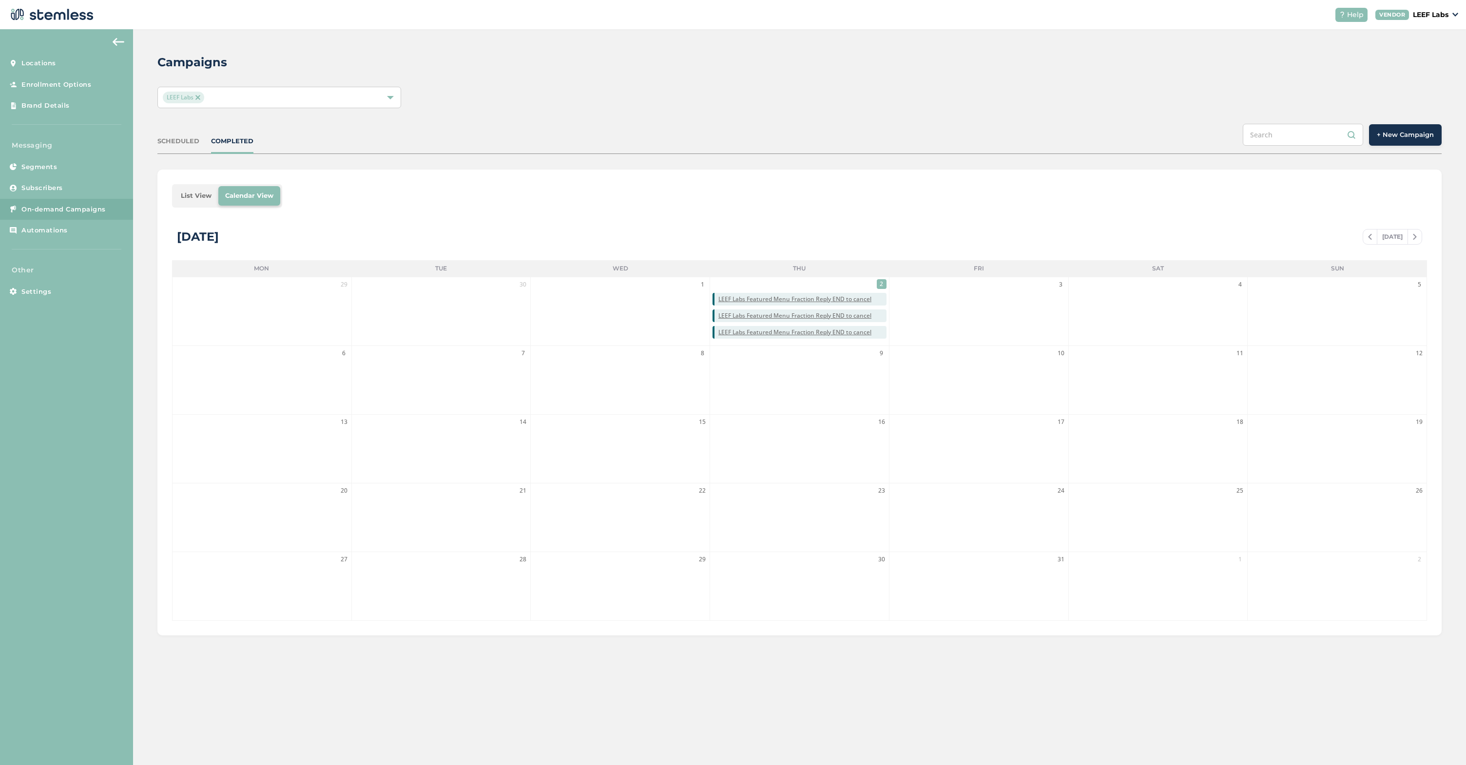
click at [1402, 137] on span "+ New Campaign" at bounding box center [1404, 135] width 57 height 10
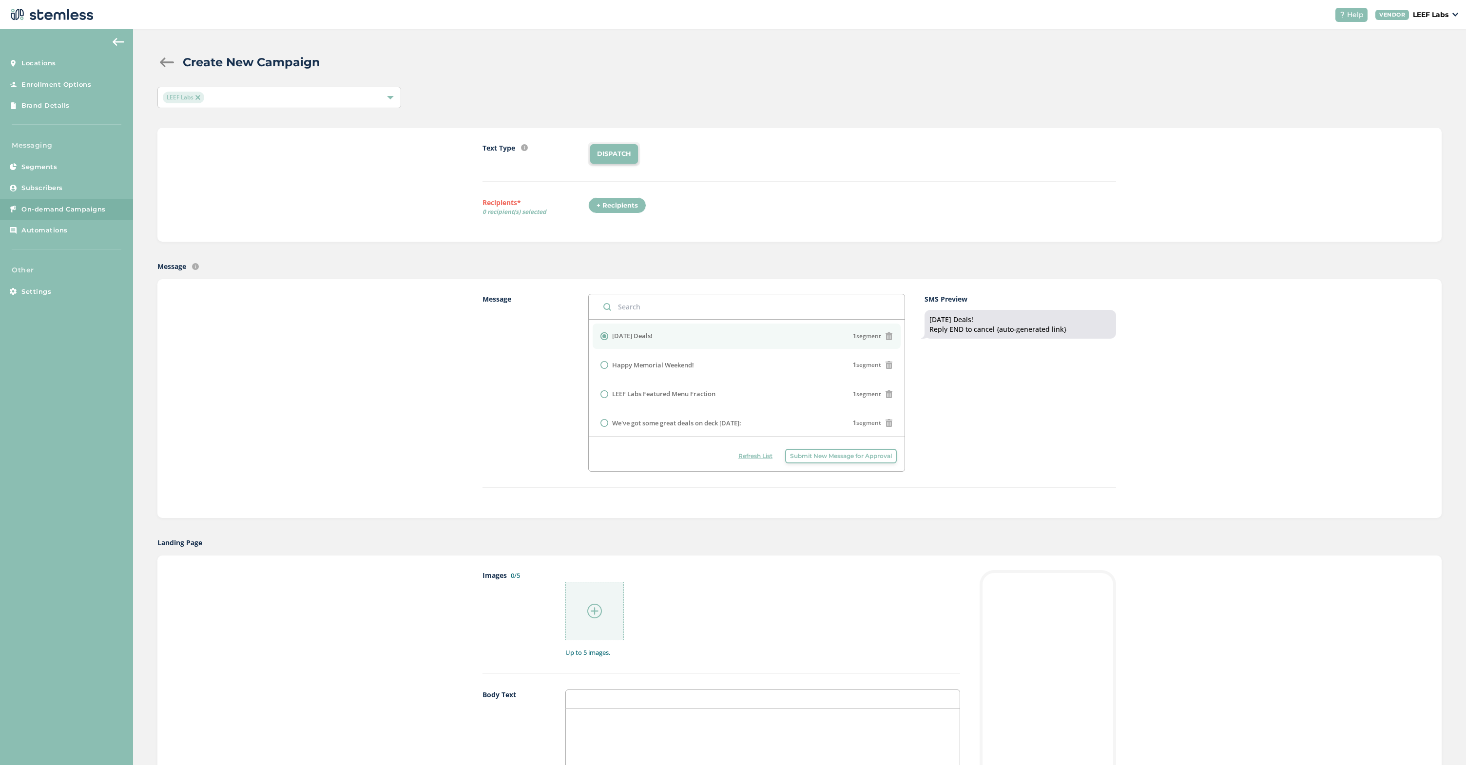
click at [461, 347] on div "Message [DATE] Deals! 1 segment Happy Memorial Weekend! 1 segment LEEF Labs Fea…" at bounding box center [799, 398] width 1284 height 239
click at [636, 394] on label "LEEF Labs Featured Menu Fraction" at bounding box center [663, 394] width 103 height 10
radio input "false"
radio input "true"
click at [828, 459] on span "Submit New Message for Approval" at bounding box center [841, 456] width 102 height 9
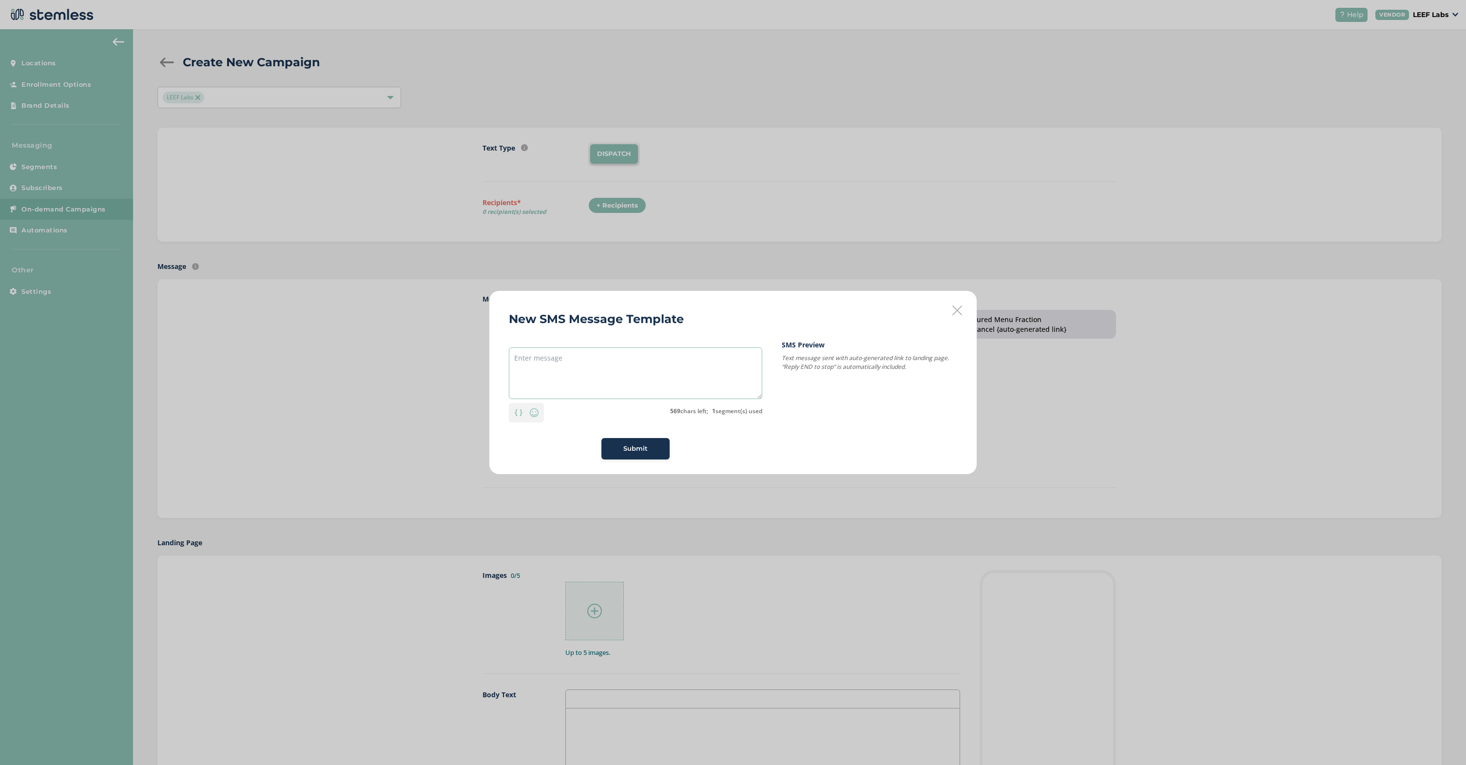
click at [718, 383] on textarea at bounding box center [635, 373] width 253 height 52
click at [958, 310] on icon at bounding box center [957, 310] width 10 height 10
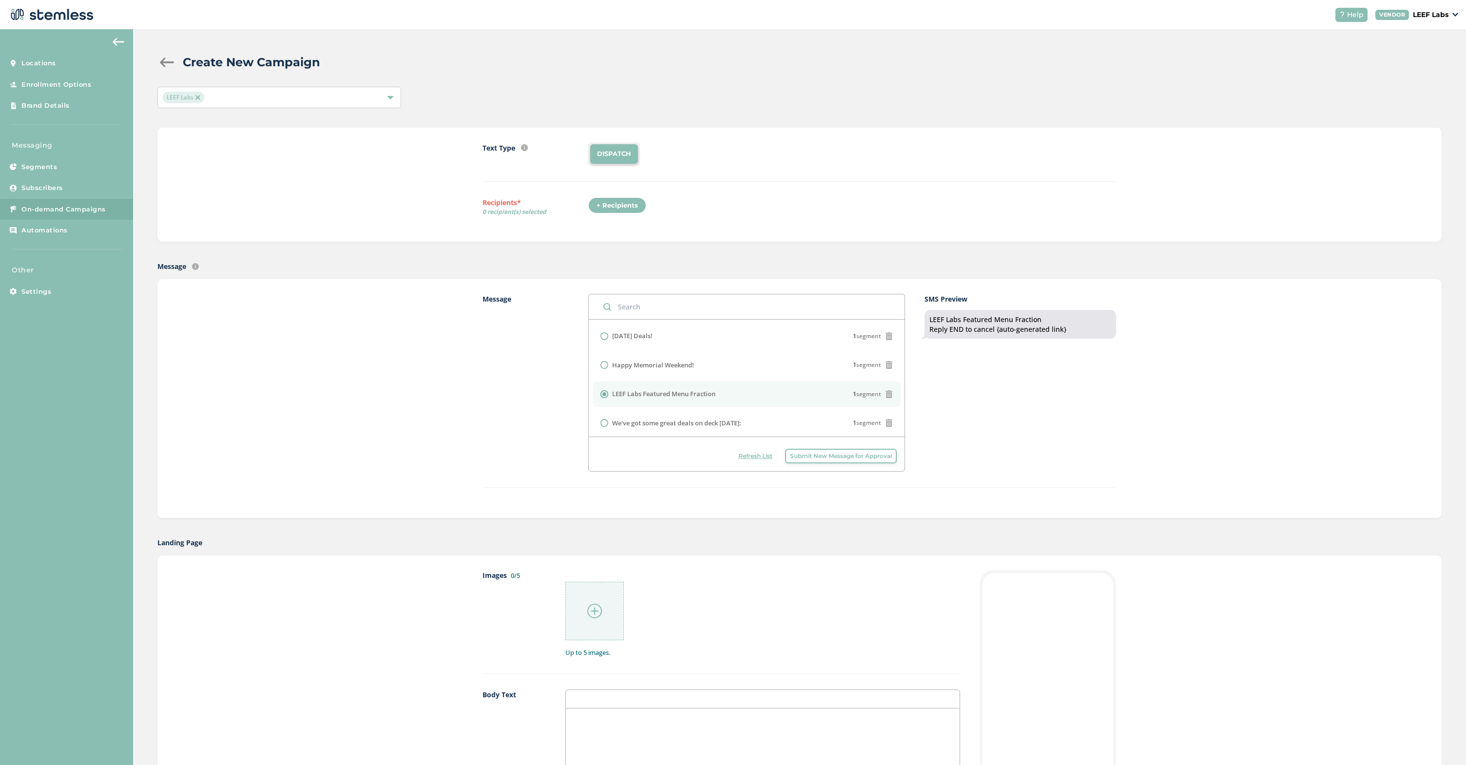
click at [995, 380] on div "SMS Preview LEEF Labs Featured Menu Fraction Reply END to cancel {auto-generate…" at bounding box center [1019, 383] width 191 height 178
click at [980, 386] on div "SMS Preview LEEF Labs Featured Menu Fraction Reply END to cancel {auto-generate…" at bounding box center [1019, 383] width 191 height 178
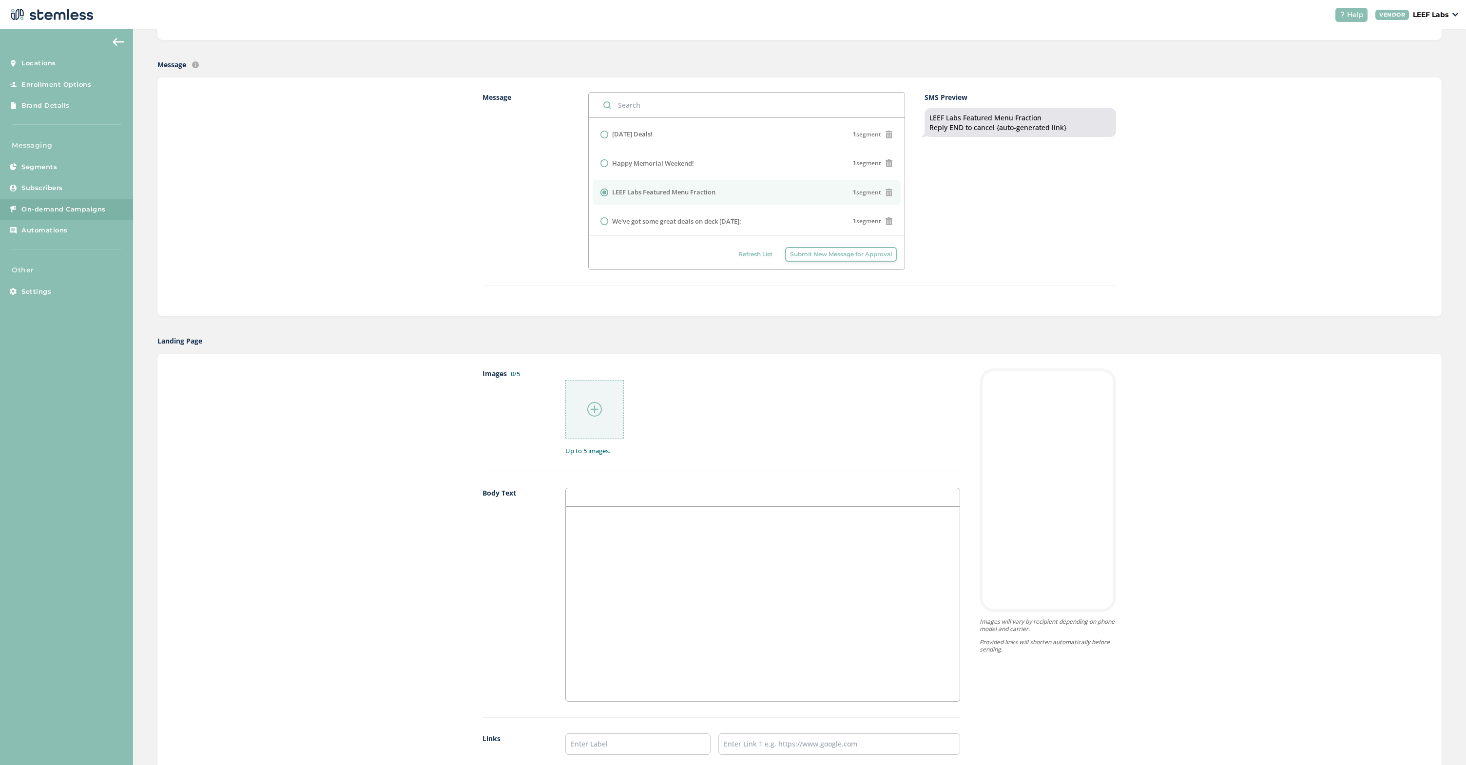
scroll to position [213, 0]
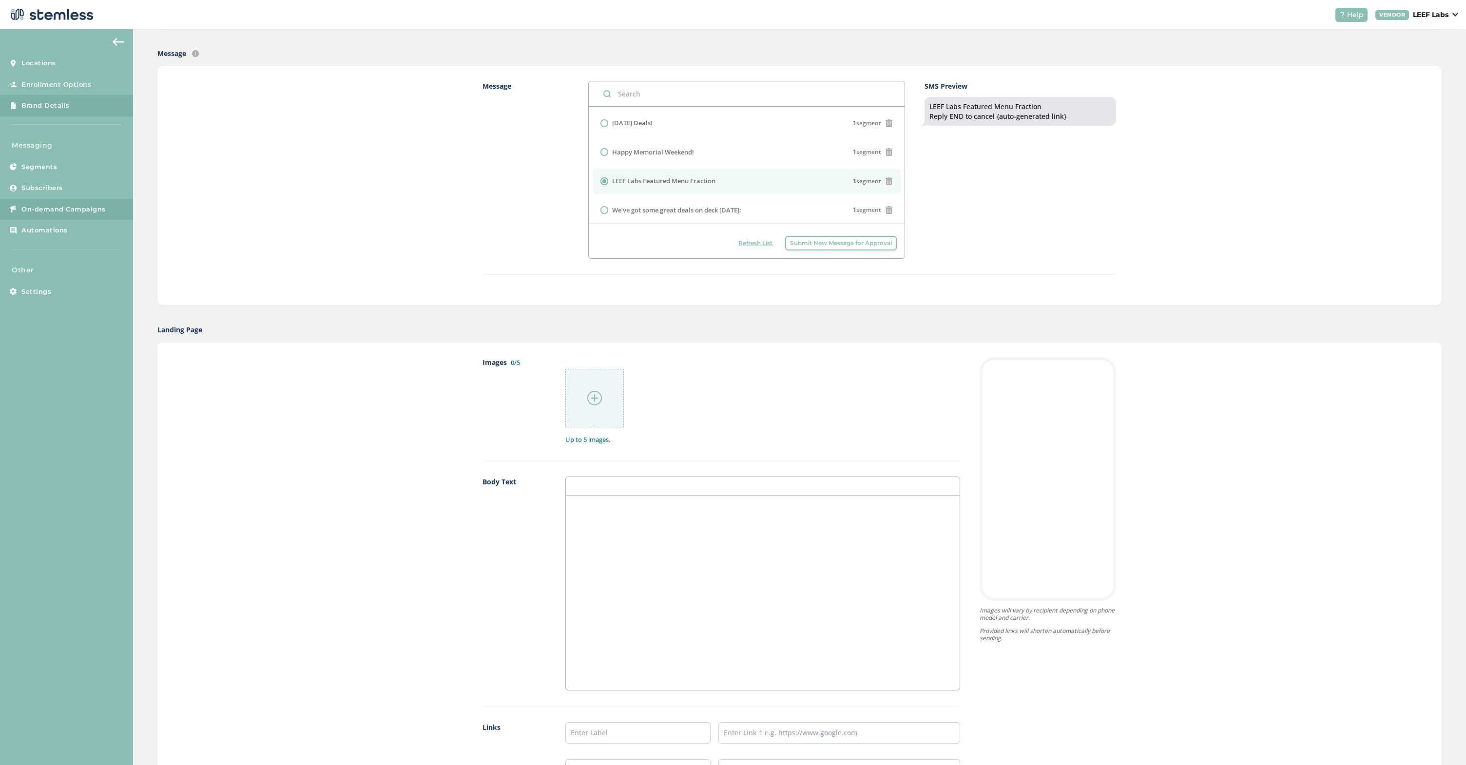
click at [60, 111] on link "Brand Details" at bounding box center [66, 105] width 133 height 21
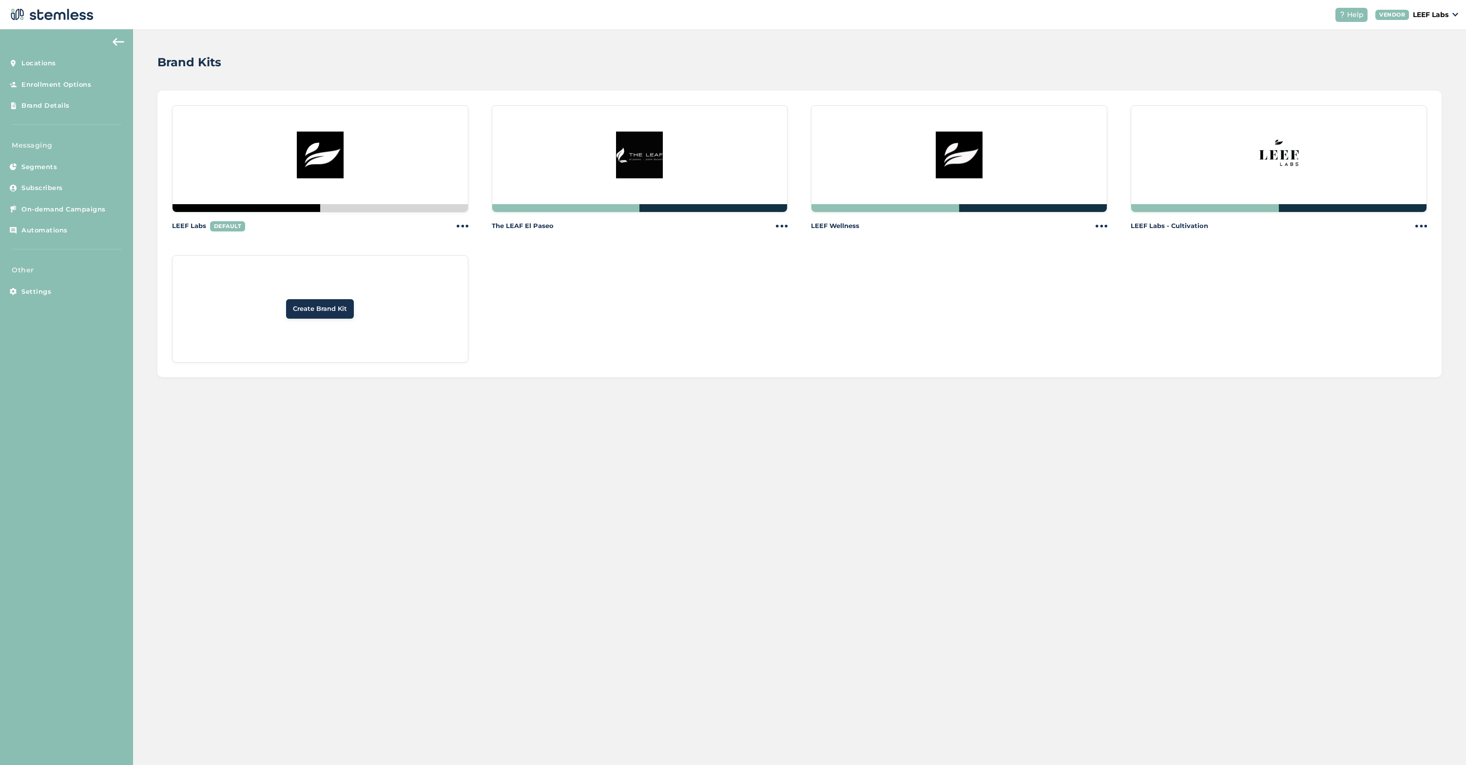
click at [350, 159] on div at bounding box center [320, 158] width 296 height 107
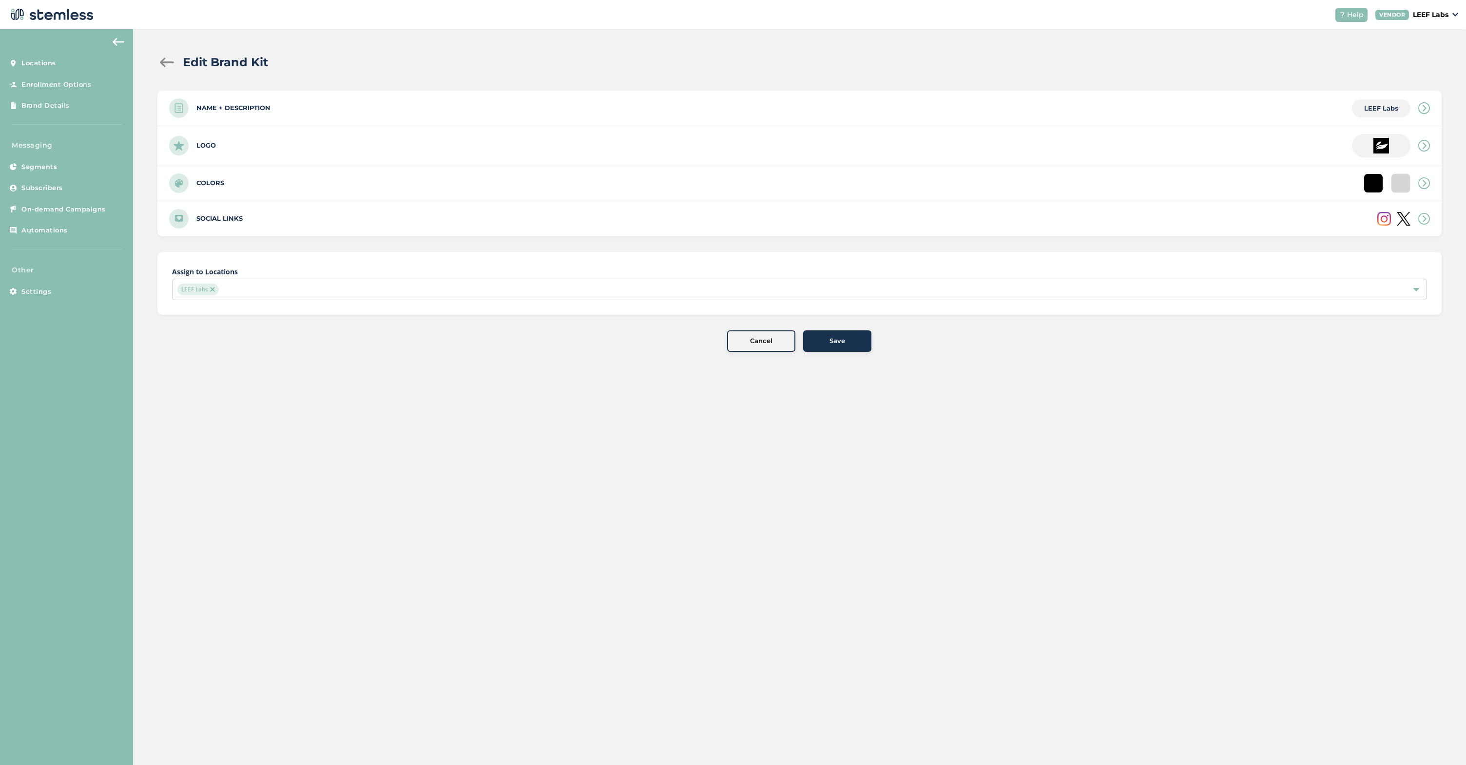
click at [1429, 183] on icon at bounding box center [1424, 183] width 12 height 12
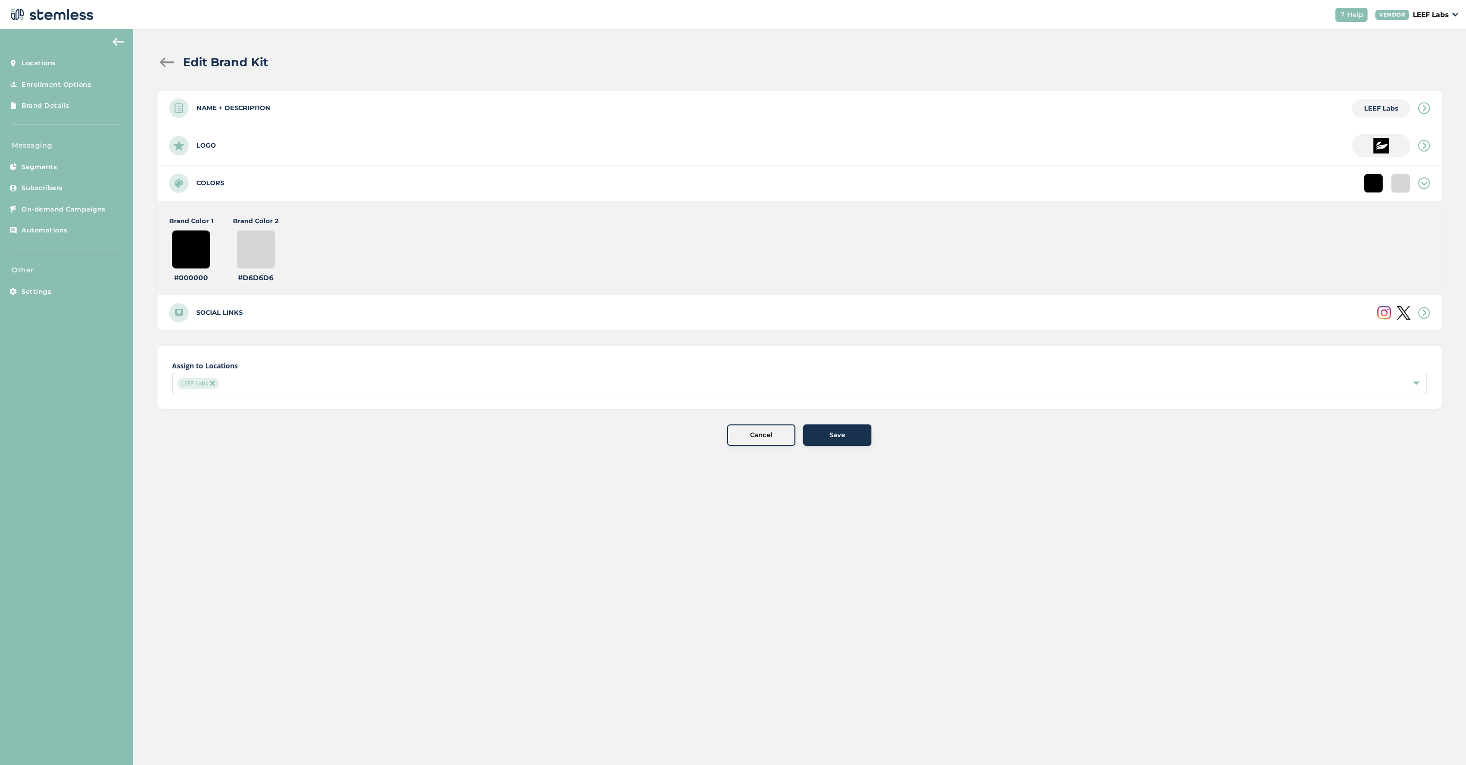
click at [263, 245] on input "#d6d6d6" at bounding box center [255, 249] width 39 height 39
type input "#1a1a1a"
click at [366, 253] on div "Brand Color 1 #000000 #000000 Brand Color 2 #1a1a1a #1a1a1a" at bounding box center [484, 249] width 630 height 67
click at [848, 435] on div "Save" at bounding box center [837, 435] width 53 height 10
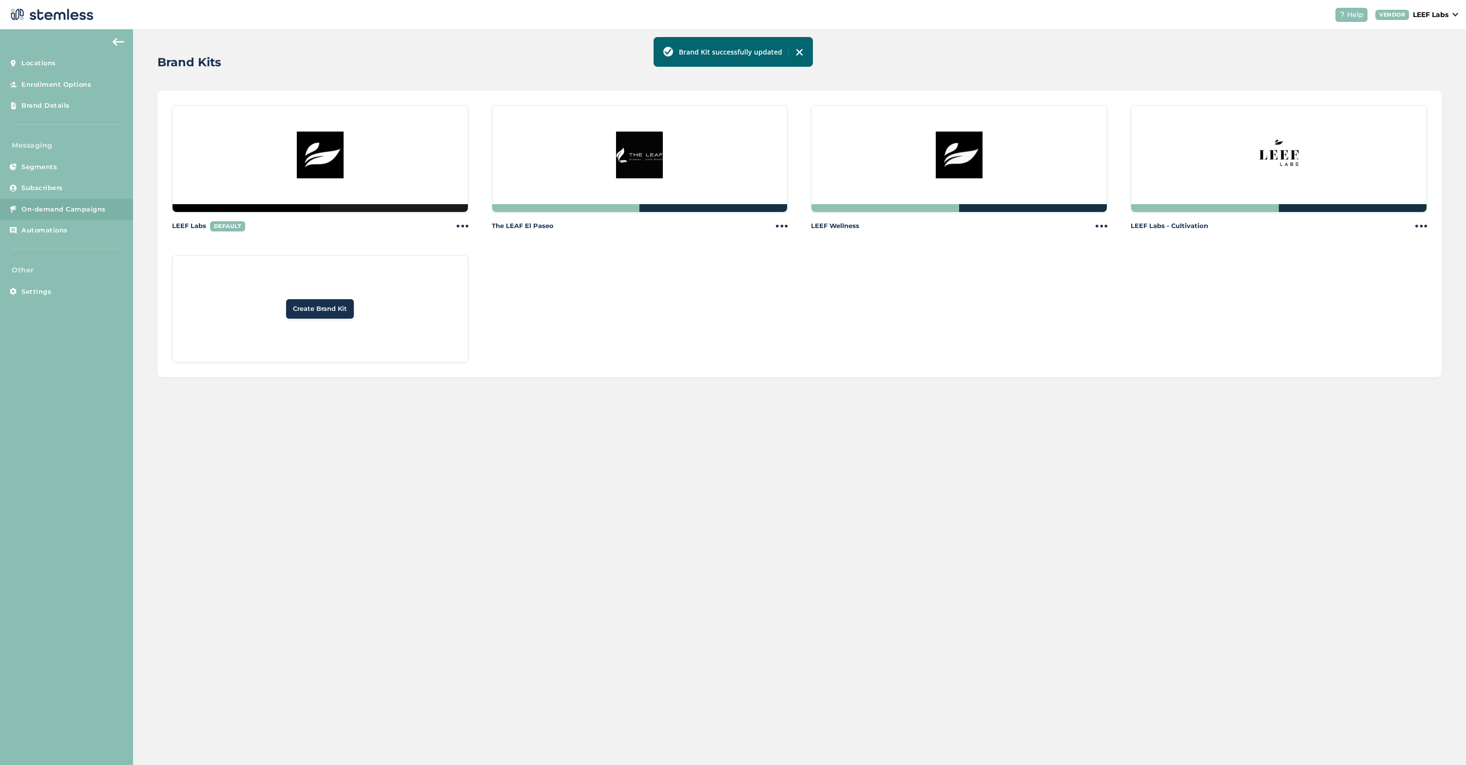
click at [27, 201] on link "On-demand Campaigns" at bounding box center [66, 209] width 133 height 21
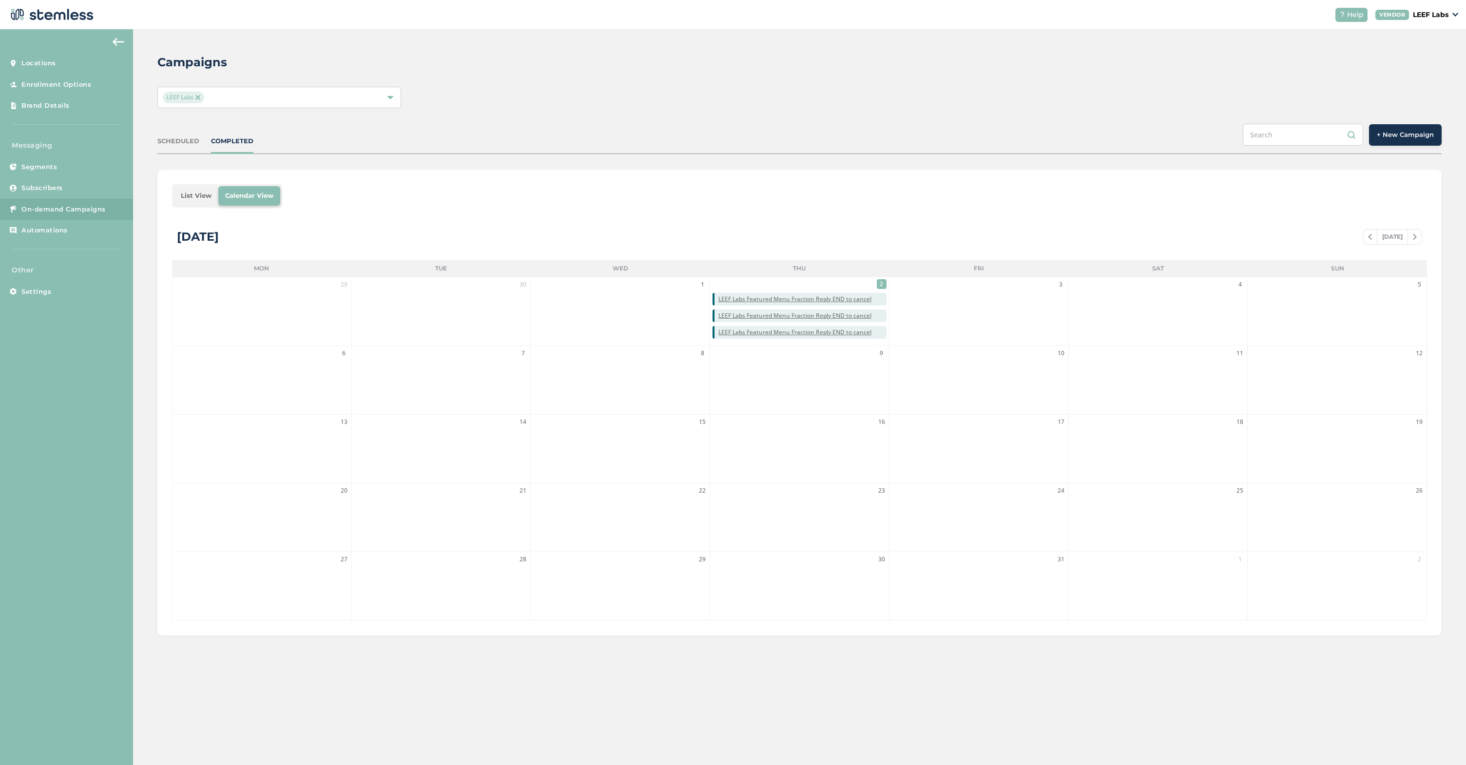
click at [1425, 137] on span "+ New Campaign" at bounding box center [1404, 135] width 57 height 10
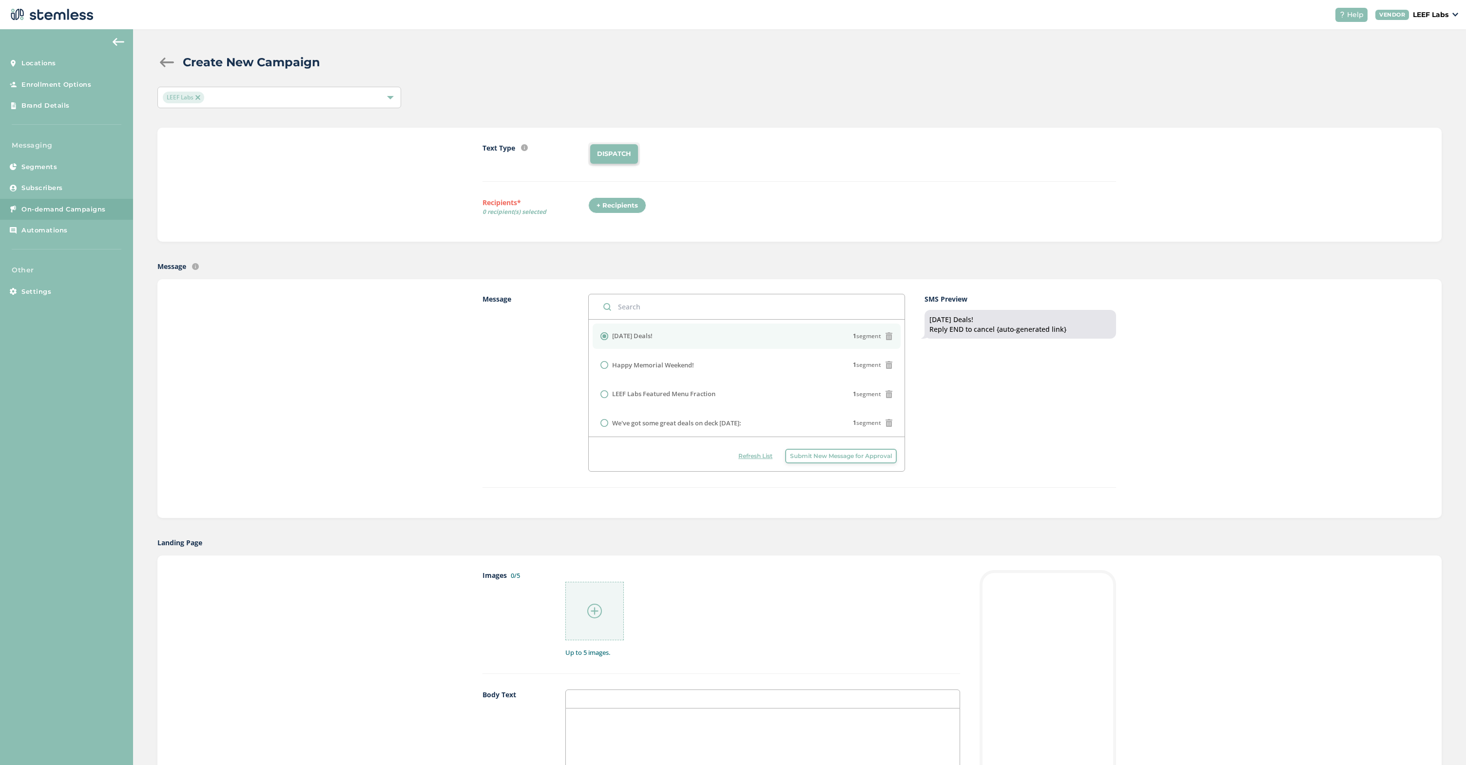
click at [619, 198] on div "+ Recipients" at bounding box center [617, 205] width 58 height 17
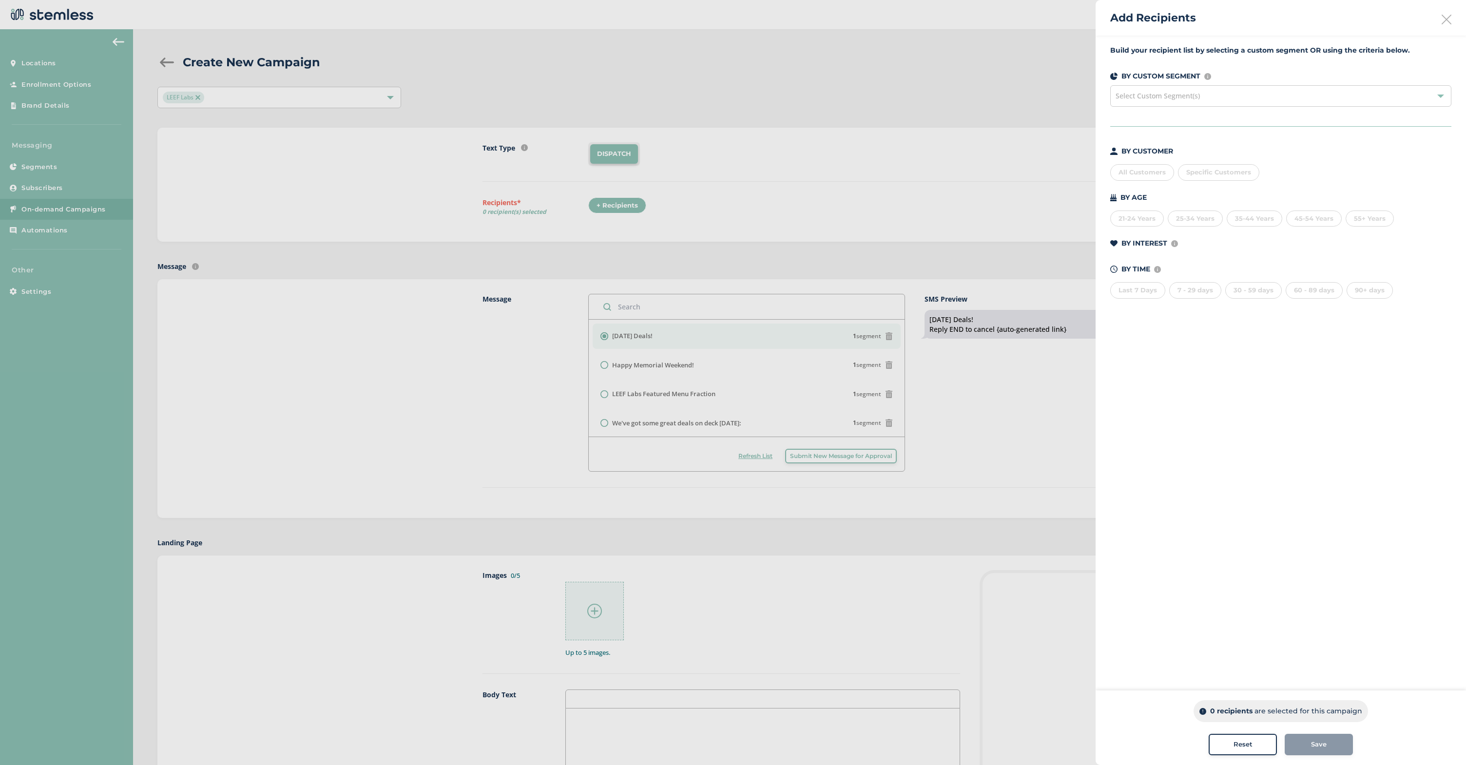
click at [1205, 179] on div "Specific Customers" at bounding box center [1218, 172] width 81 height 17
click at [1223, 192] on input "text" at bounding box center [1274, 192] width 179 height 10
type input "jethro"
click at [1226, 224] on li "[PERSON_NAME]/[PERSON_NAME]/[PERSON_NAME] (7074574441)" at bounding box center [1275, 233] width 194 height 20
click at [949, 424] on div at bounding box center [733, 382] width 1466 height 765
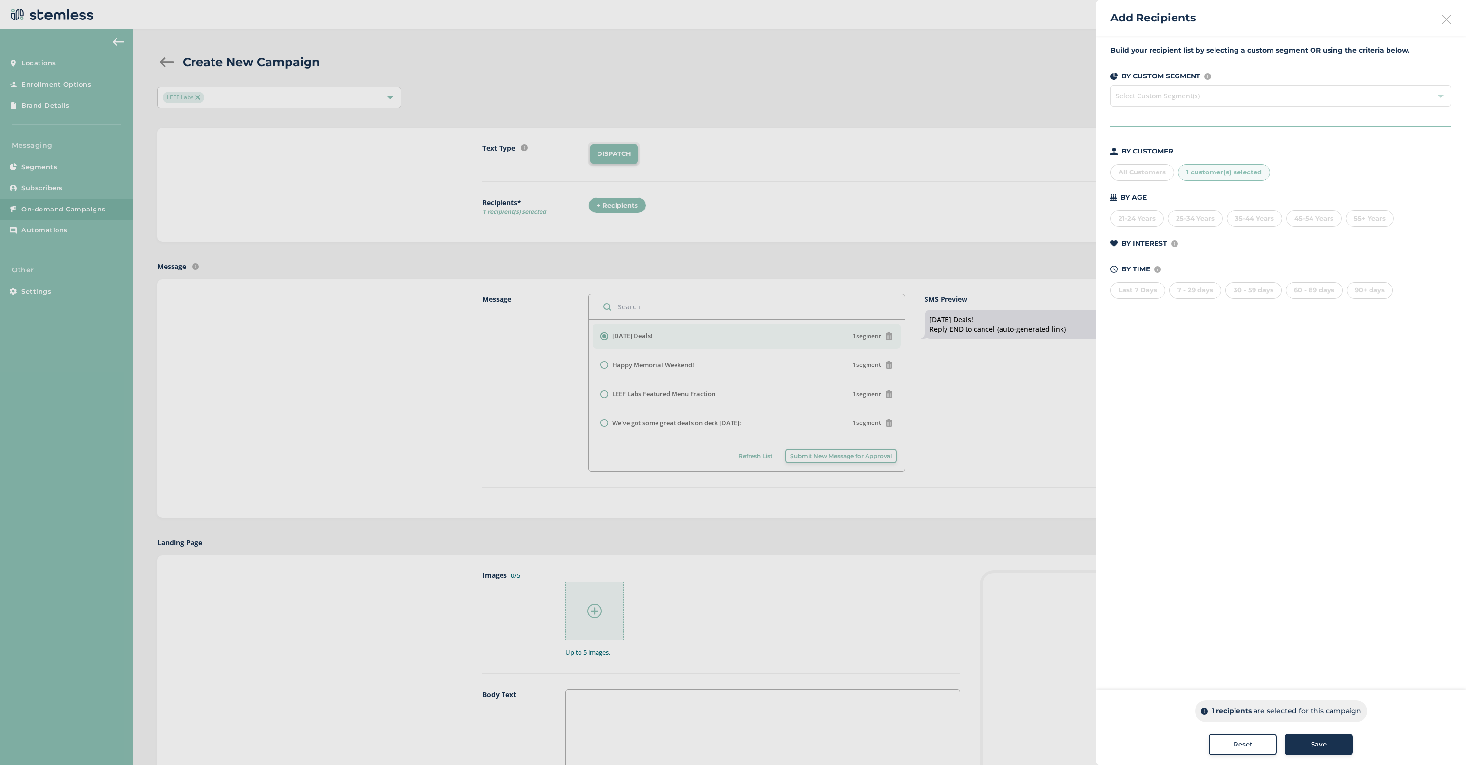
click at [1315, 746] on span "Save" at bounding box center [1319, 745] width 16 height 10
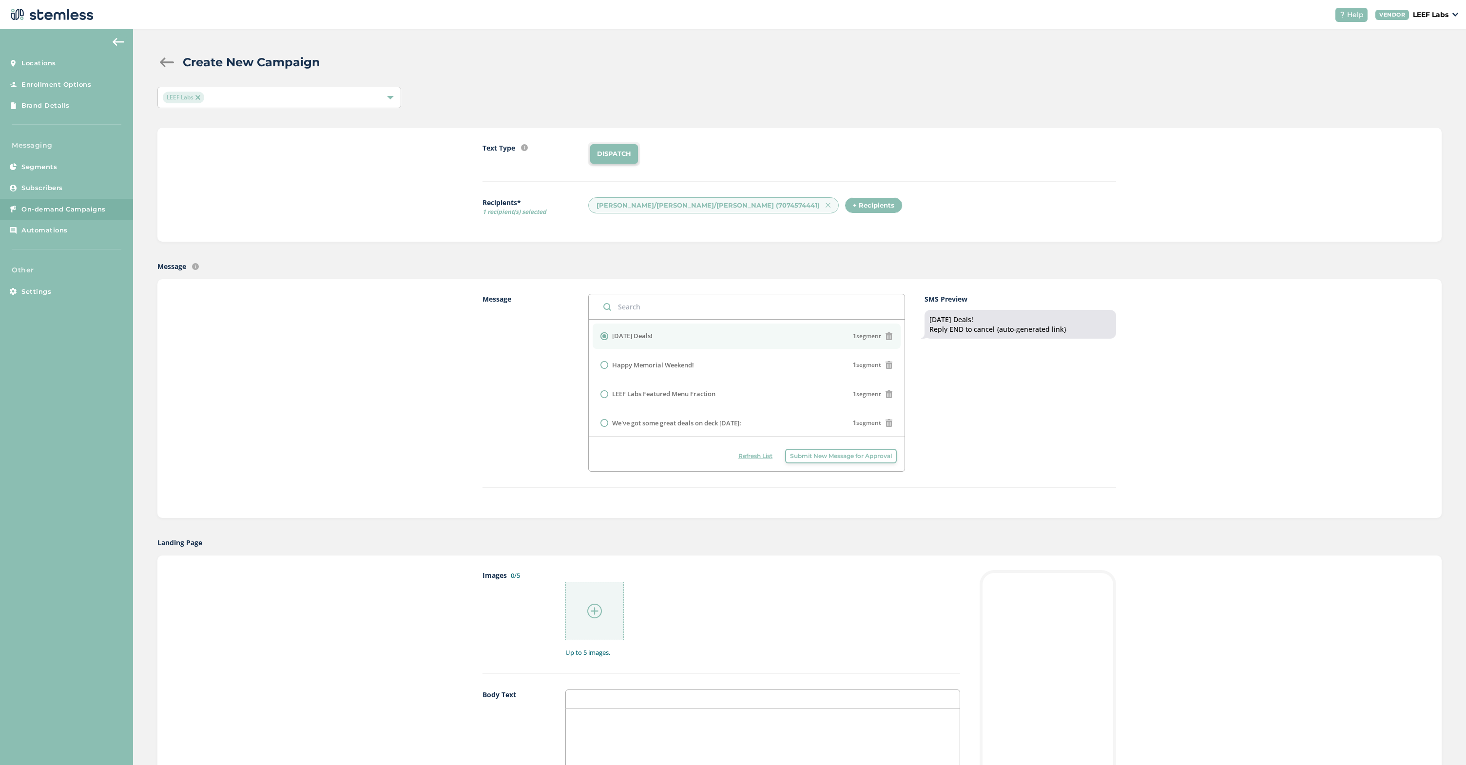
click at [602, 614] on div at bounding box center [594, 611] width 58 height 58
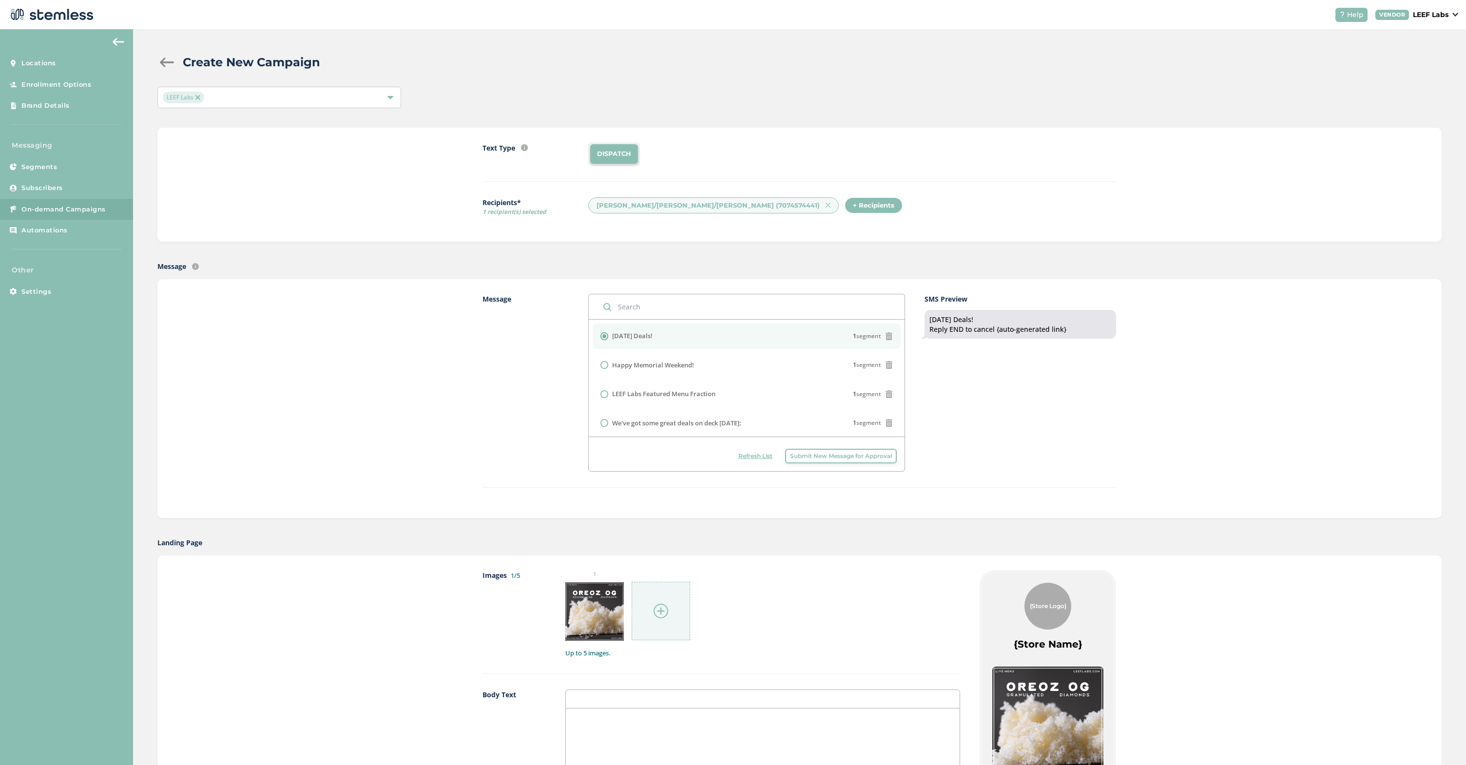
click at [785, 599] on div "1" at bounding box center [762, 605] width 395 height 71
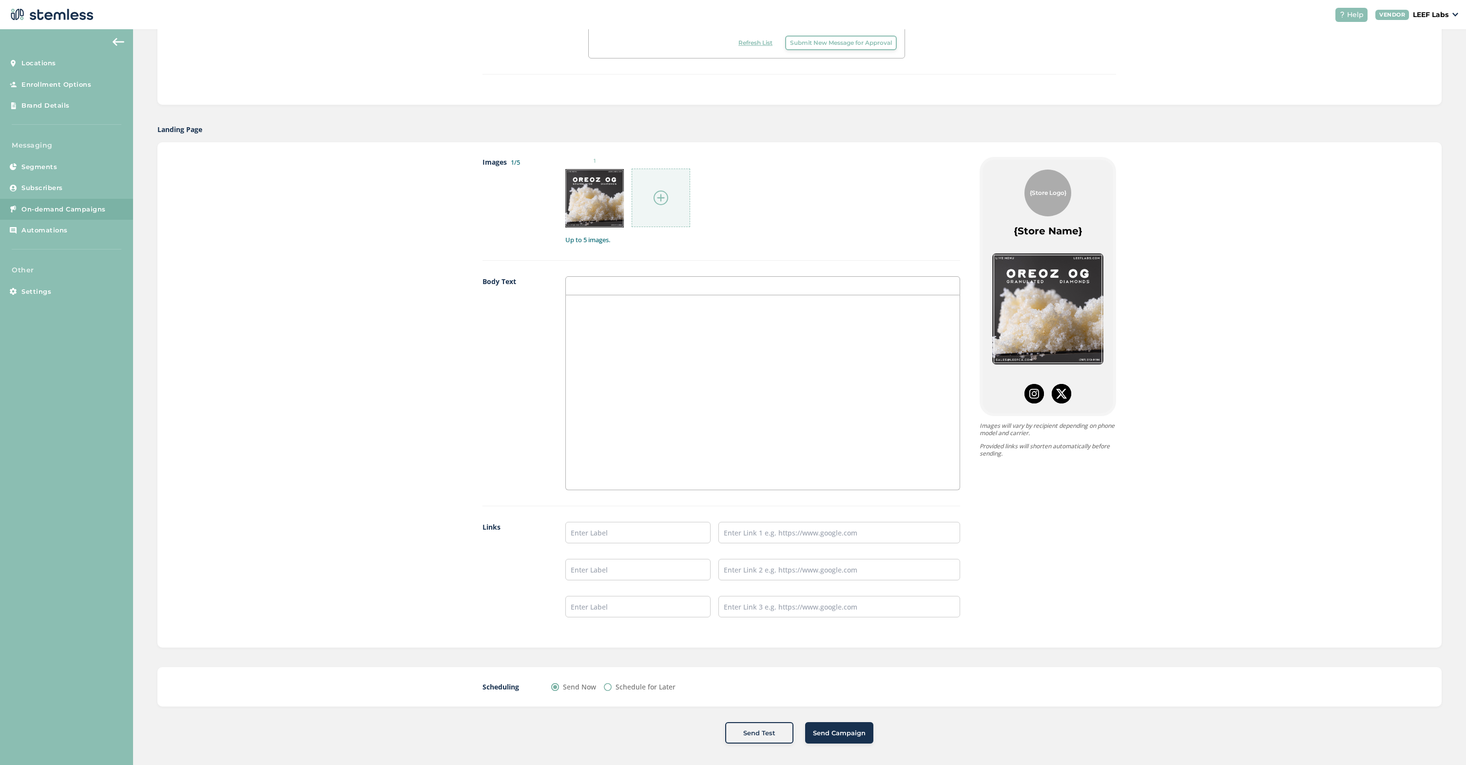
scroll to position [416, 0]
click at [629, 526] on input "text" at bounding box center [637, 529] width 145 height 21
type input "LIVE MENU"
paste input "[URL][DOMAIN_NAME]"
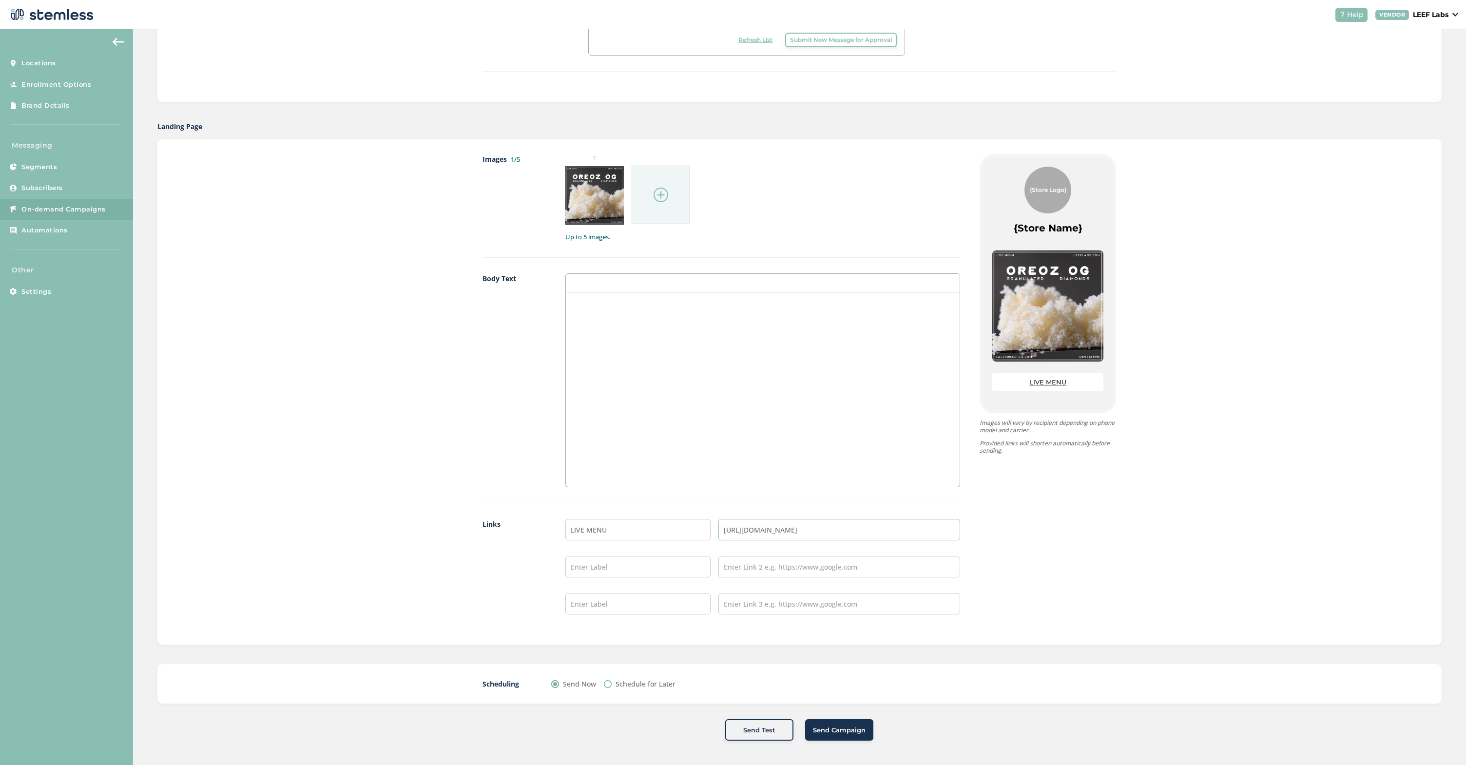
type input "[URL][DOMAIN_NAME]"
click at [835, 731] on span "Send Campaign" at bounding box center [839, 730] width 53 height 10
